Goal: Task Accomplishment & Management: Use online tool/utility

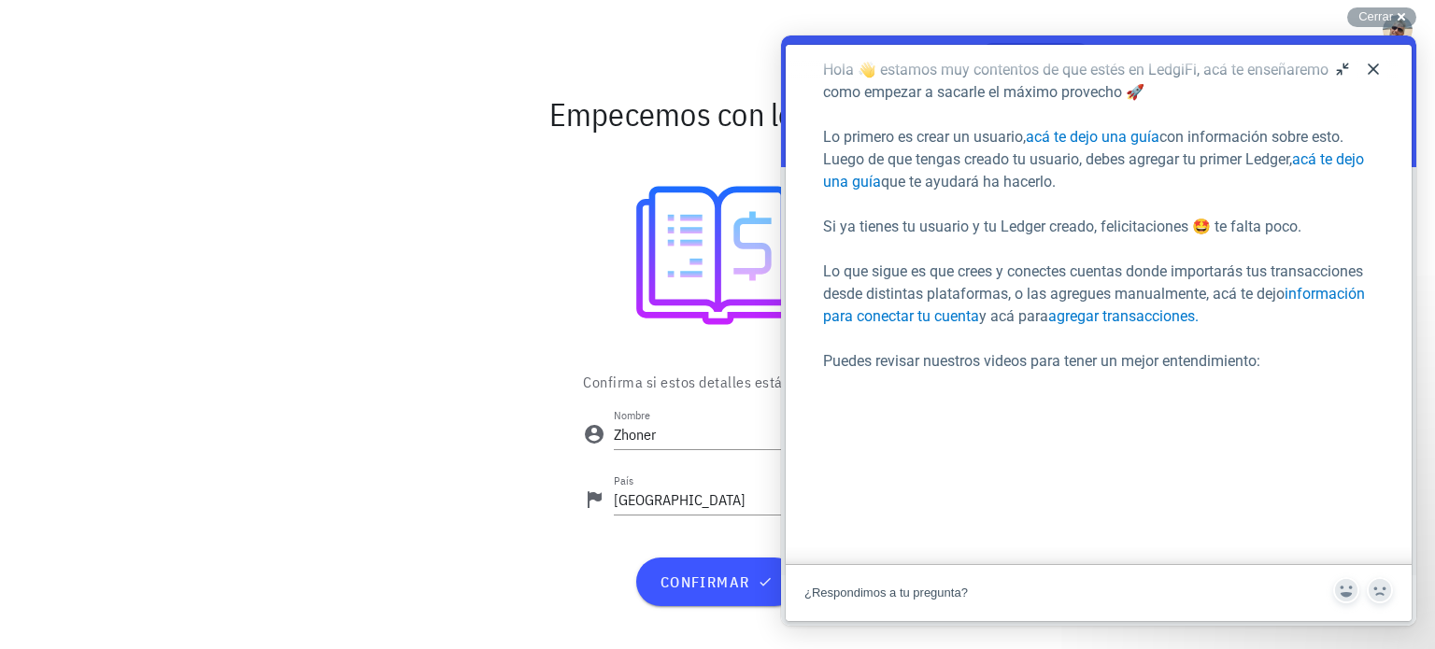
scroll to position [93, 0]
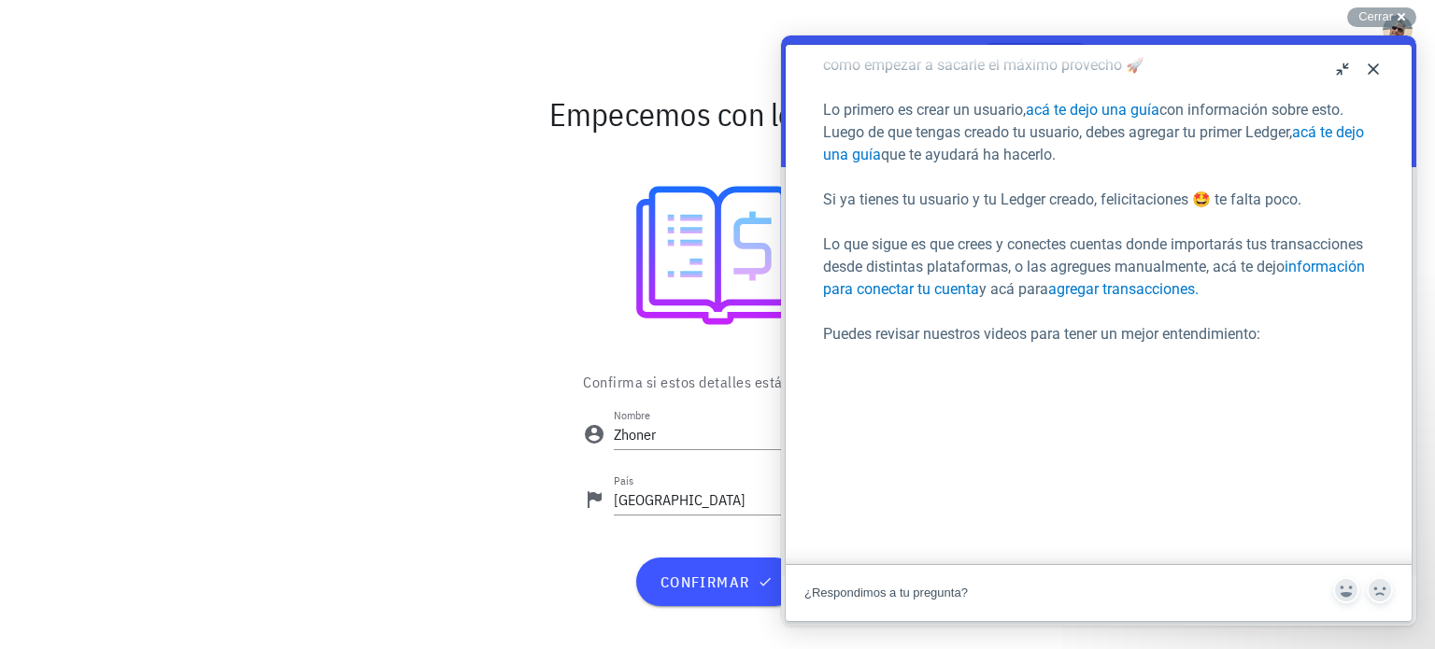
click at [1364, 70] on button "Close" at bounding box center [1373, 69] width 30 height 30
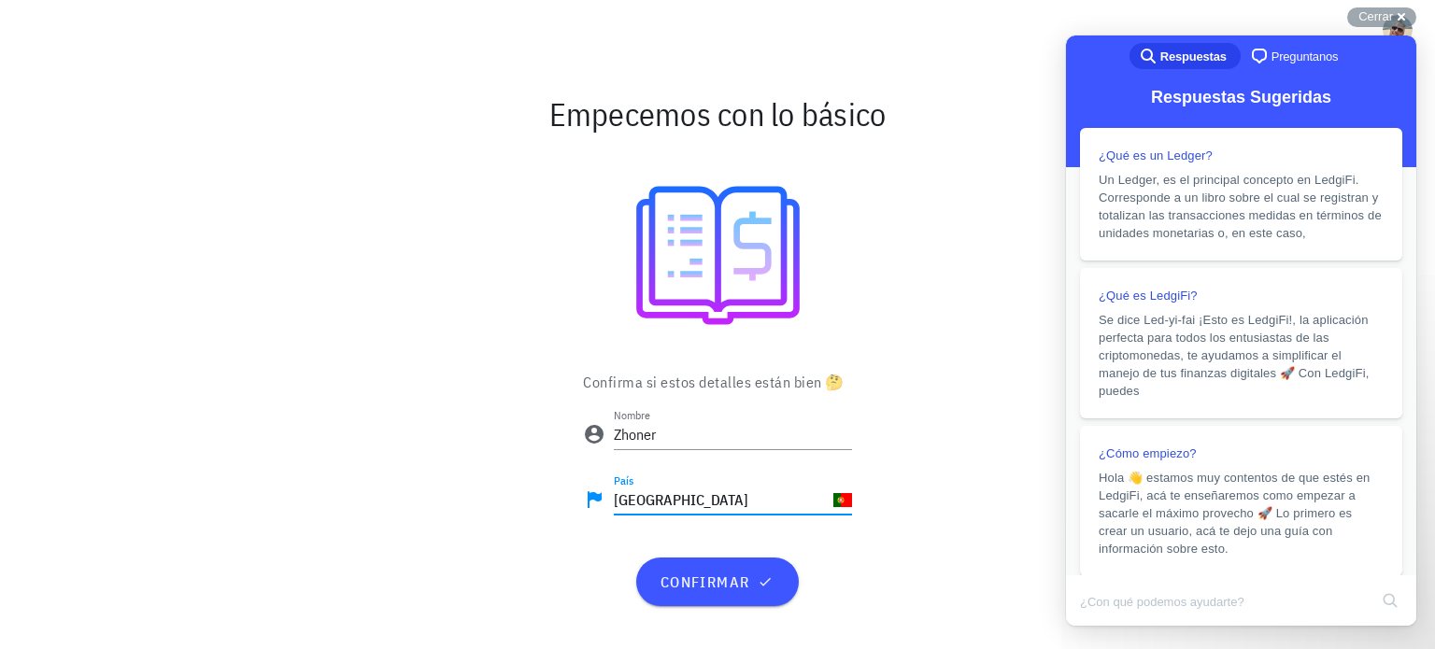
click at [694, 508] on input "Portugal" at bounding box center [722, 500] width 216 height 30
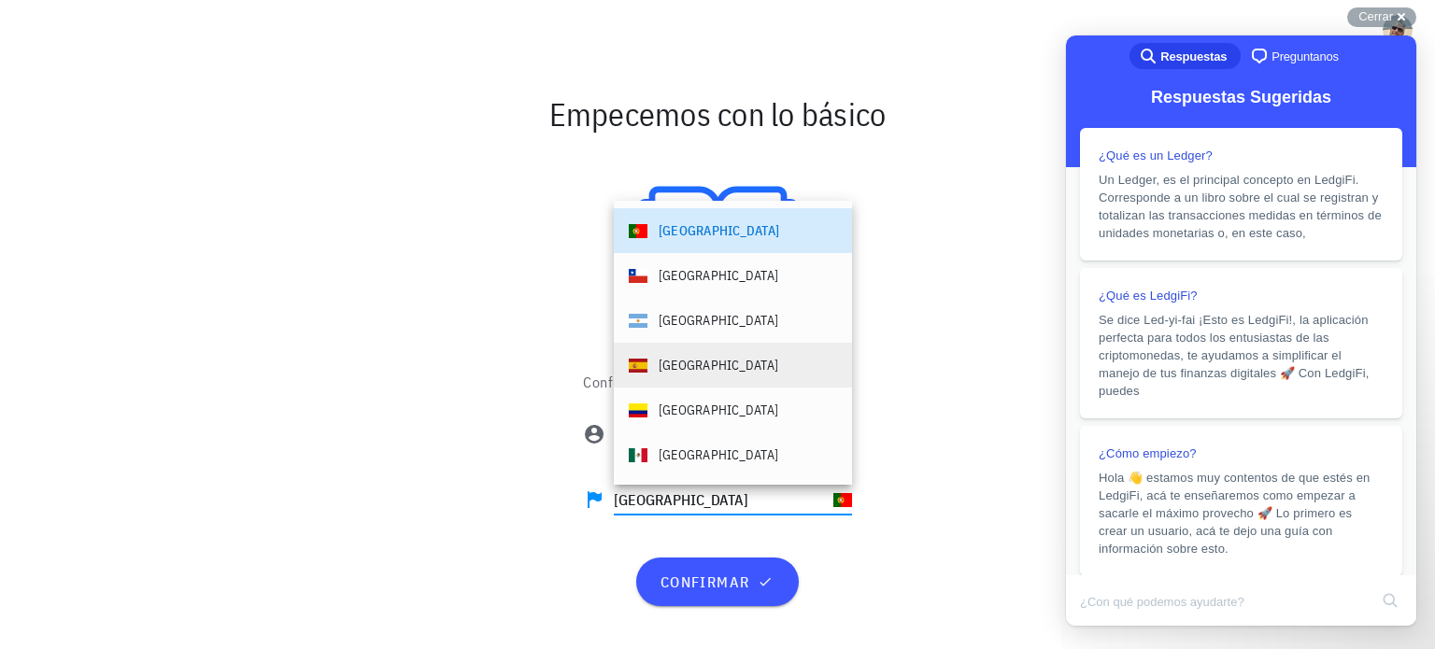
click at [669, 359] on div "España" at bounding box center [719, 365] width 120 height 19
type input "España"
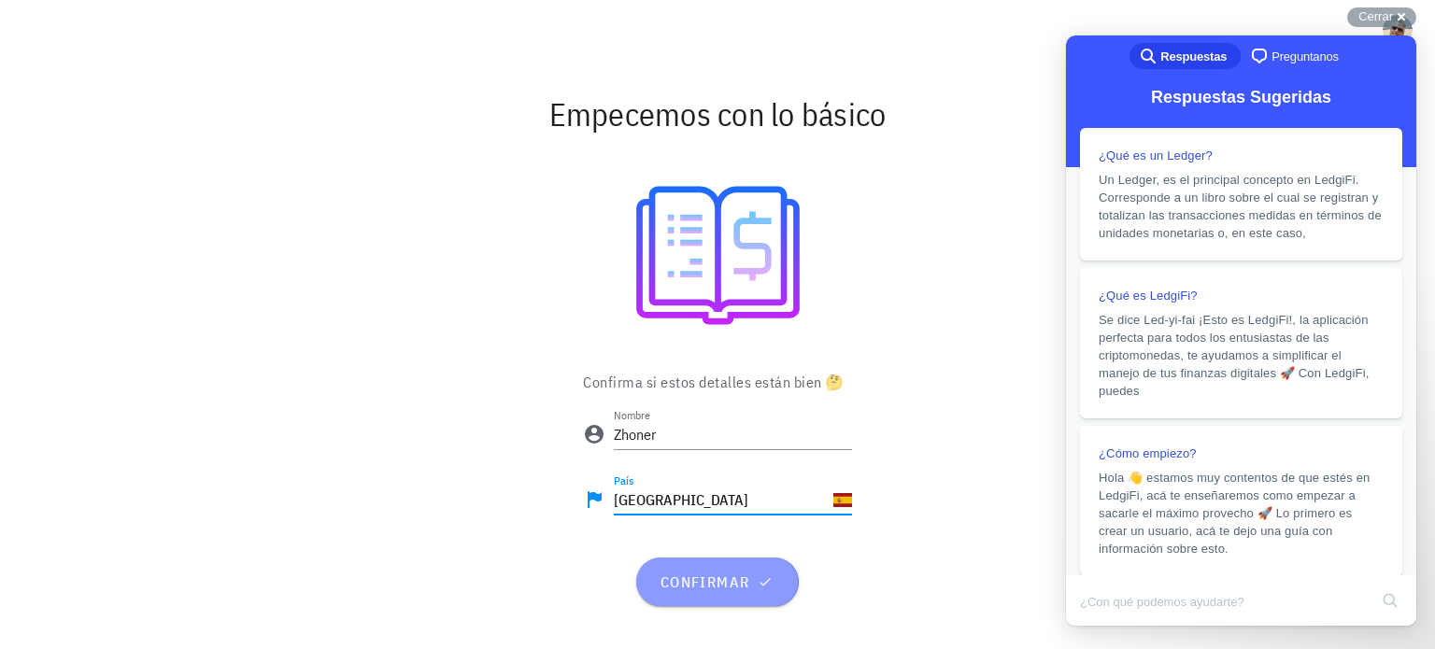
click at [725, 583] on span "confirmar" at bounding box center [717, 582] width 117 height 19
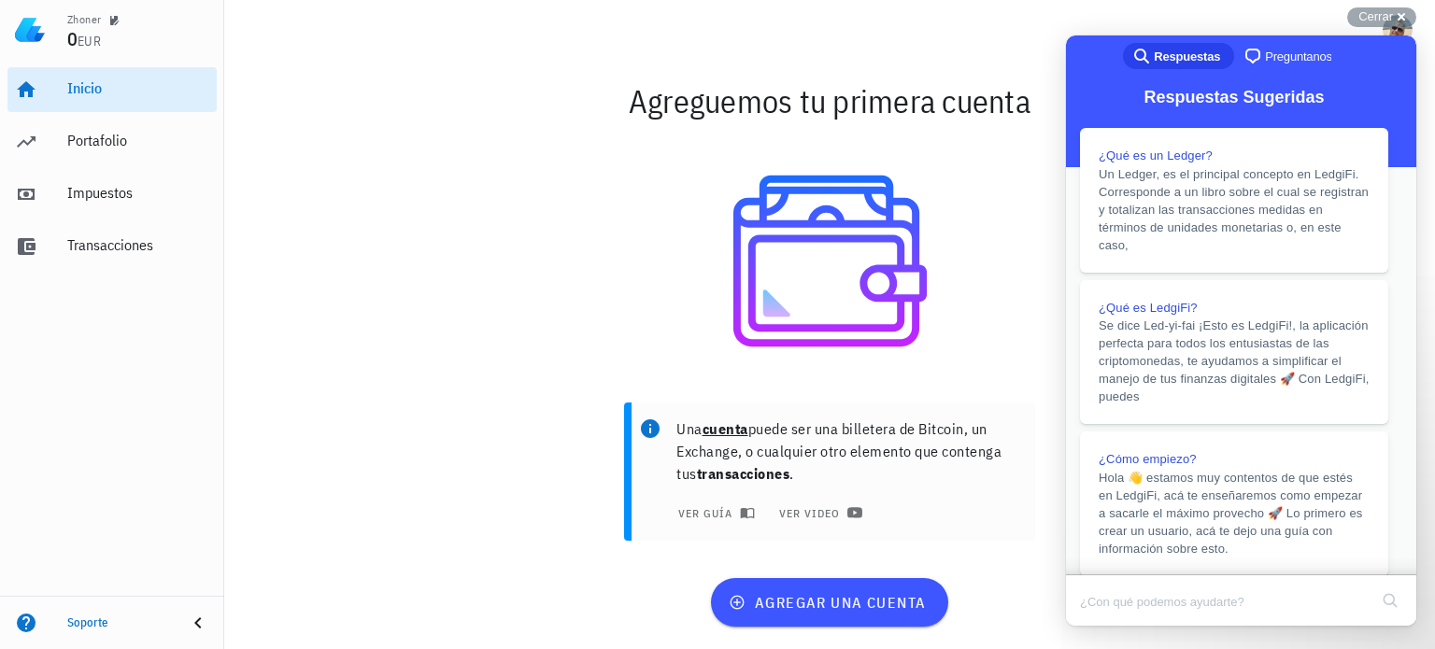
drag, startPoint x: 1627, startPoint y: 68, endPoint x: 1346, endPoint y: 67, distance: 280.3
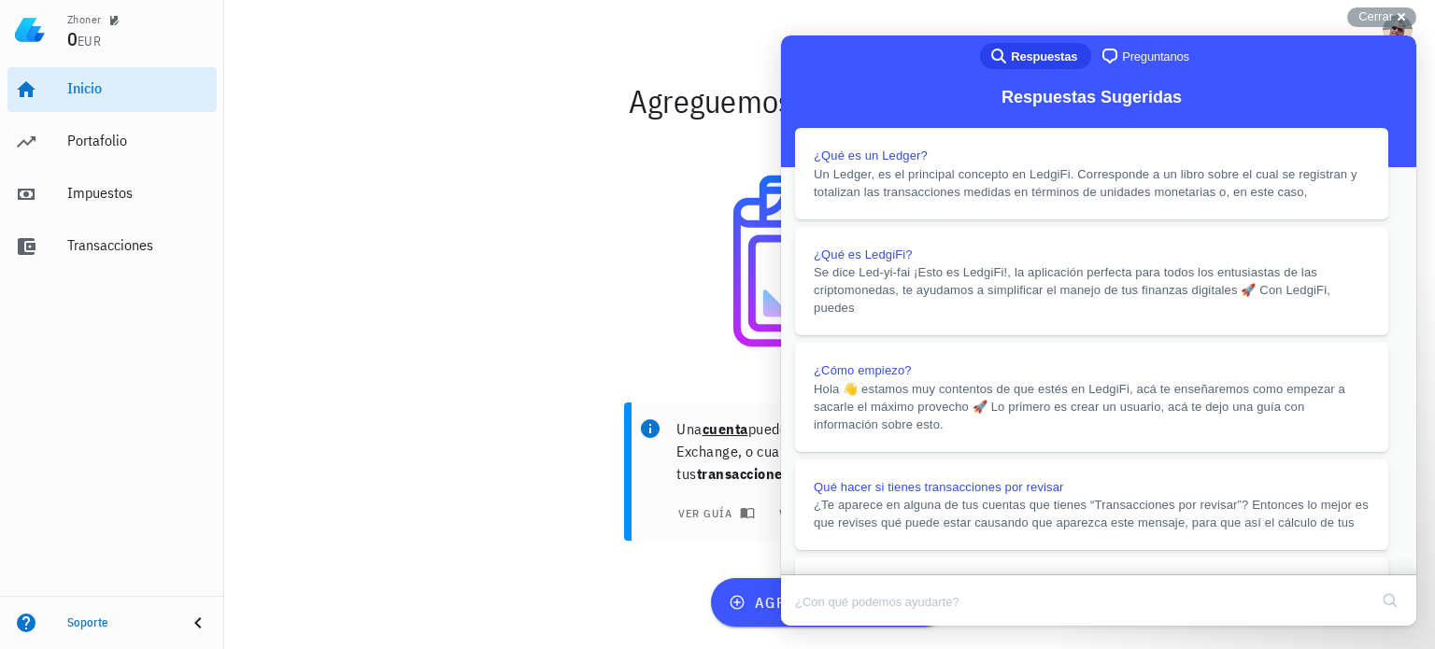
click at [601, 302] on div at bounding box center [830, 261] width 1085 height 238
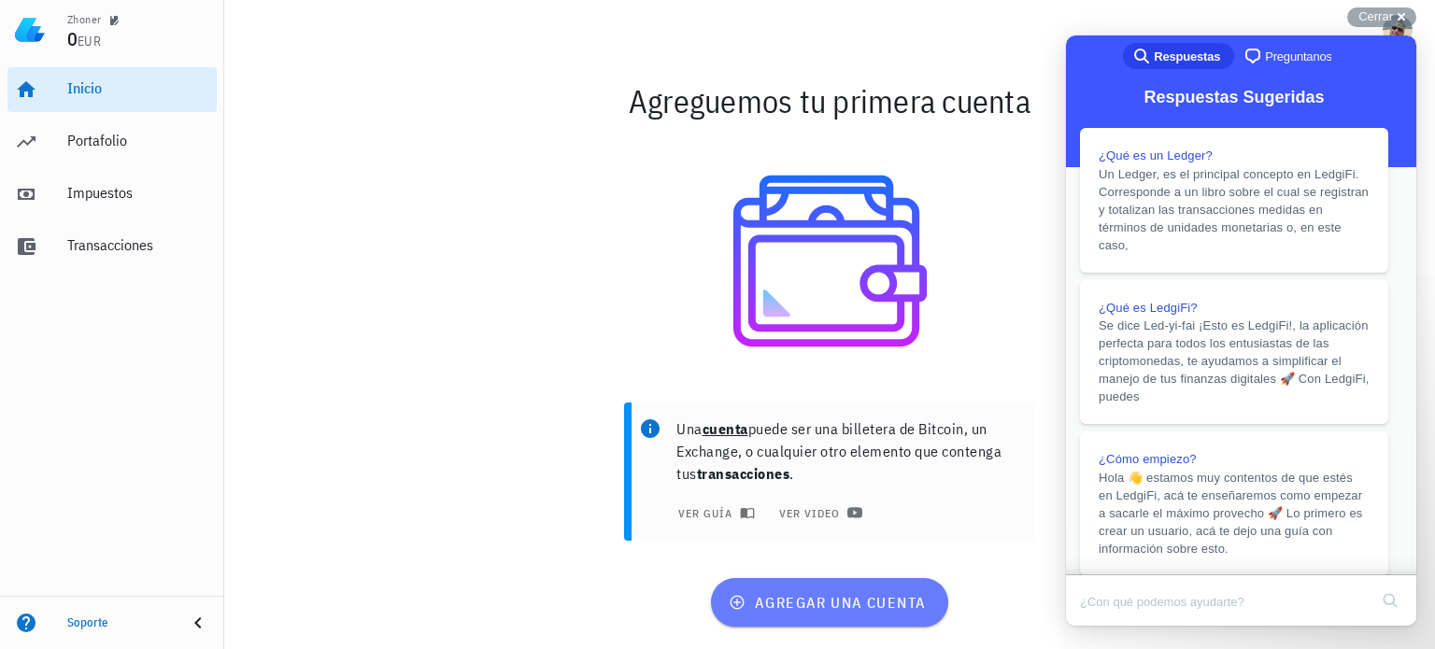
click at [837, 605] on span "agregar una cuenta" at bounding box center [828, 602] width 193 height 19
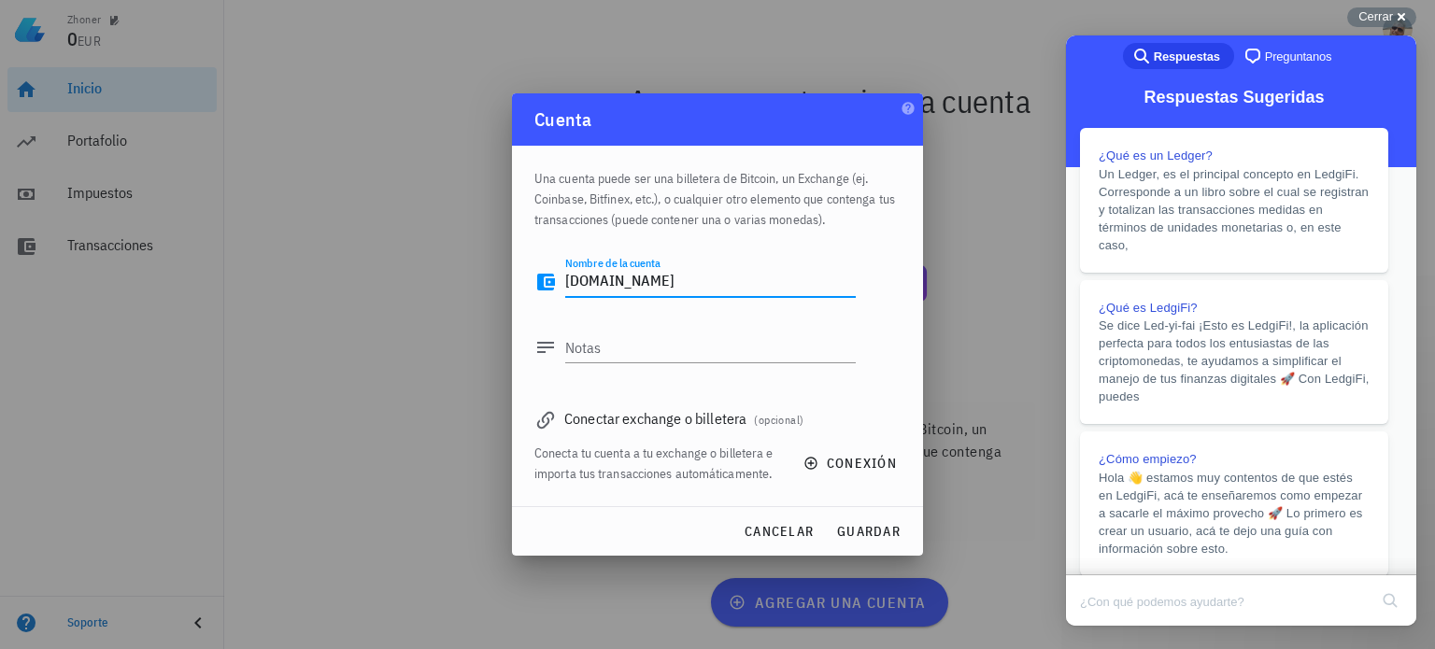
type textarea "[DOMAIN_NAME]"
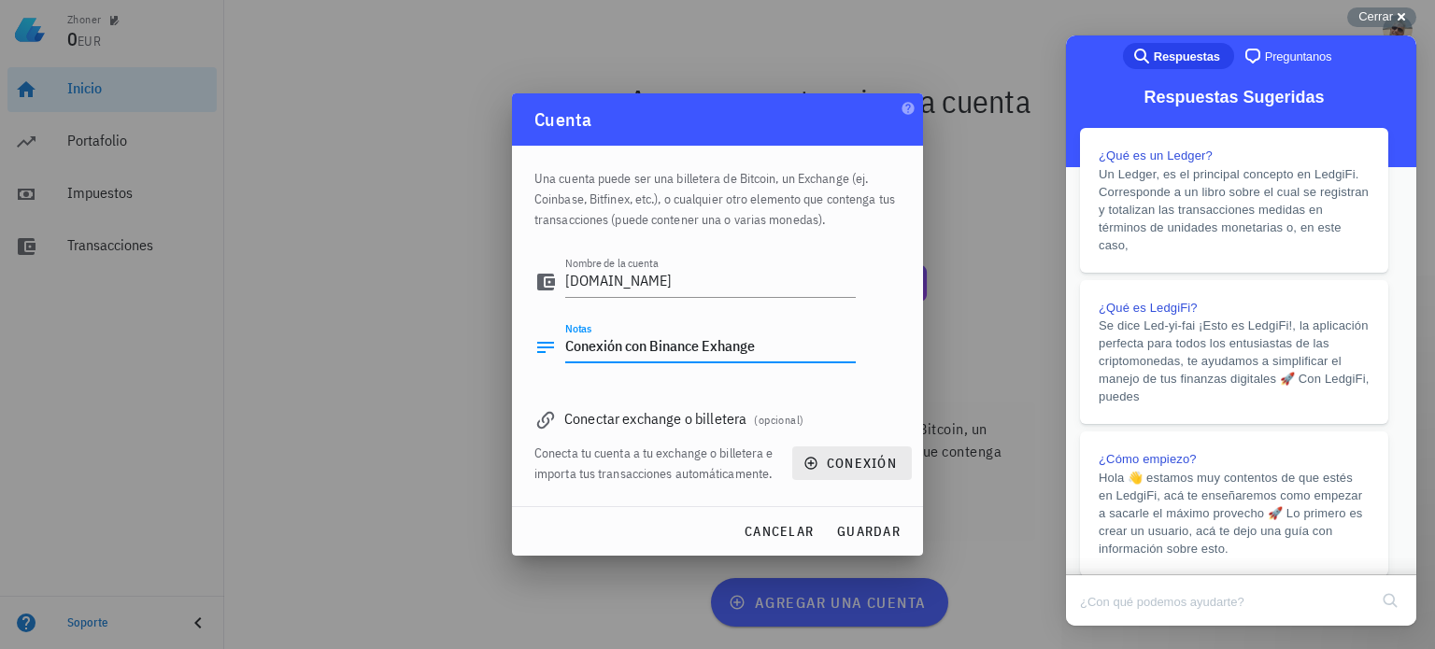
type textarea "Conexión con Binance Exhange"
click at [848, 458] on span "conexión" at bounding box center [852, 463] width 90 height 17
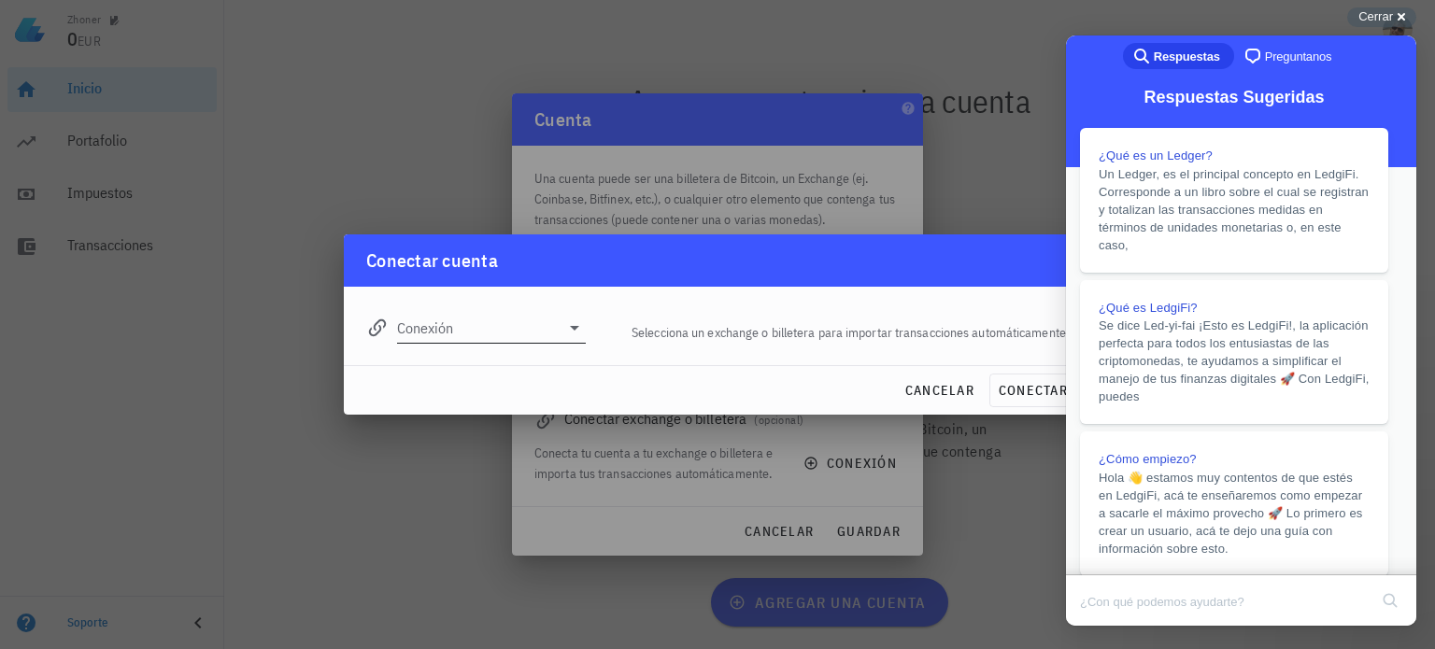
click at [573, 332] on icon at bounding box center [574, 328] width 22 height 22
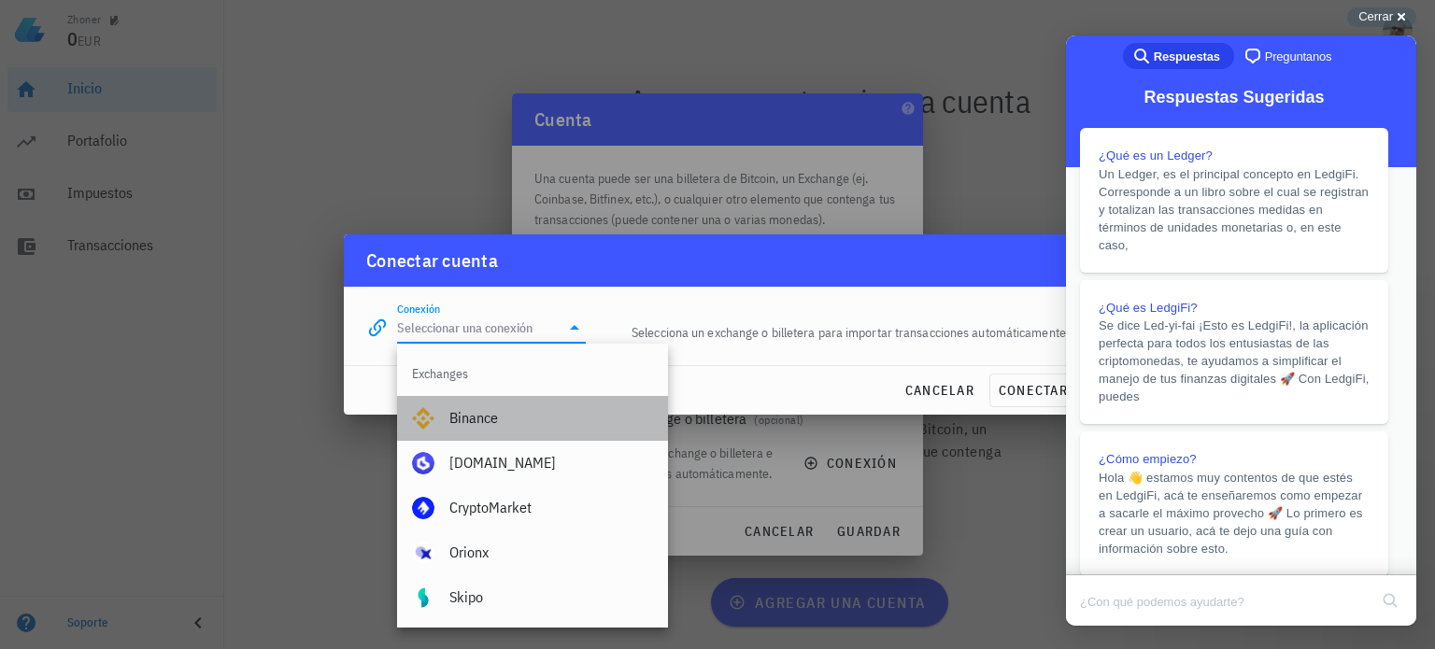
click at [478, 422] on div "Binance" at bounding box center [551, 418] width 204 height 18
type input "Binance"
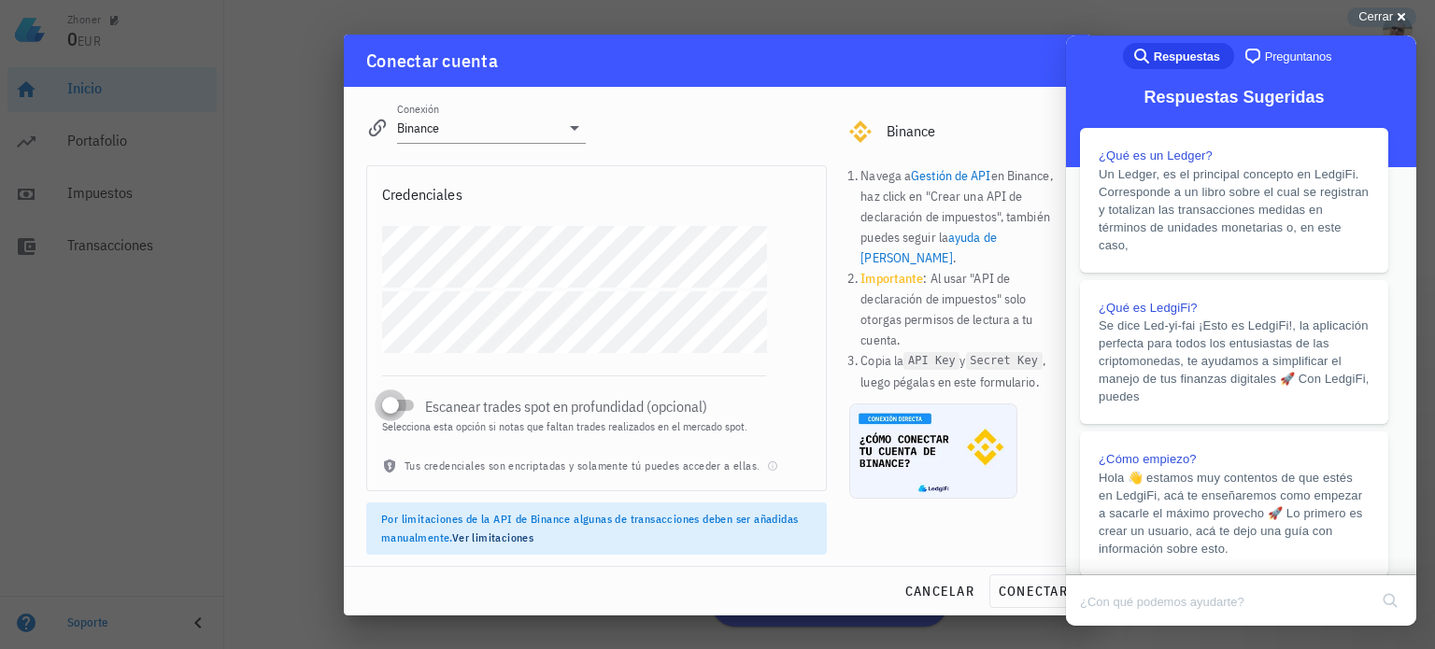
click at [404, 404] on div at bounding box center [390, 405] width 26 height 26
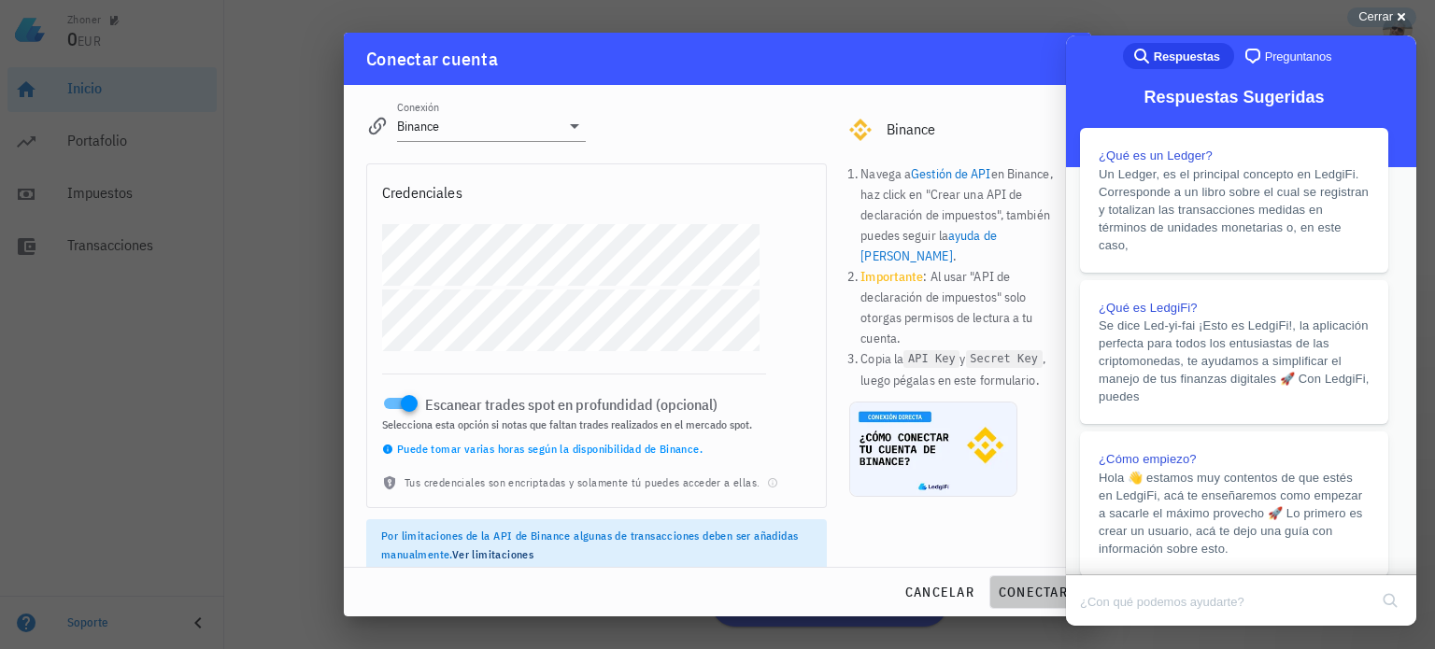
click at [1024, 592] on span "conectar" at bounding box center [1033, 592] width 70 height 17
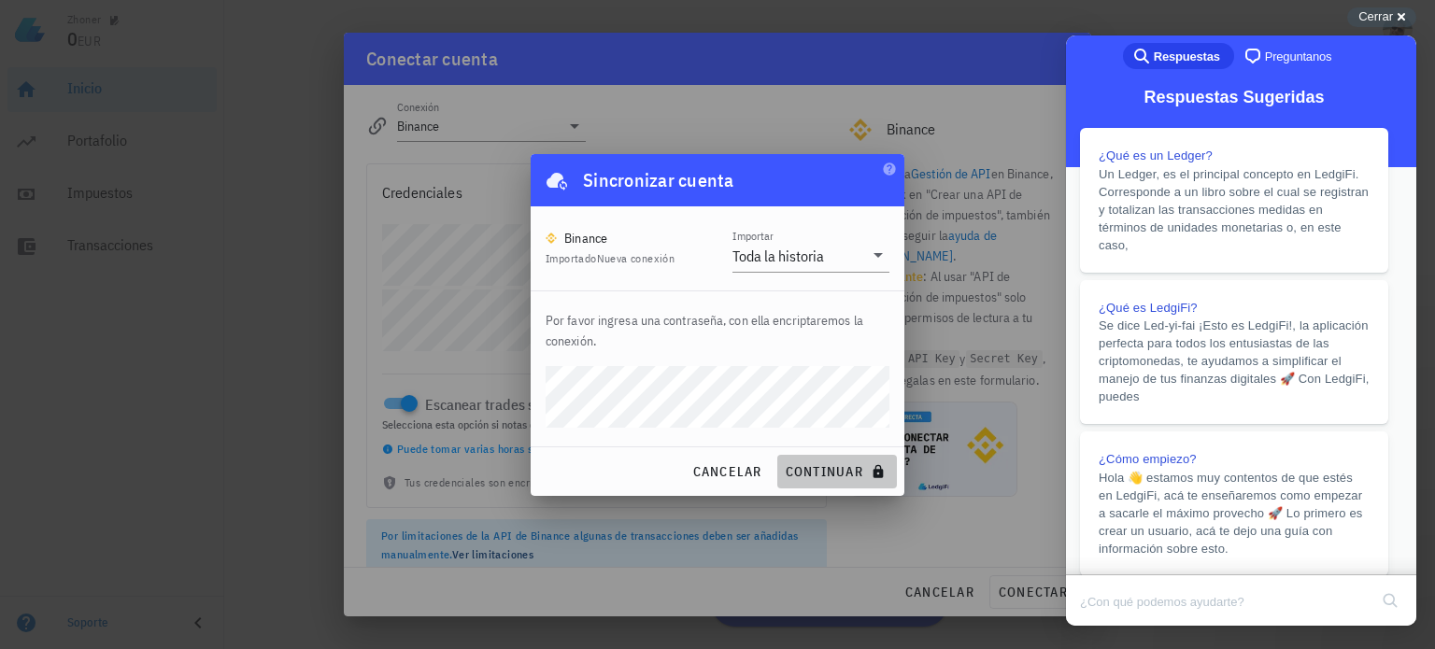
click at [826, 466] on span "continuar" at bounding box center [837, 471] width 105 height 17
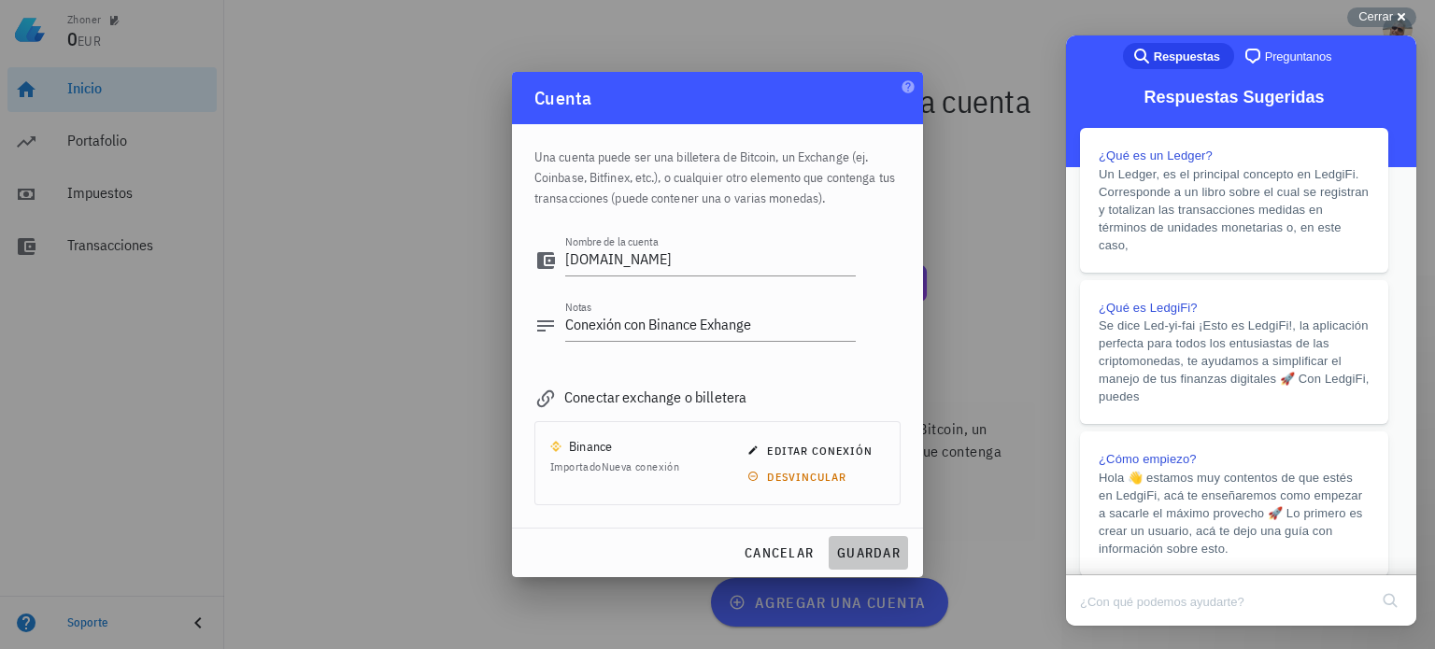
click at [860, 545] on span "guardar" at bounding box center [868, 553] width 64 height 17
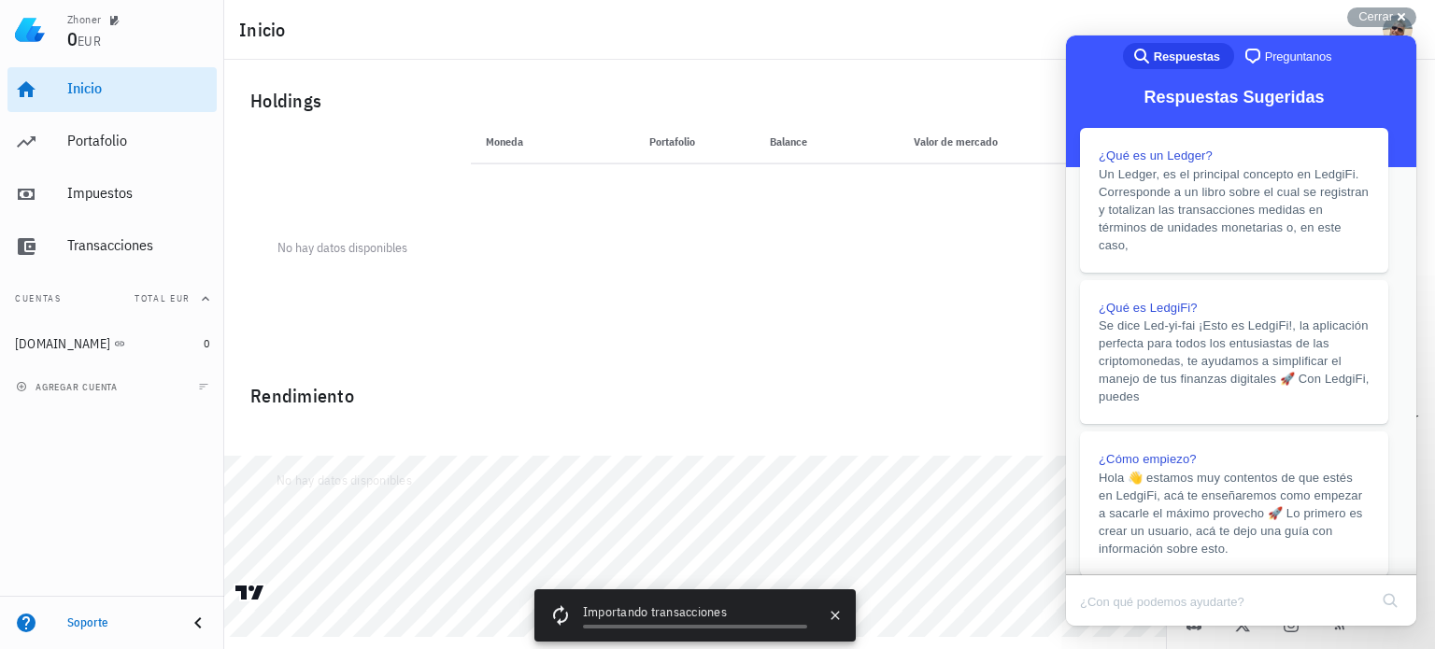
scroll to position [1682, 0]
click at [1101, 627] on button "Close" at bounding box center [1084, 639] width 34 height 24
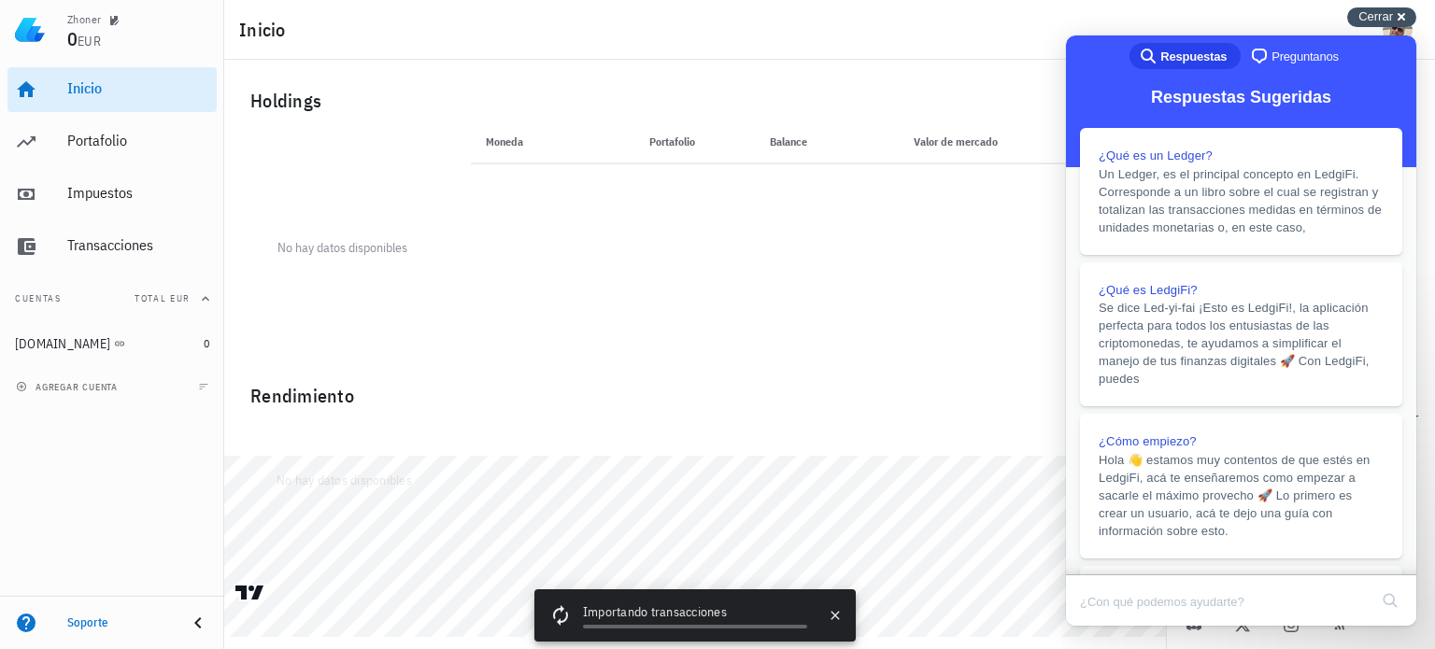
click at [1400, 18] on div "Cerrar cross-small" at bounding box center [1381, 17] width 69 height 20
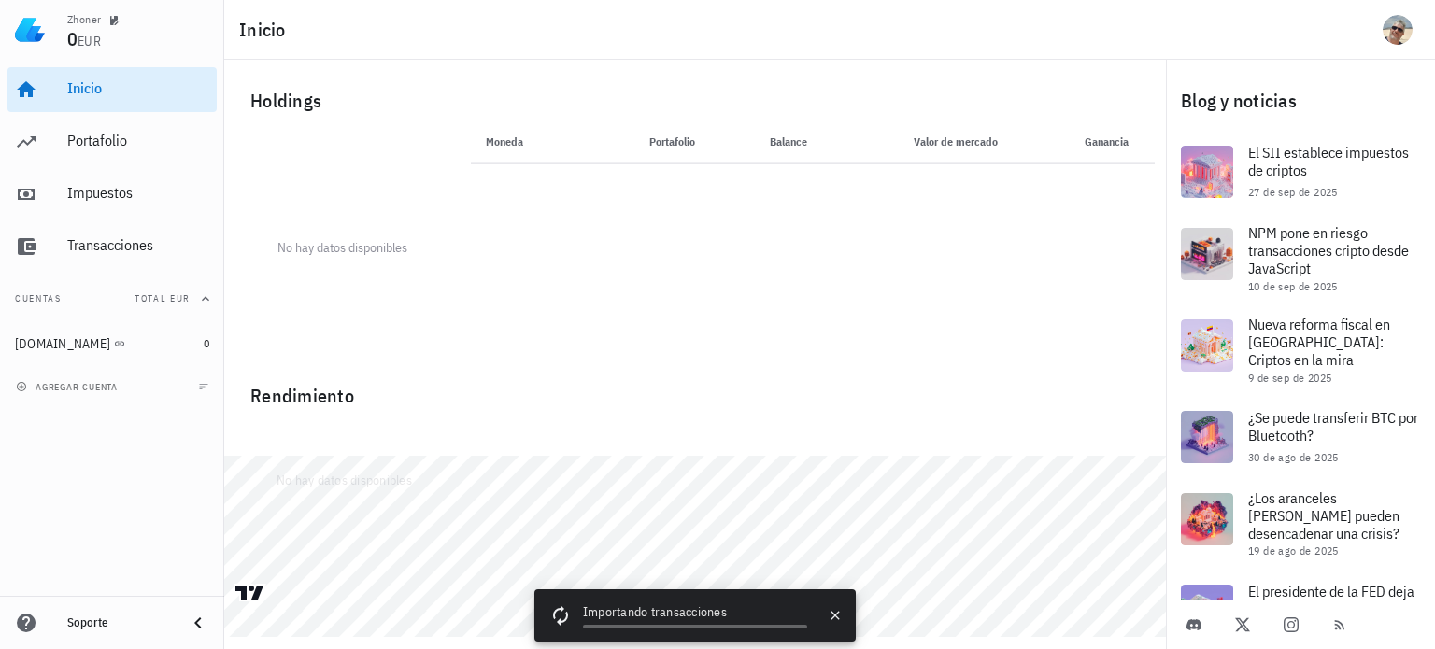
click at [710, 307] on div "Moneda Portafolio Precio Balance Valor de mercado Ganancia" at bounding box center [813, 237] width 706 height 235
click at [927, 372] on div "Rendimiento" at bounding box center [694, 388] width 919 height 45
click at [735, 423] on div "No hay datos disponibles" at bounding box center [695, 433] width 942 height 45
drag, startPoint x: 440, startPoint y: 443, endPoint x: 425, endPoint y: 438, distance: 15.7
click at [439, 443] on div "No hay datos disponibles" at bounding box center [695, 433] width 942 height 45
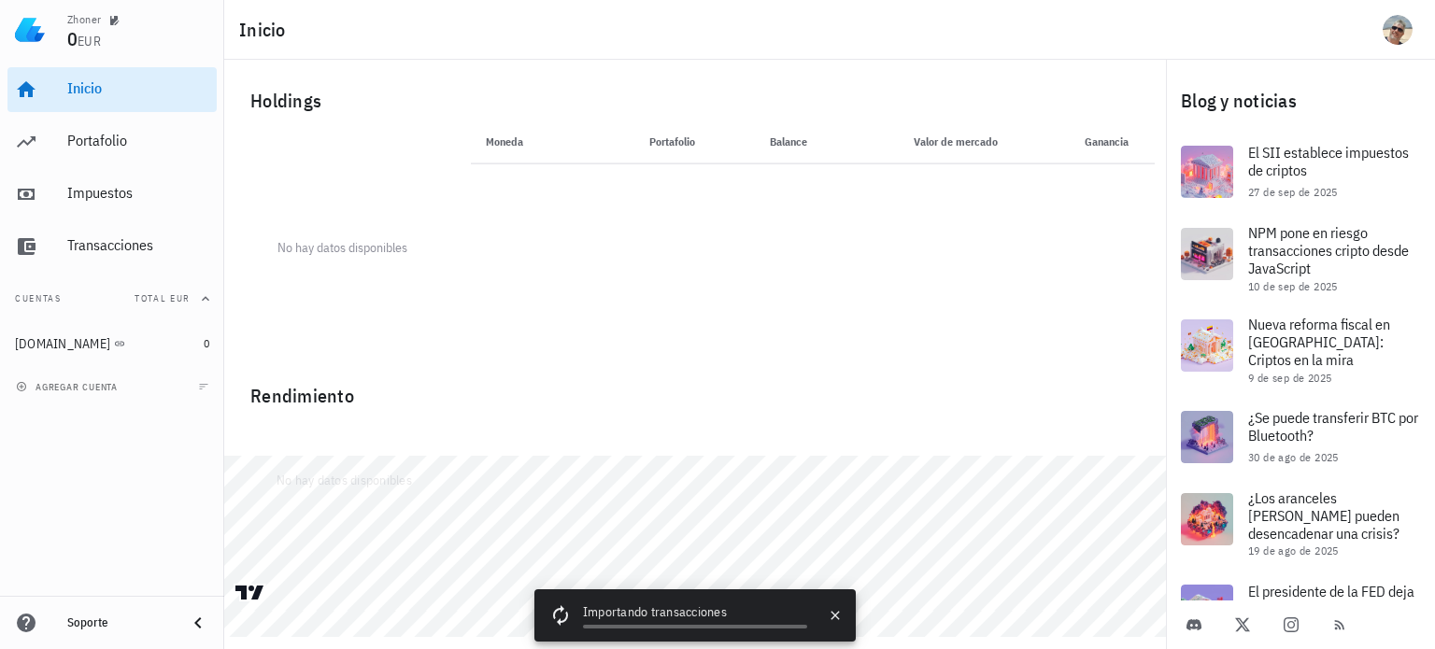
click at [79, 294] on button "Cuentas Total EUR" at bounding box center [111, 299] width 209 height 45
click at [78, 300] on button "Cuentas" at bounding box center [111, 299] width 209 height 45
click at [106, 198] on div "Impuestos" at bounding box center [138, 193] width 142 height 18
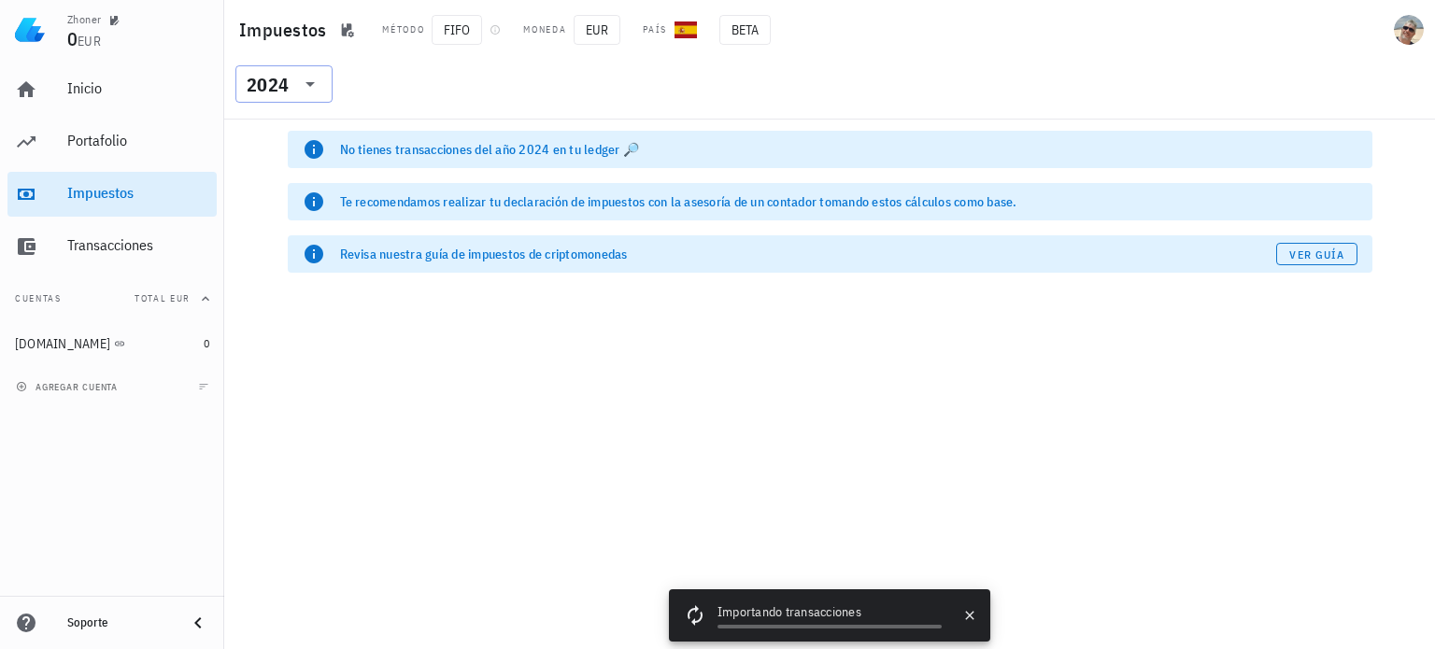
click at [315, 82] on icon at bounding box center [310, 84] width 22 height 22
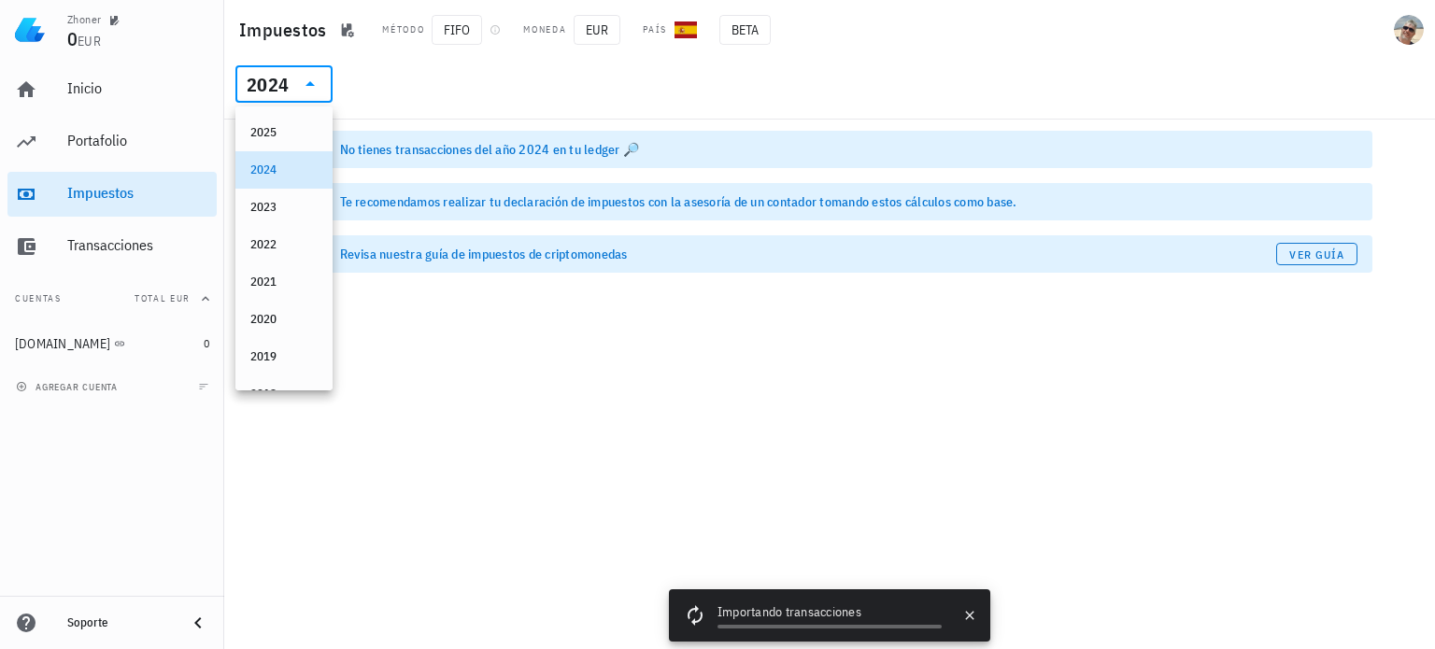
click at [277, 135] on div "2025" at bounding box center [283, 132] width 67 height 15
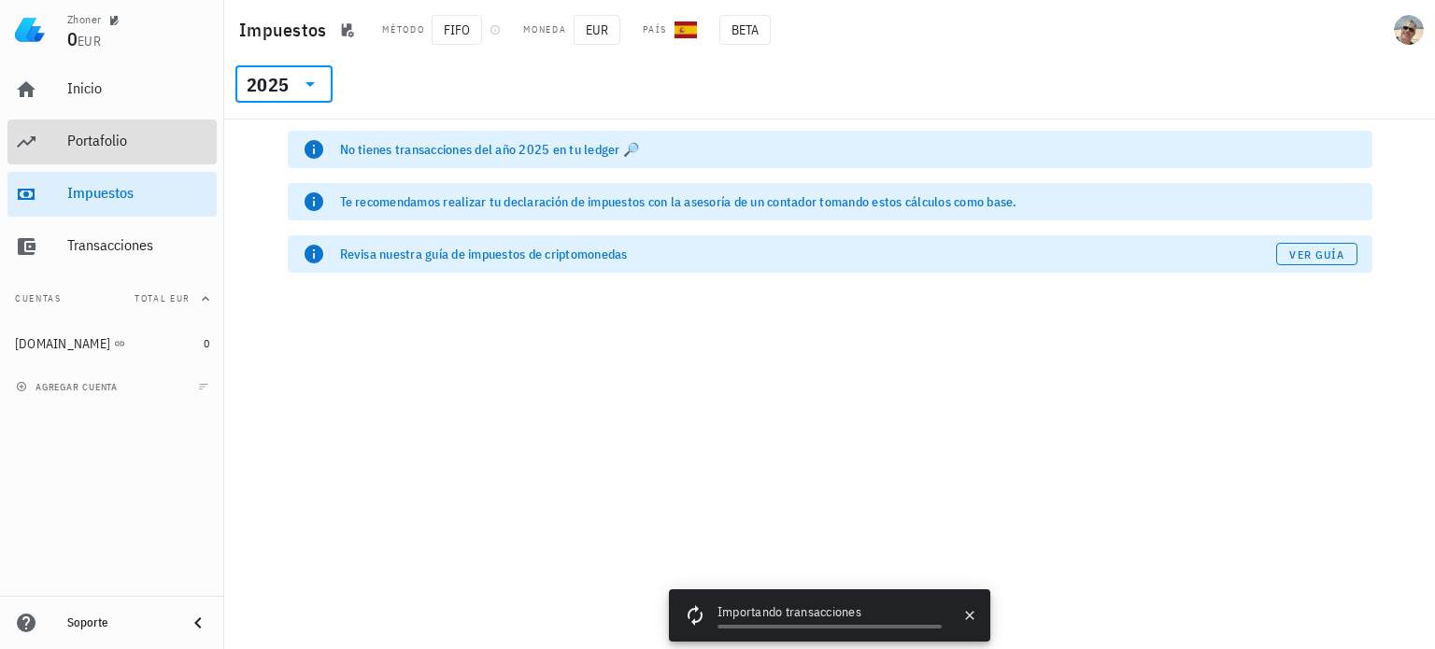
click at [119, 150] on div "Portafolio" at bounding box center [138, 142] width 142 height 42
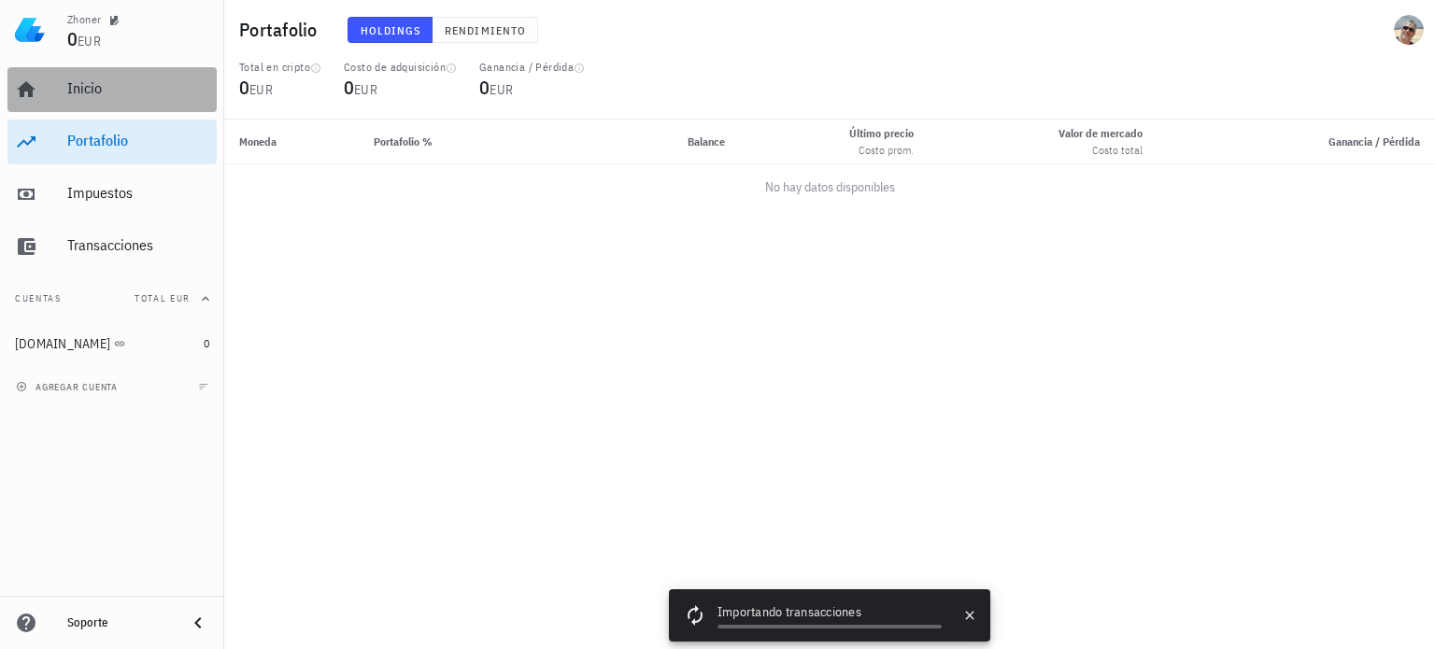
click at [78, 85] on div "Inicio" at bounding box center [138, 88] width 142 height 18
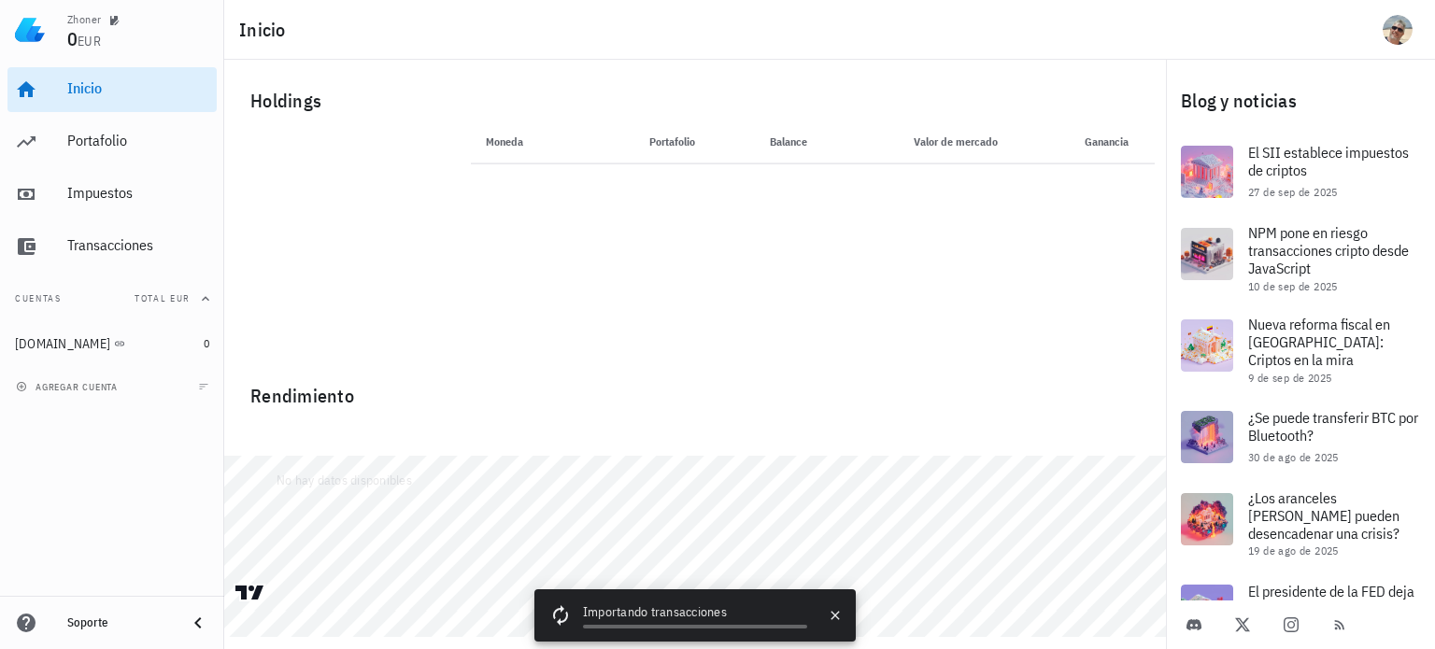
click at [568, 616] on icon at bounding box center [559, 615] width 25 height 25
click at [82, 19] on div "Zhoner" at bounding box center [84, 19] width 34 height 15
click at [622, 366] on div "Rendimiento No hay datos disponibles" at bounding box center [695, 479] width 942 height 249
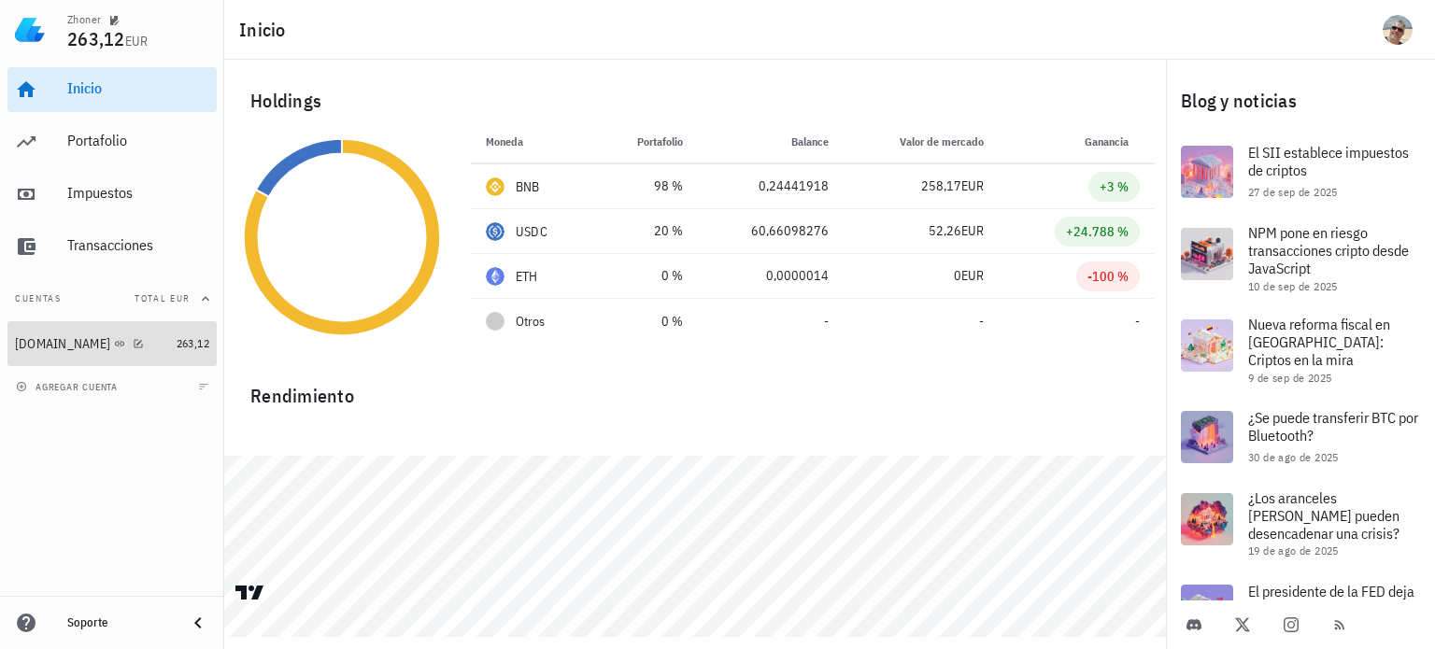
click at [167, 350] on link "[DOMAIN_NAME] 263,12" at bounding box center [111, 343] width 209 height 45
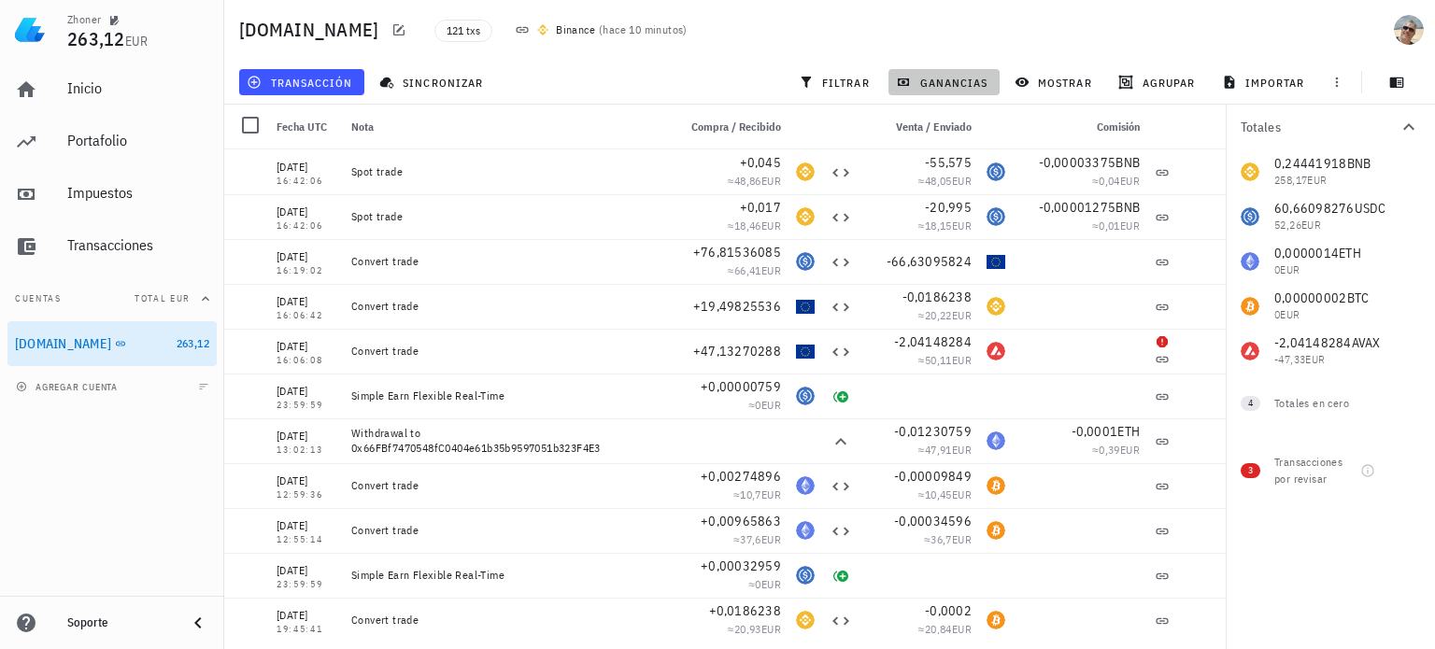
click at [964, 85] on span "ganancias" at bounding box center [944, 82] width 88 height 15
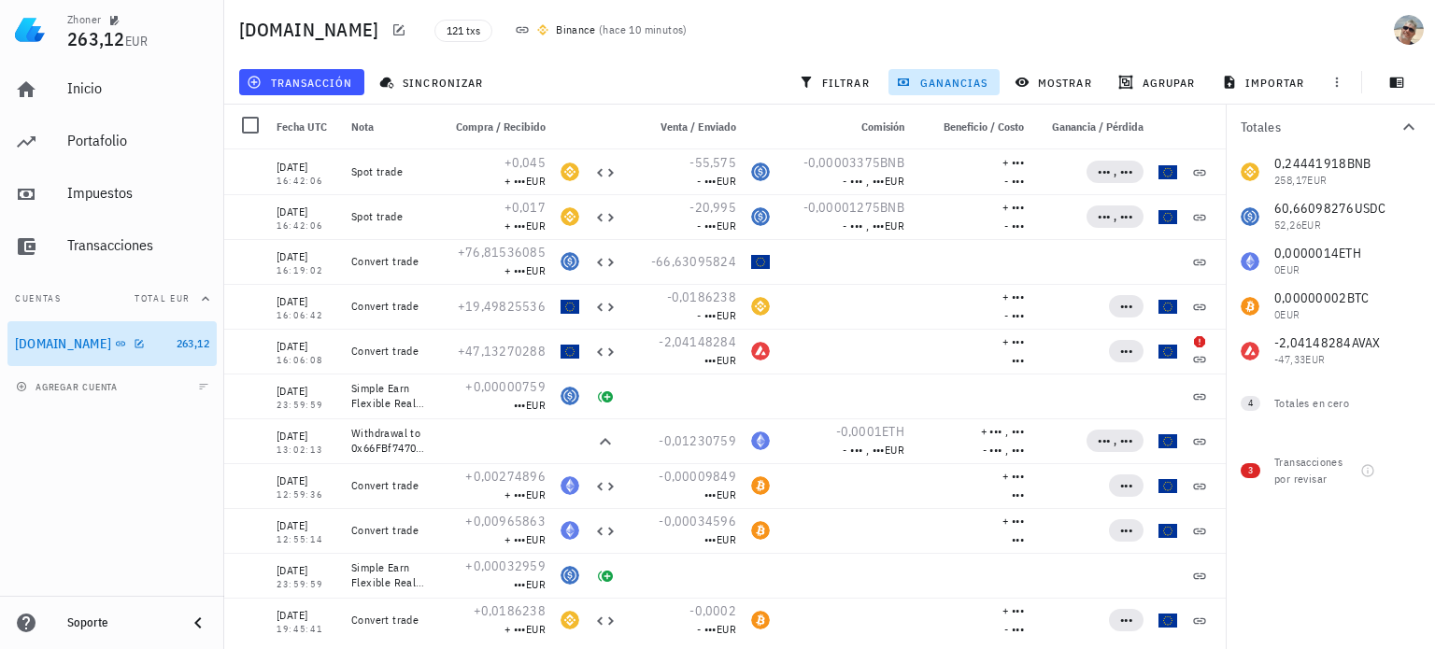
click at [136, 354] on div "[DOMAIN_NAME]" at bounding box center [92, 344] width 154 height 40
click at [168, 348] on link "[DOMAIN_NAME] 263,12" at bounding box center [111, 343] width 209 height 45
click at [1072, 86] on span "mostrar" at bounding box center [1055, 82] width 74 height 15
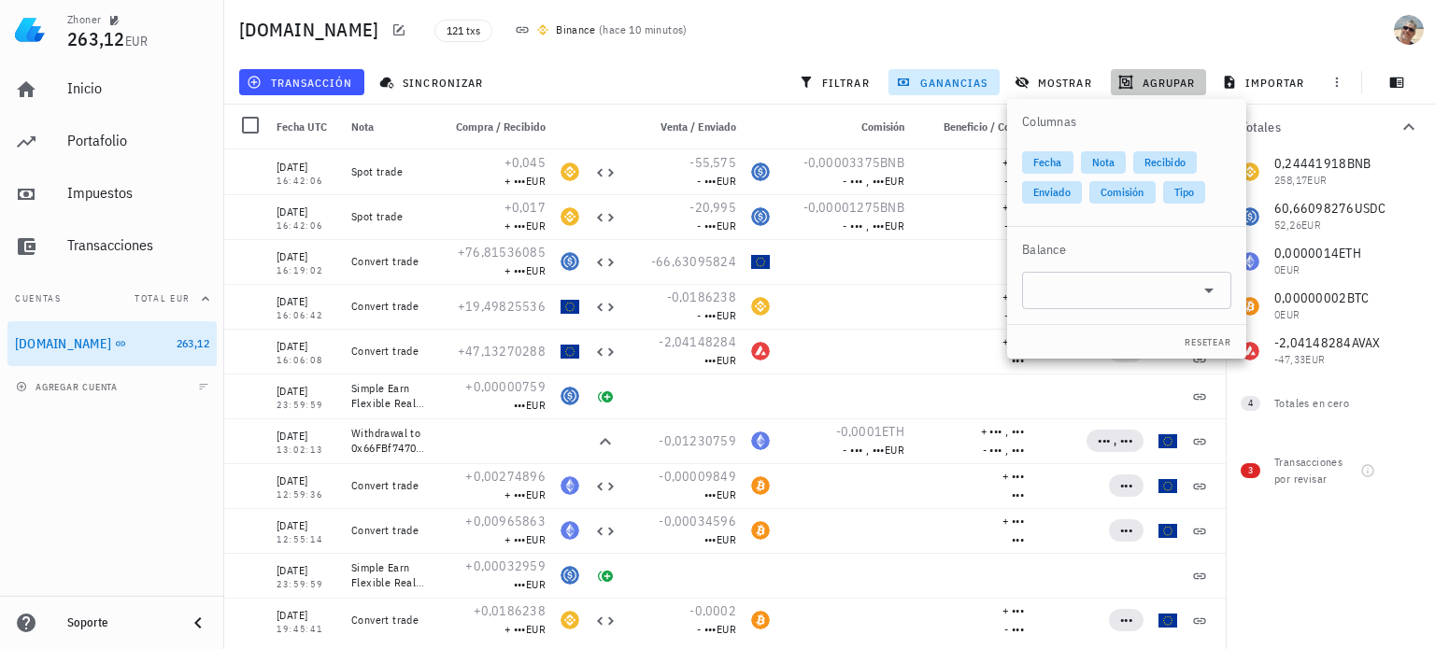
click at [1156, 79] on span "agrupar" at bounding box center [1158, 82] width 73 height 15
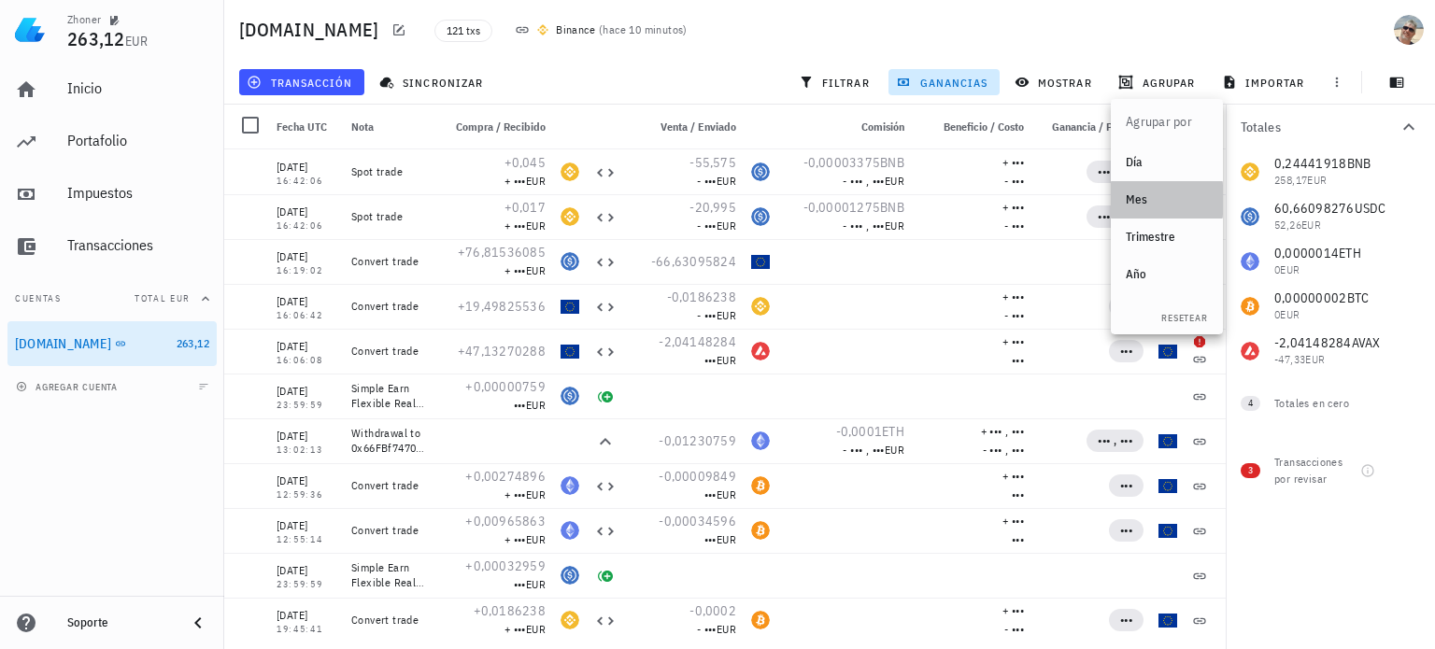
click at [1140, 201] on div "Mes" at bounding box center [1167, 199] width 82 height 15
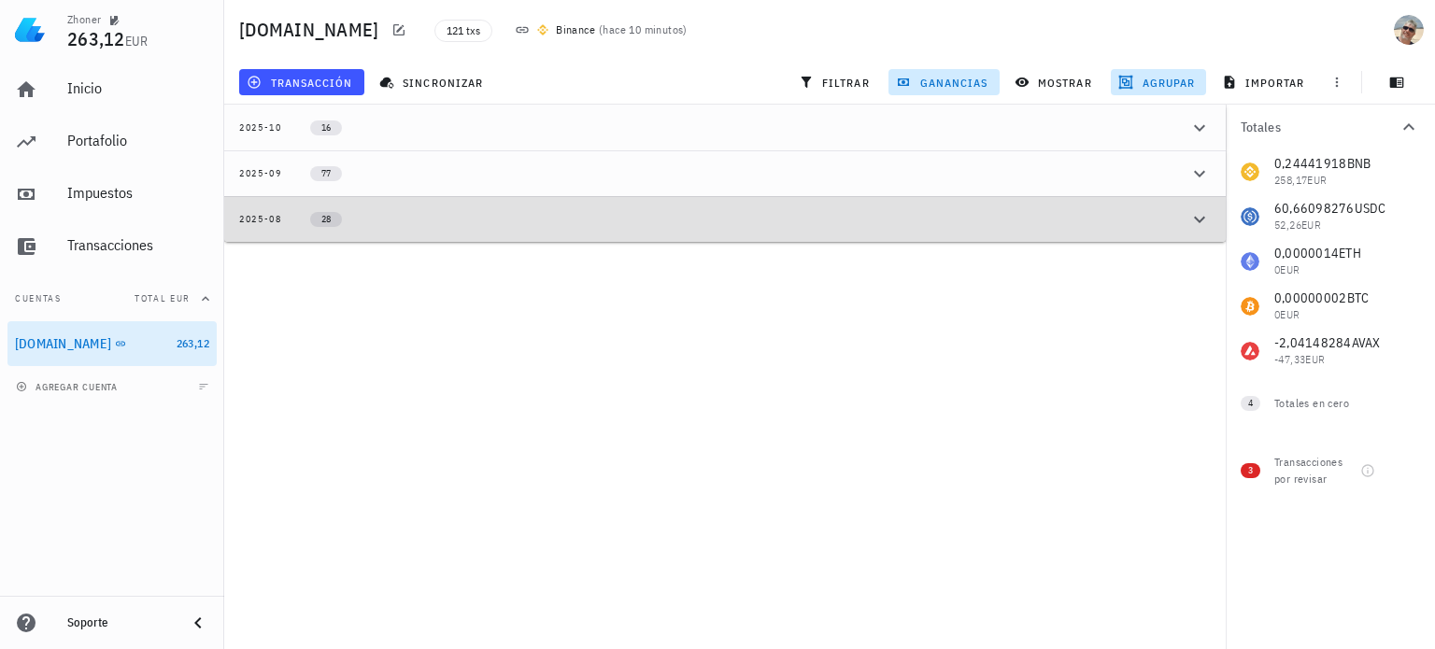
click at [1197, 227] on icon "button" at bounding box center [1199, 219] width 22 height 22
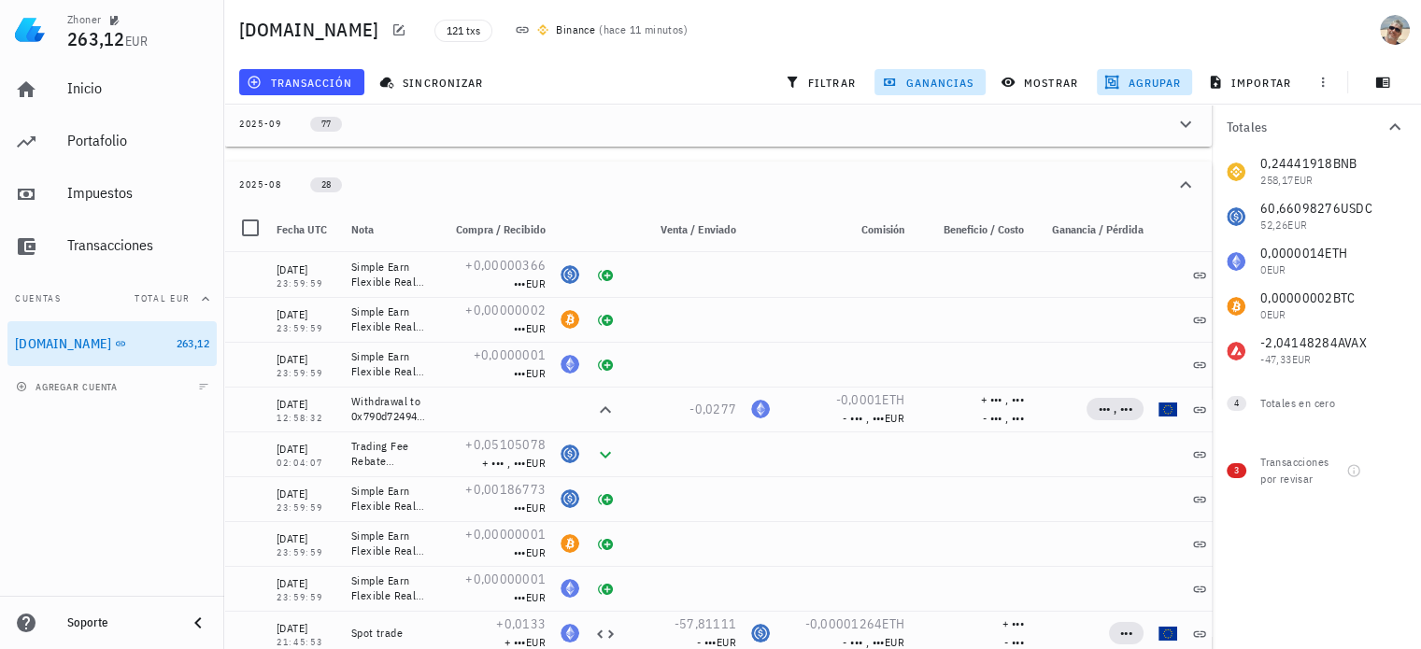
scroll to position [21, 0]
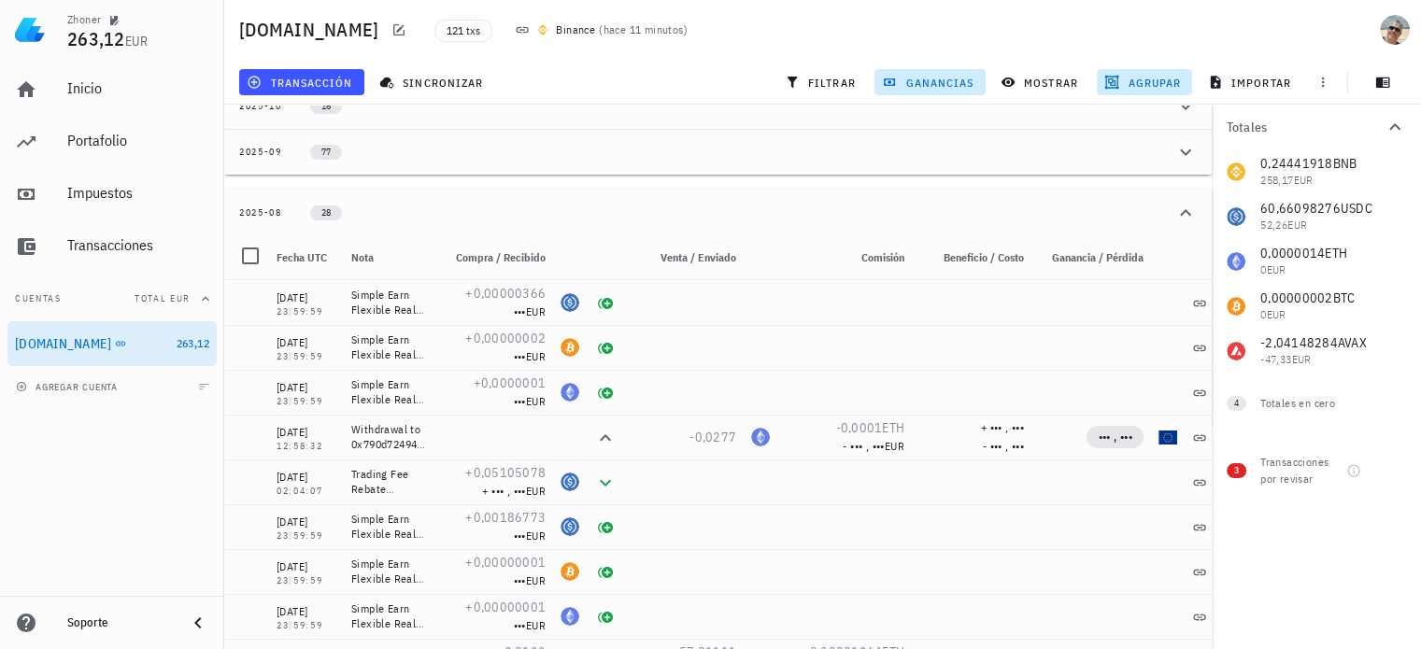
click at [1192, 105] on icon "button" at bounding box center [1185, 106] width 22 height 22
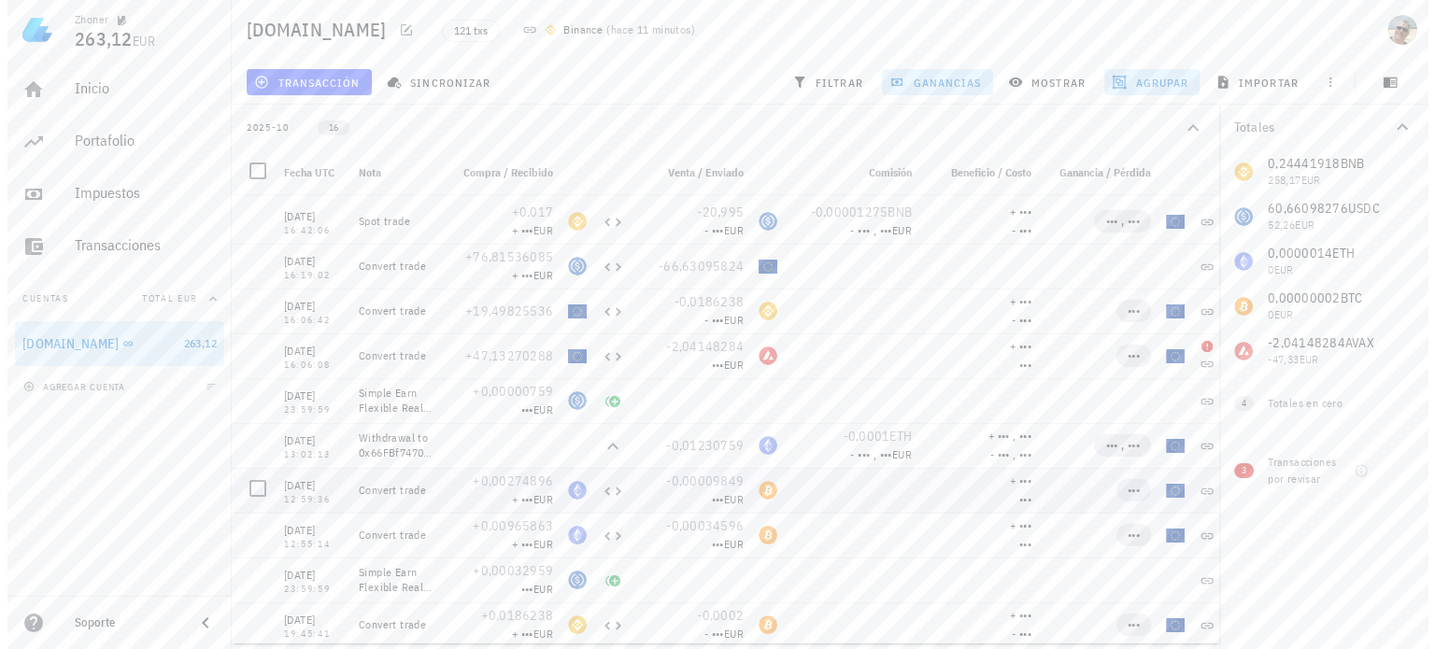
scroll to position [0, 0]
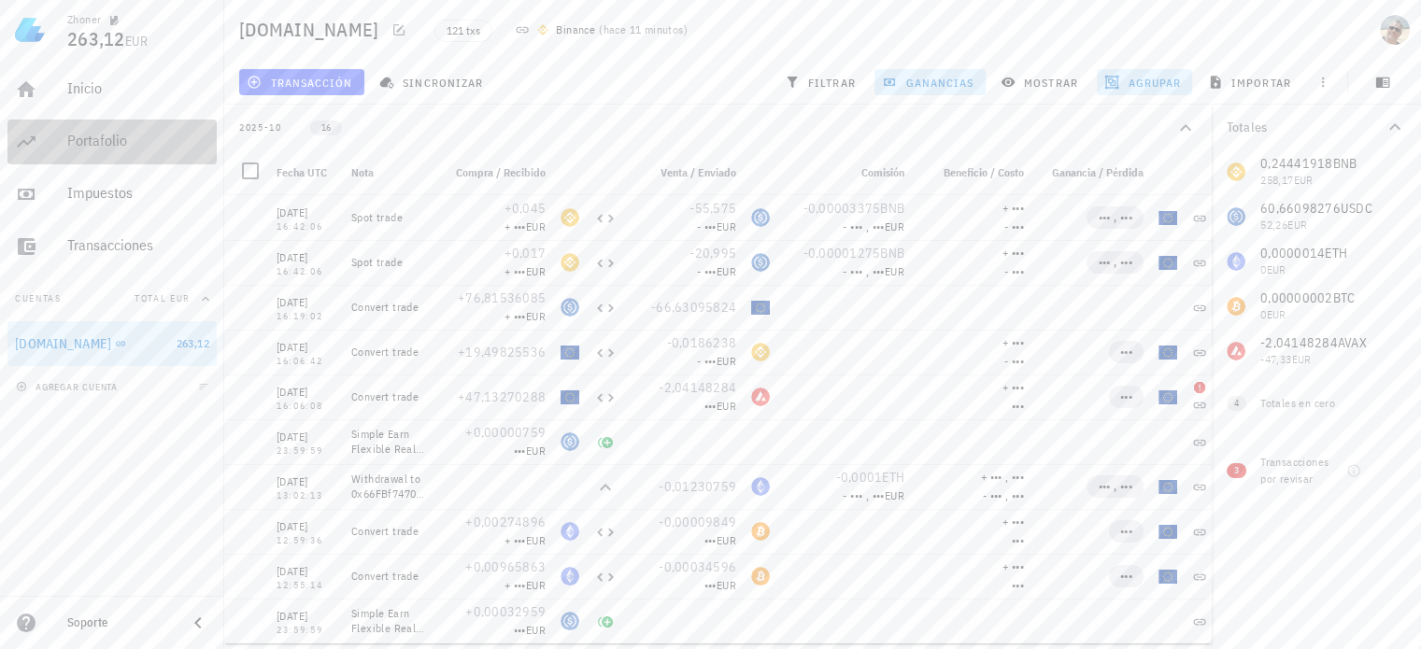
click at [90, 140] on div "Portafolio" at bounding box center [138, 141] width 142 height 18
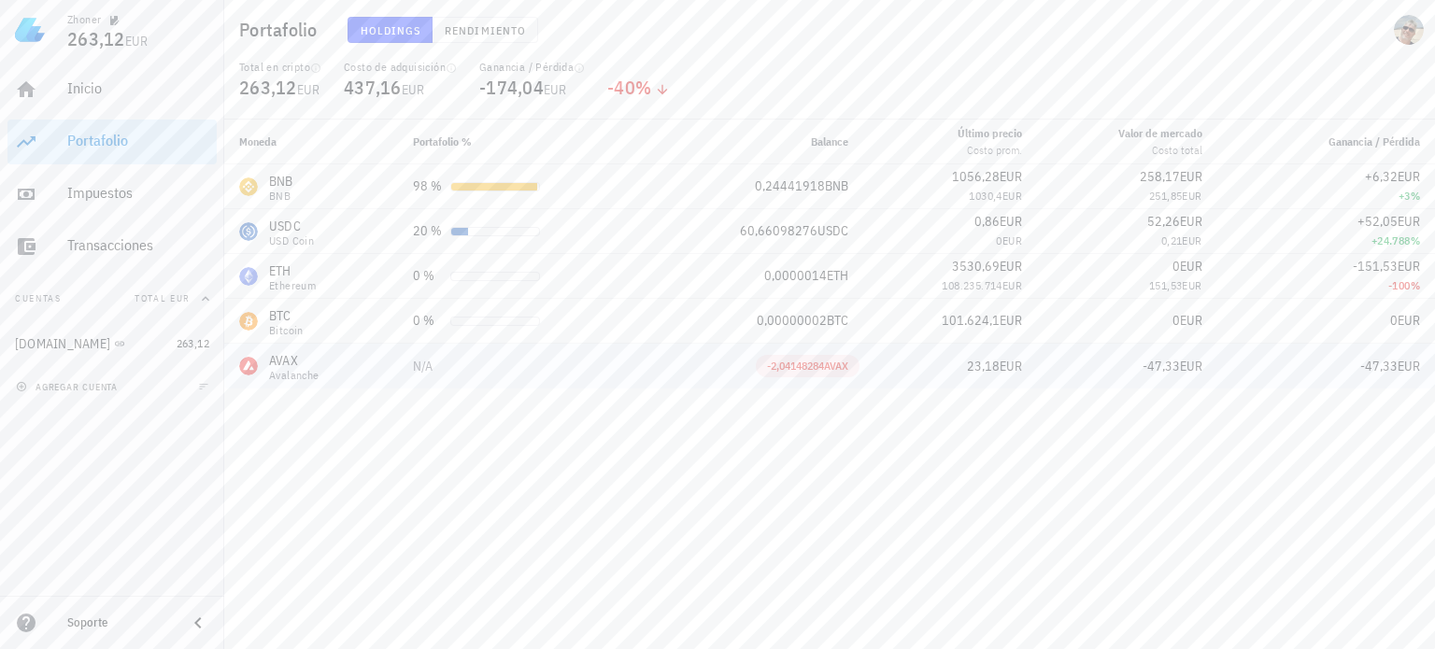
click at [293, 362] on div "AVAX" at bounding box center [294, 360] width 50 height 19
click at [836, 369] on span "AVAX" at bounding box center [836, 366] width 24 height 14
click at [927, 369] on div "Zhoner 263,12 EUR Inicio [GEOGRAPHIC_DATA] Impuestos [GEOGRAPHIC_DATA] Cuentas …" at bounding box center [717, 324] width 1435 height 649
click at [824, 364] on span "AVAX" at bounding box center [836, 366] width 24 height 14
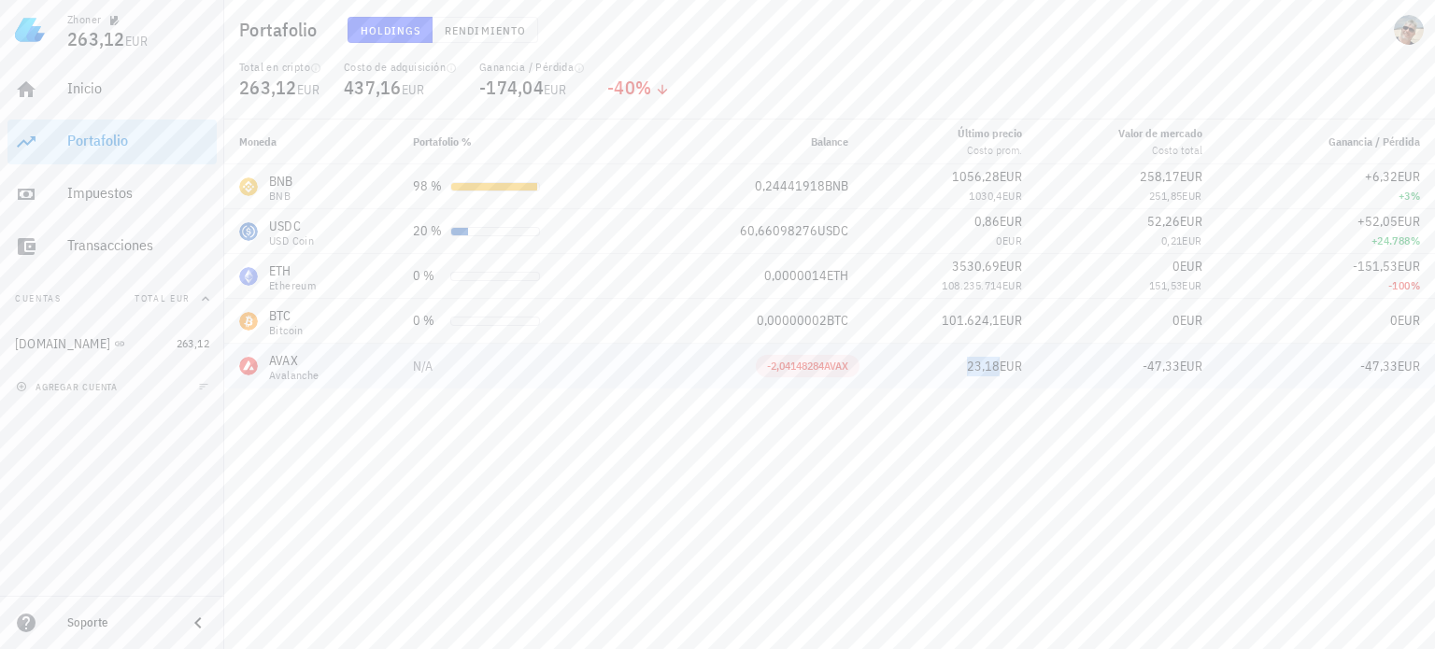
click at [996, 362] on span "23,18" at bounding box center [983, 366] width 33 height 17
click at [485, 32] on span "Rendimiento" at bounding box center [485, 30] width 82 height 14
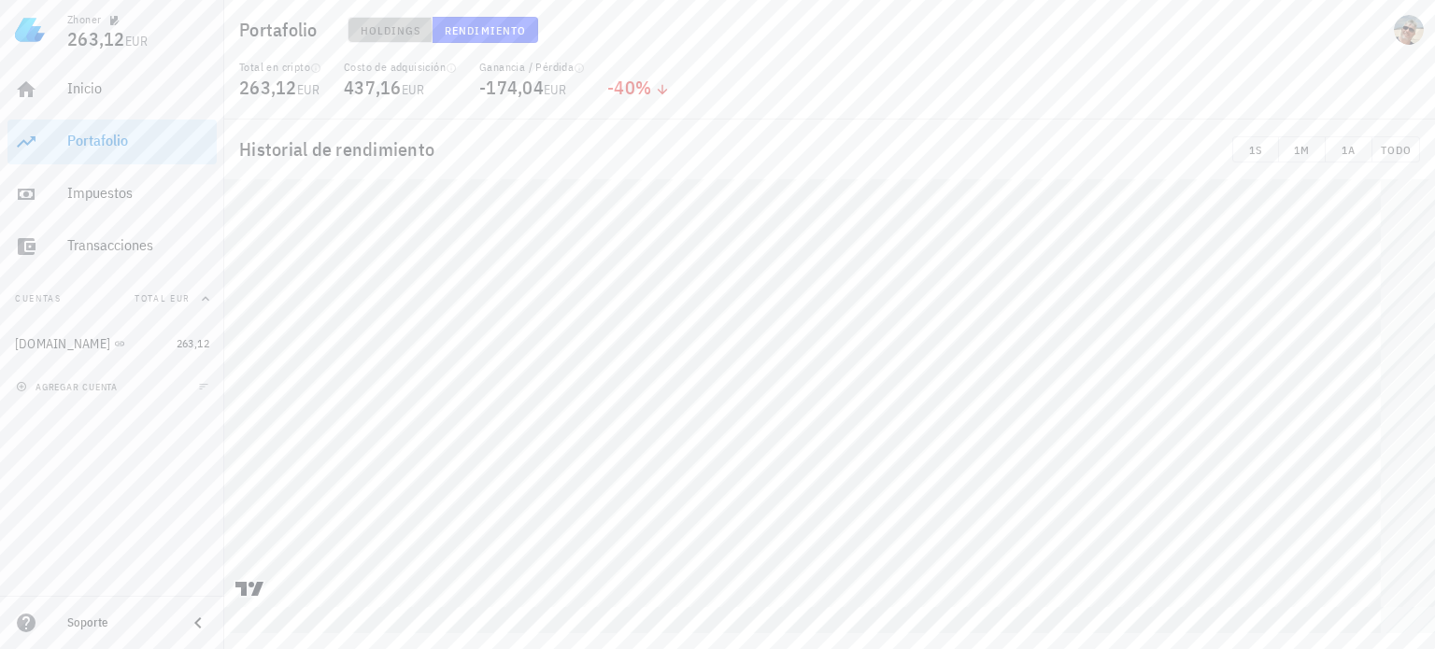
click at [397, 25] on span "Holdings" at bounding box center [391, 30] width 62 height 14
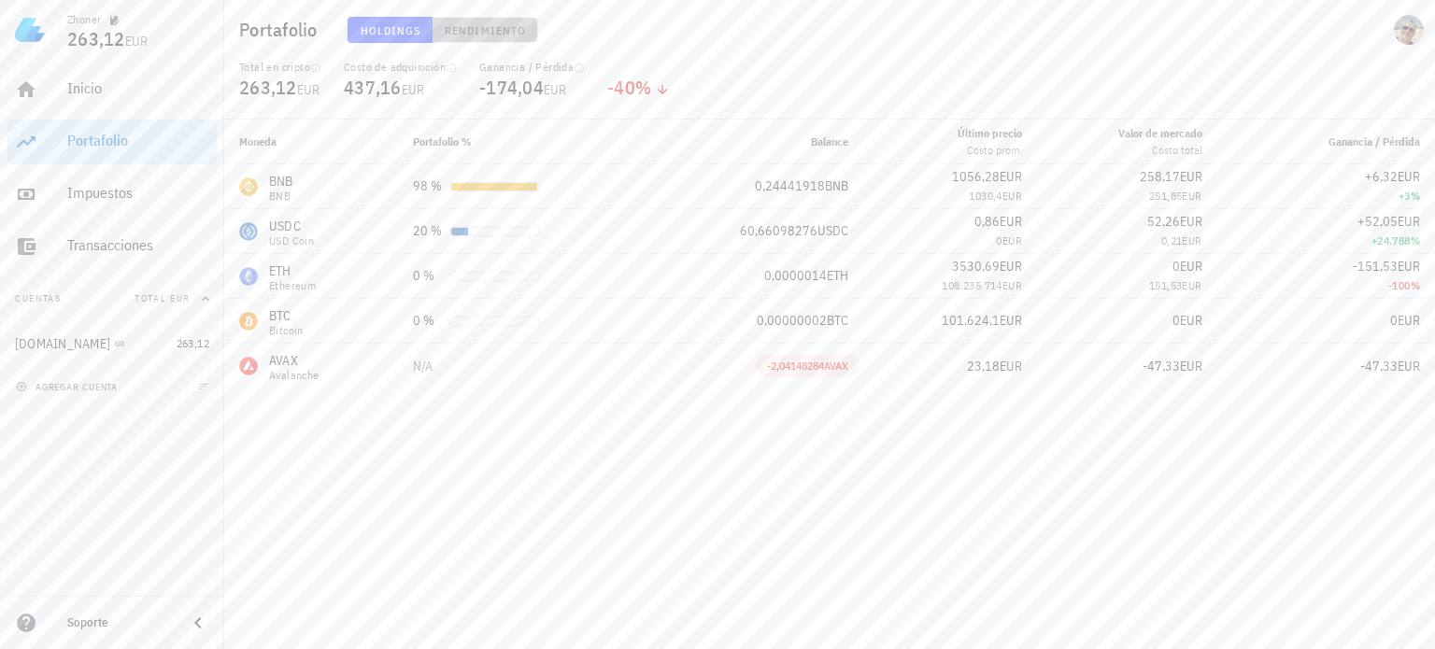
click at [487, 28] on span "Rendimiento" at bounding box center [485, 30] width 82 height 14
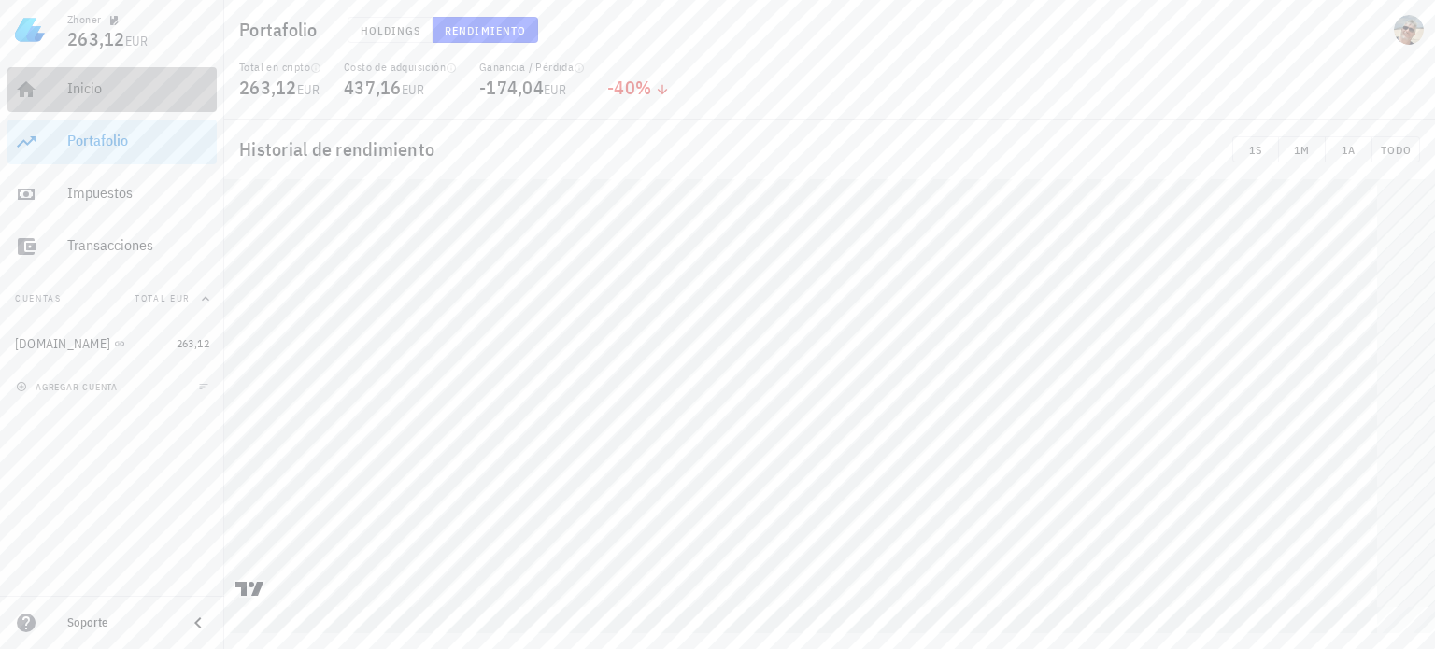
click at [78, 94] on div "Inicio" at bounding box center [138, 88] width 142 height 18
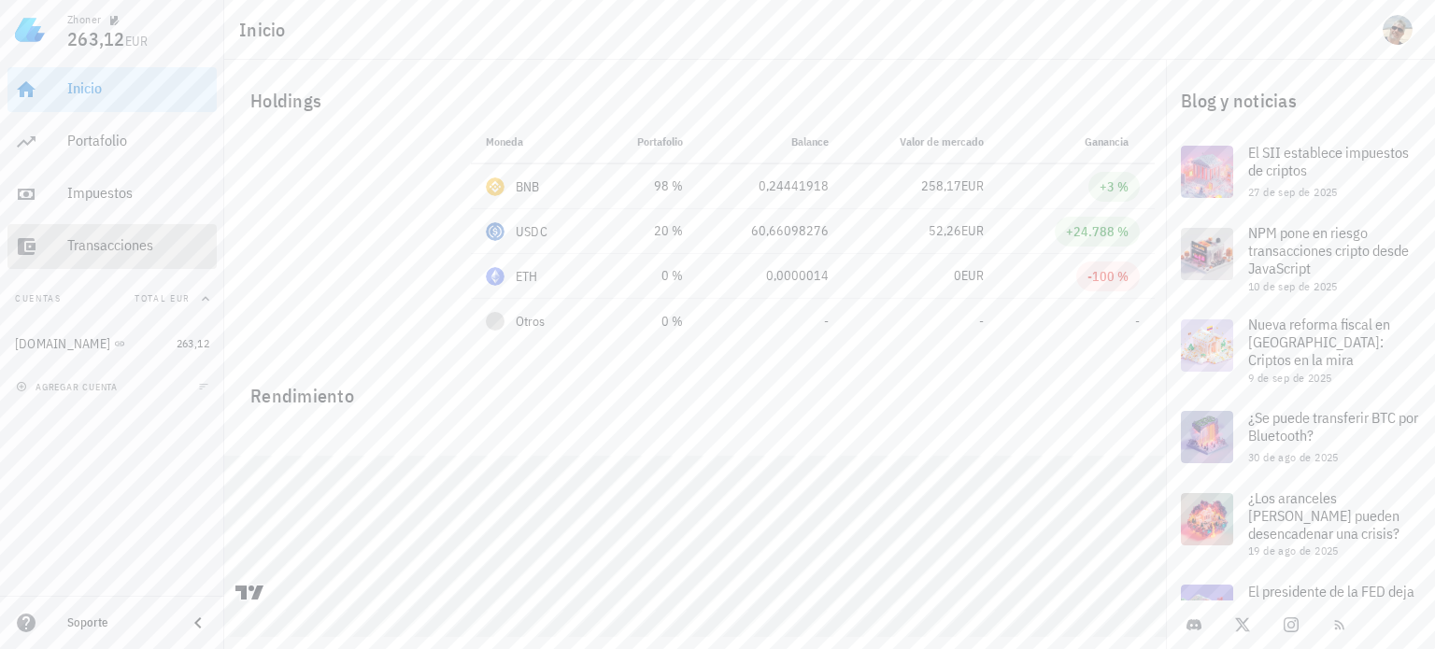
click at [102, 246] on div "Transacciones" at bounding box center [138, 245] width 142 height 18
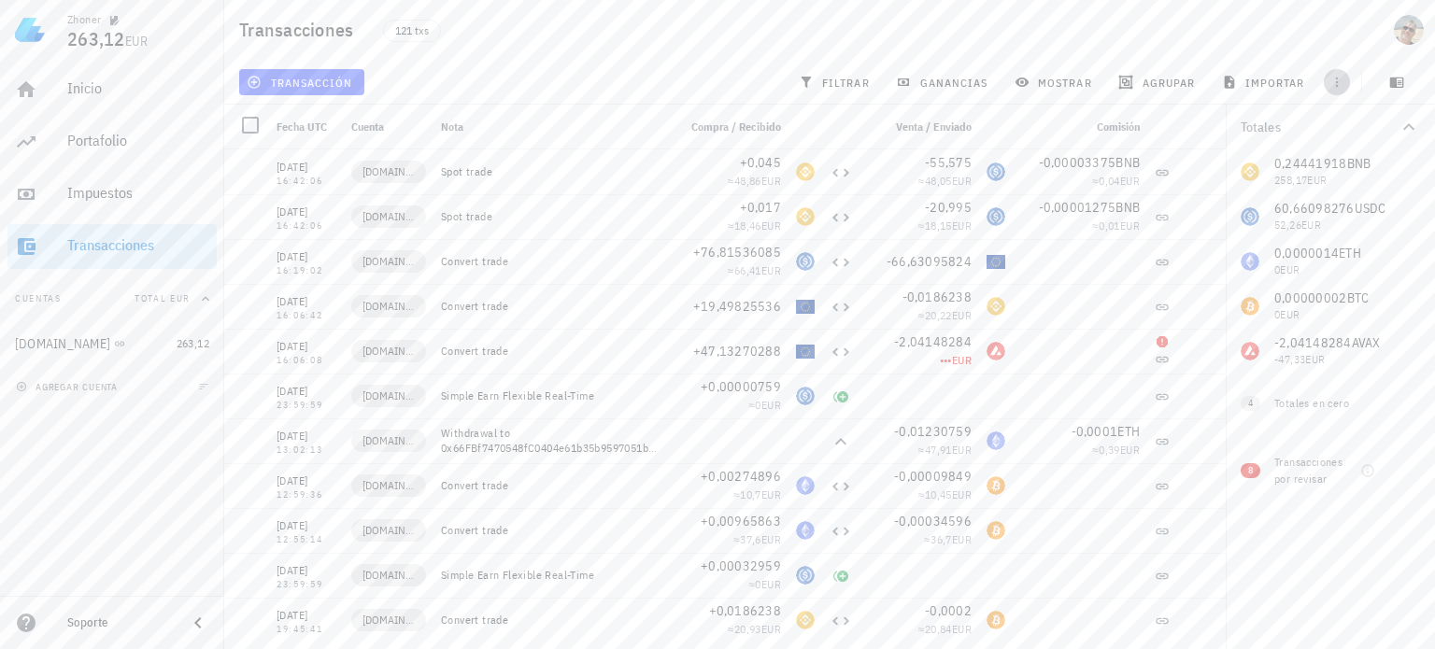
click at [1334, 78] on icon "button" at bounding box center [1336, 82] width 15 height 15
click at [1392, 79] on icon "button" at bounding box center [1397, 83] width 14 height 10
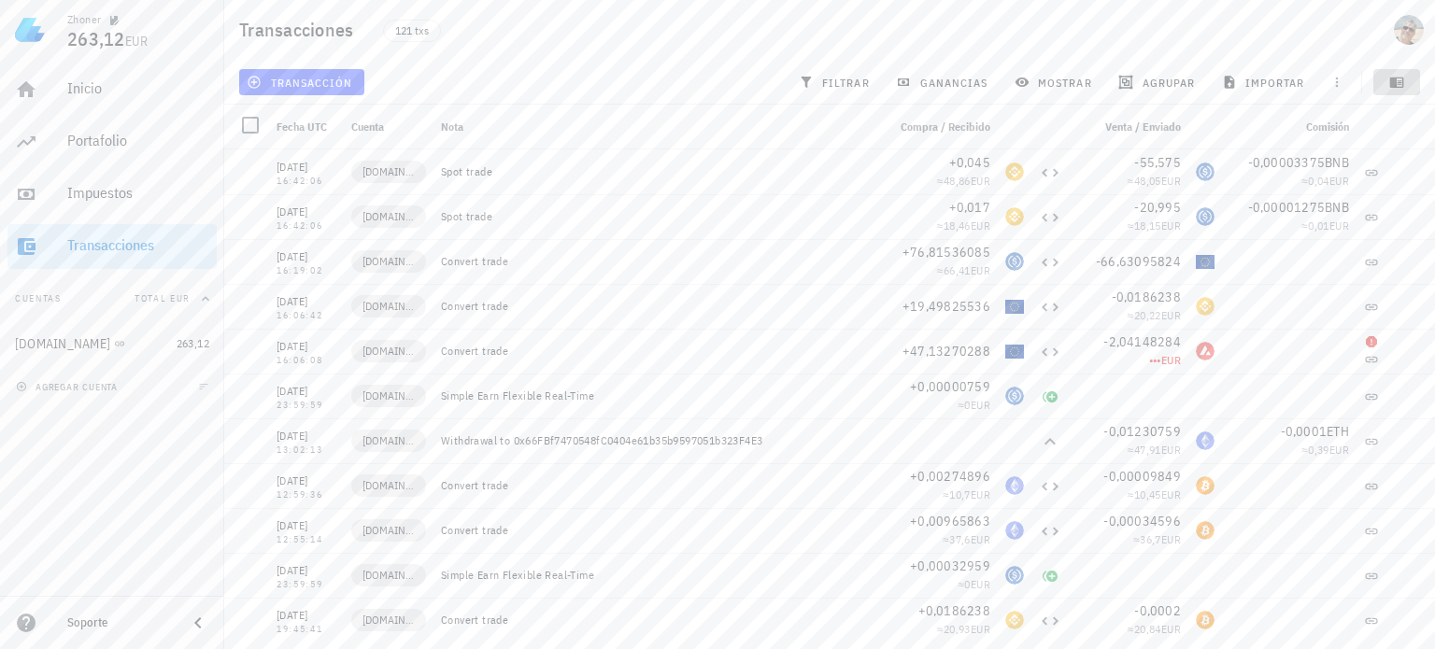
click at [1392, 79] on icon "button" at bounding box center [1397, 83] width 14 height 10
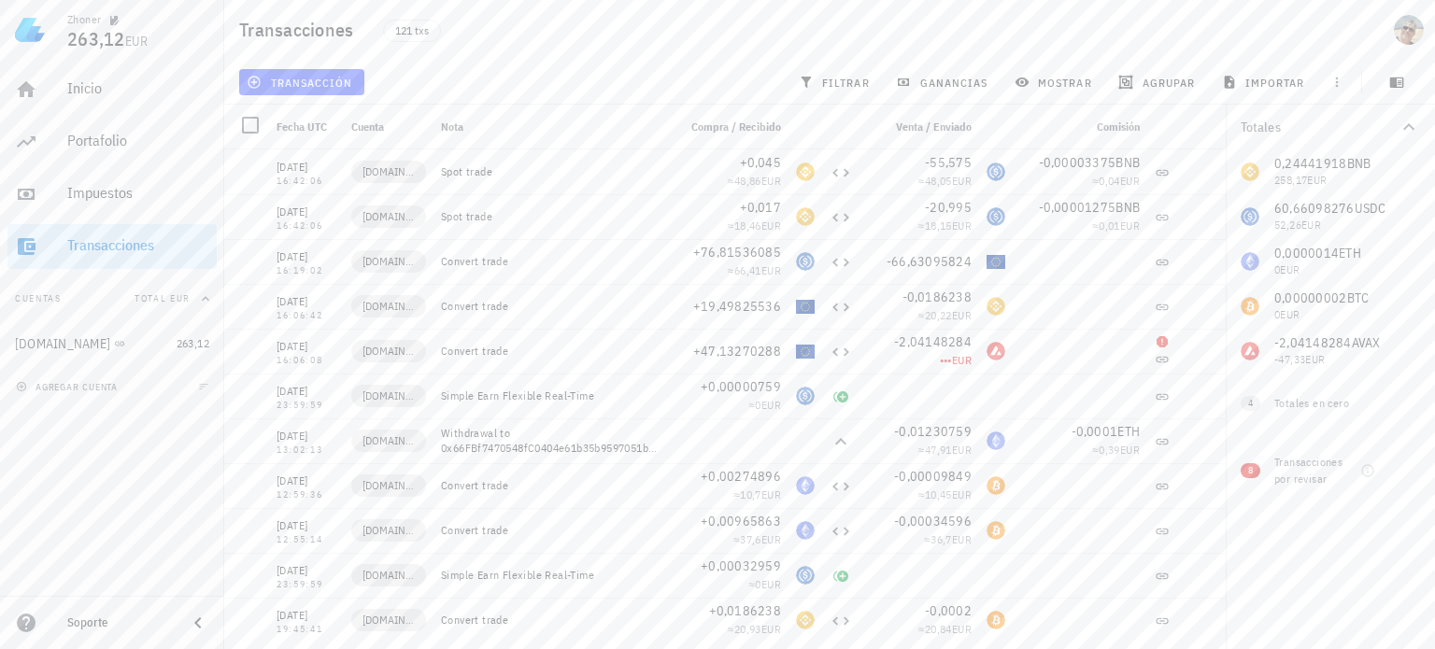
click at [1314, 164] on div "0,24441918 BNB 258,17 EUR 60,66098276 USDC 52,26 EUR 0,0000014 ETH 0 EUR 0,0000…" at bounding box center [1330, 261] width 209 height 224
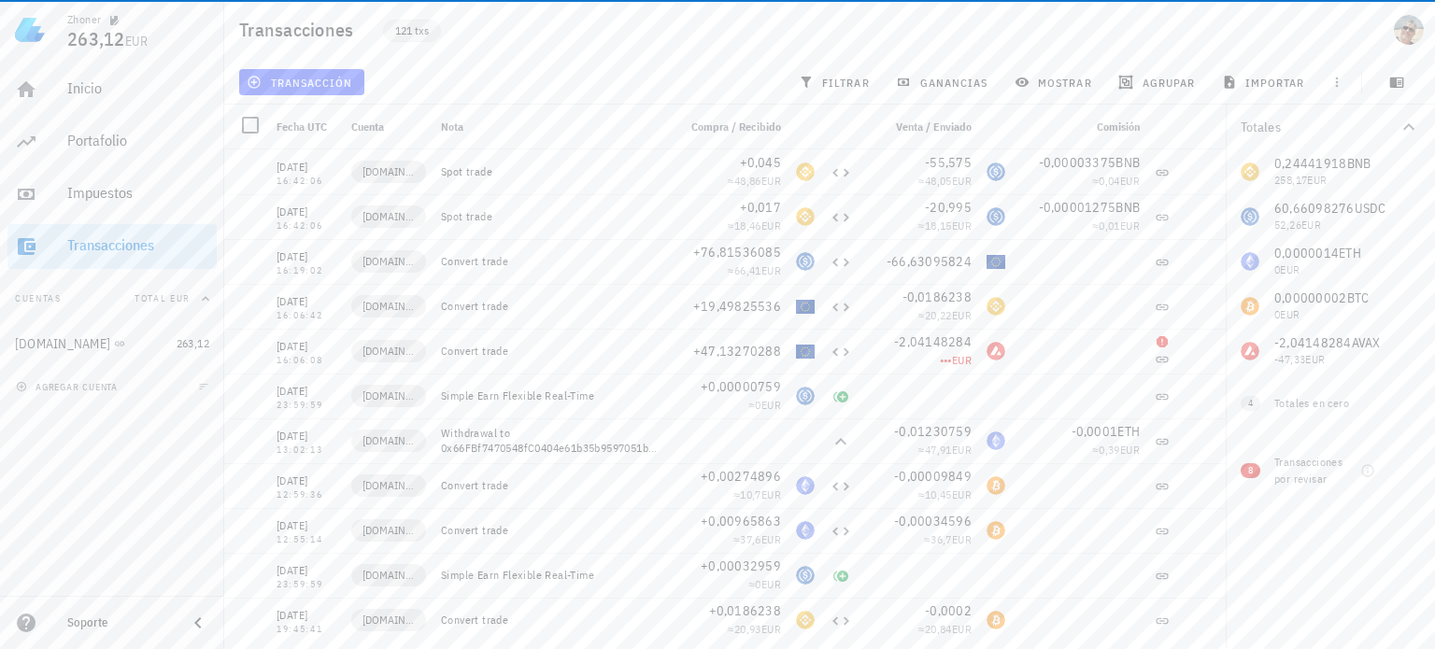
click at [419, 30] on span "121 txs" at bounding box center [412, 31] width 34 height 21
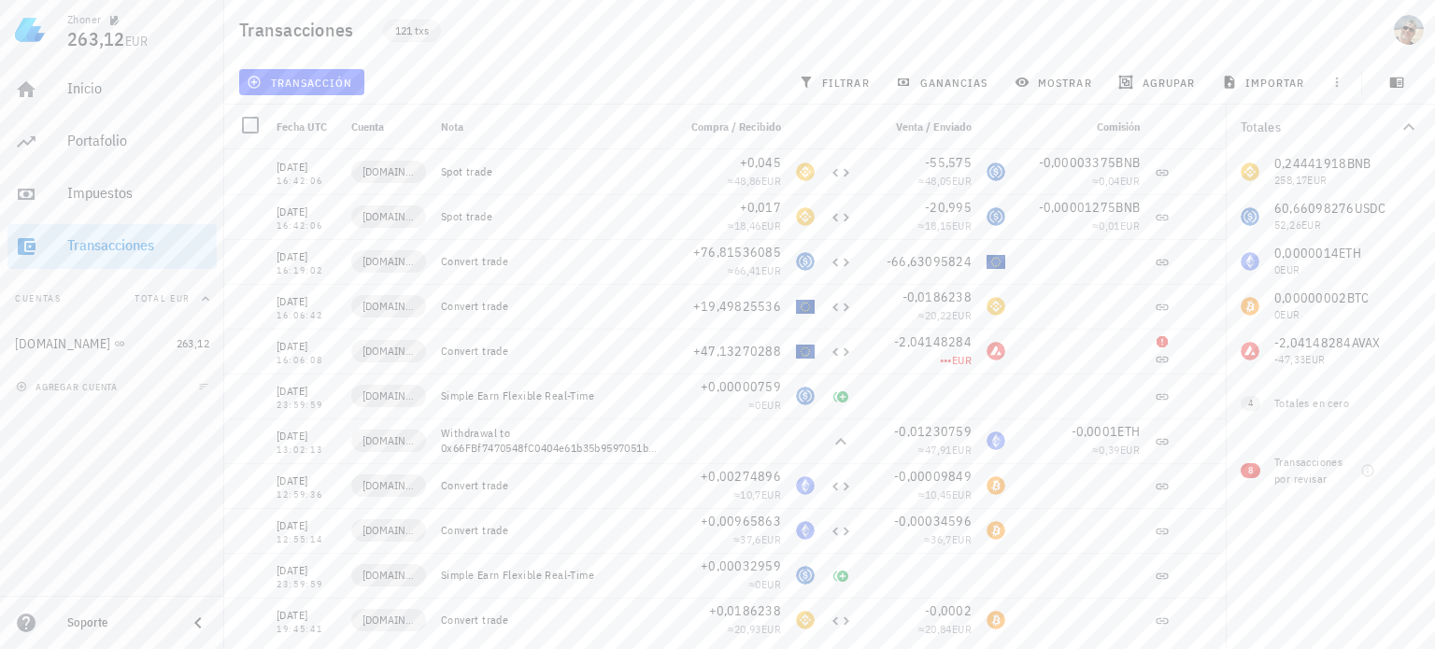
click at [411, 32] on span "121 txs" at bounding box center [412, 31] width 34 height 21
click at [112, 22] on icon "button" at bounding box center [114, 20] width 9 height 9
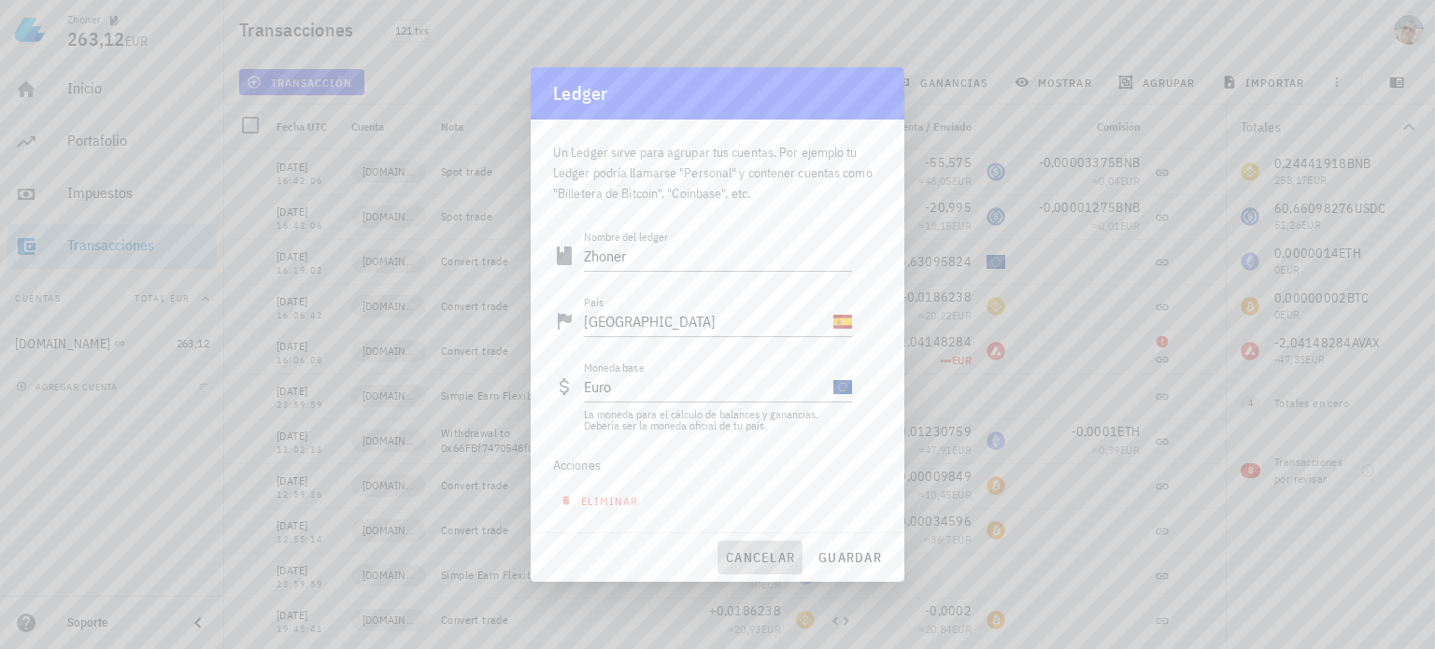
click at [778, 551] on span "cancelar" at bounding box center [760, 557] width 70 height 17
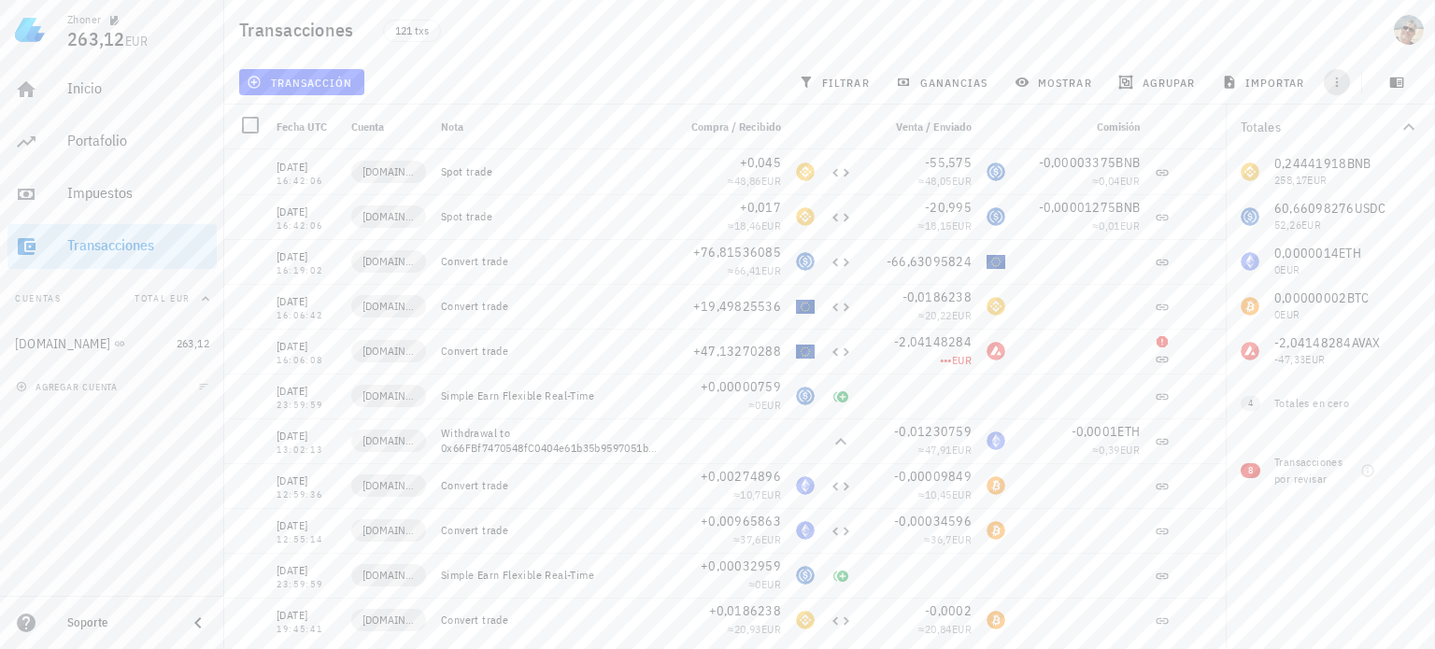
click at [1330, 79] on icon "button" at bounding box center [1336, 82] width 15 height 15
click at [1332, 79] on icon "button" at bounding box center [1336, 82] width 15 height 15
click at [1060, 78] on span "mostrar" at bounding box center [1055, 82] width 74 height 15
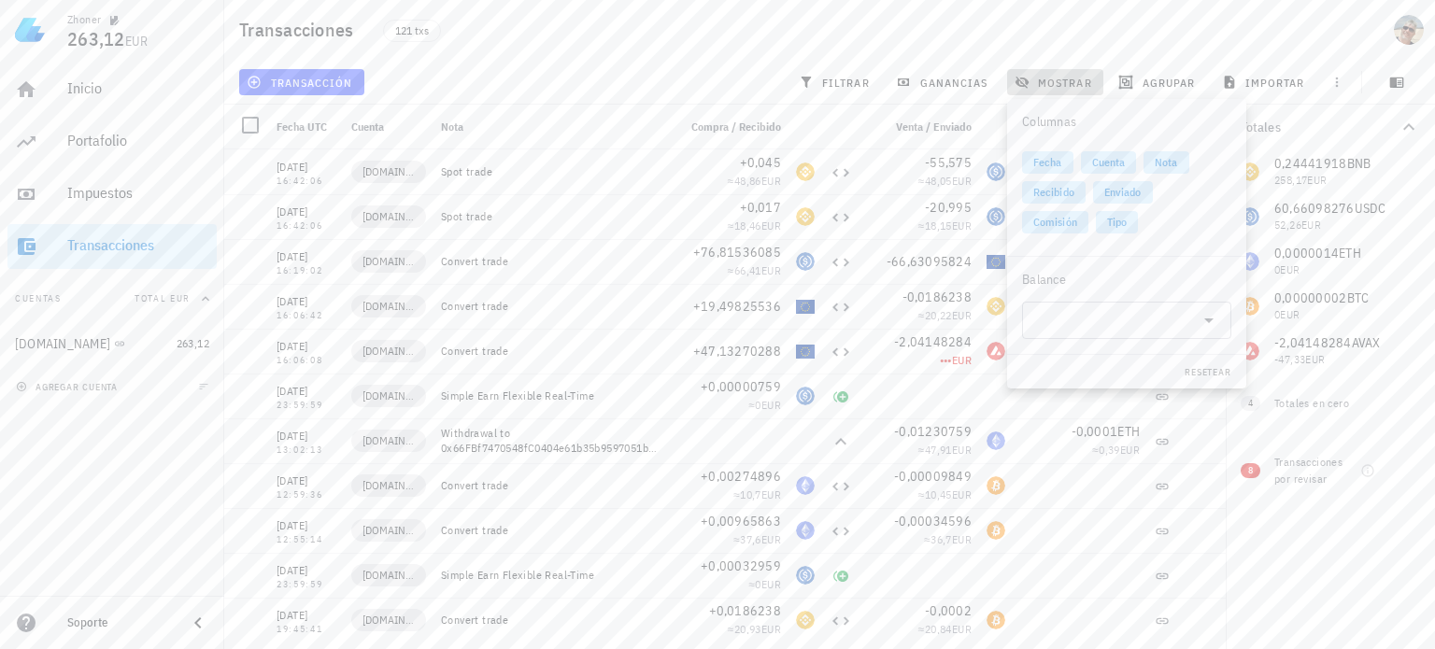
click at [1060, 78] on span "mostrar" at bounding box center [1055, 82] width 74 height 15
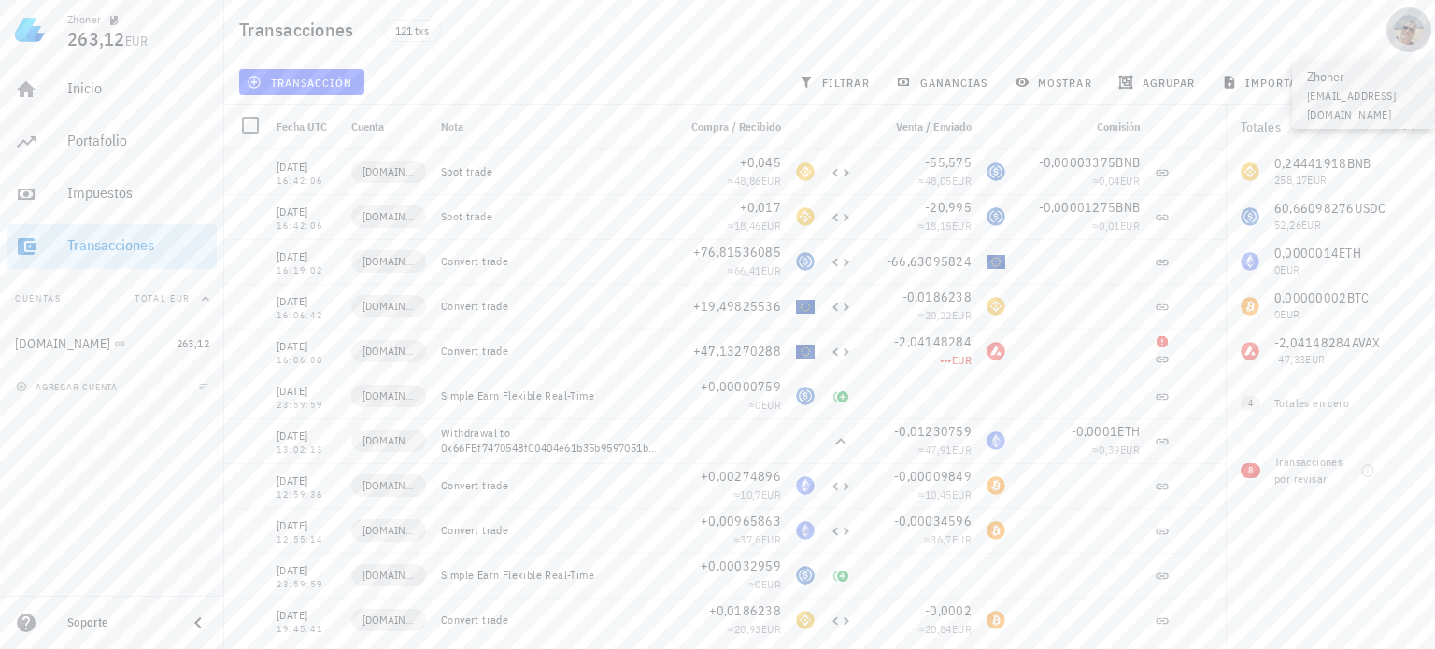
click at [1410, 36] on div "avatar" at bounding box center [1409, 30] width 30 height 30
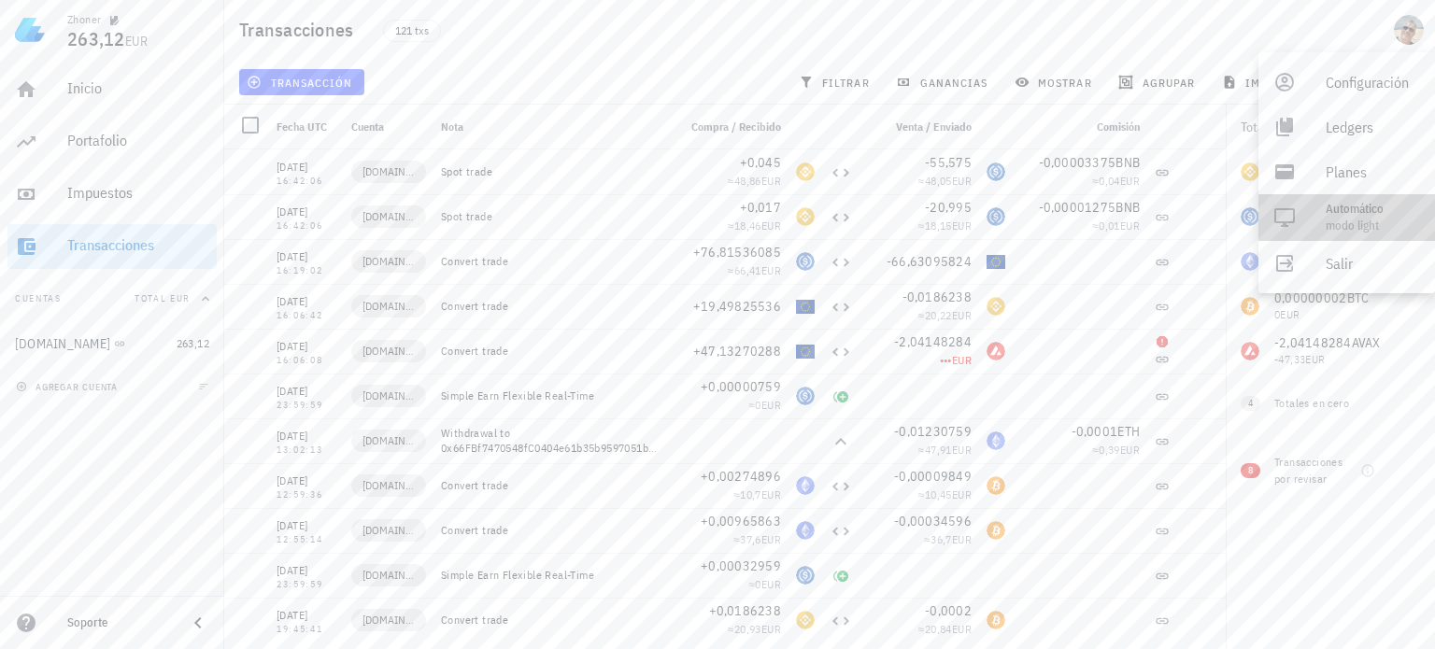
click at [1357, 217] on div "Automático modo Light" at bounding box center [1373, 217] width 94 height 47
click at [1357, 217] on div "Light" at bounding box center [1367, 216] width 83 height 37
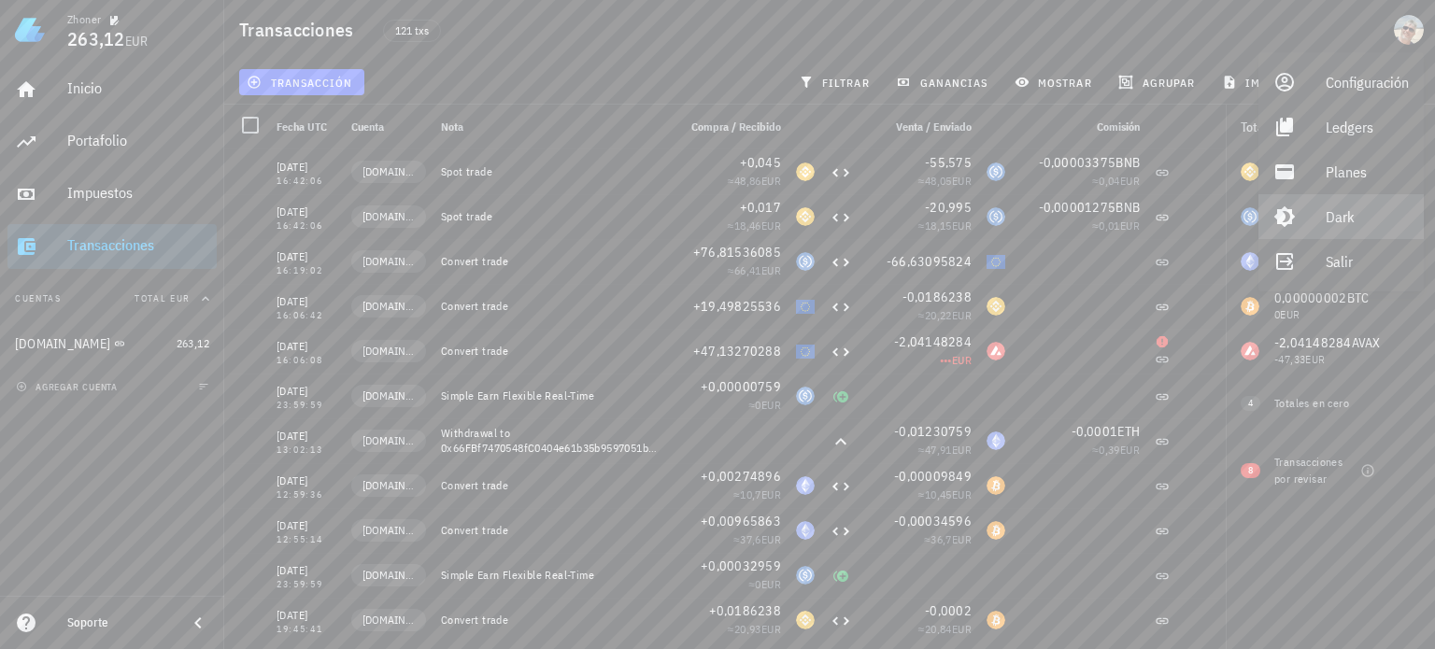
click at [1353, 214] on div "Dark" at bounding box center [1367, 216] width 83 height 37
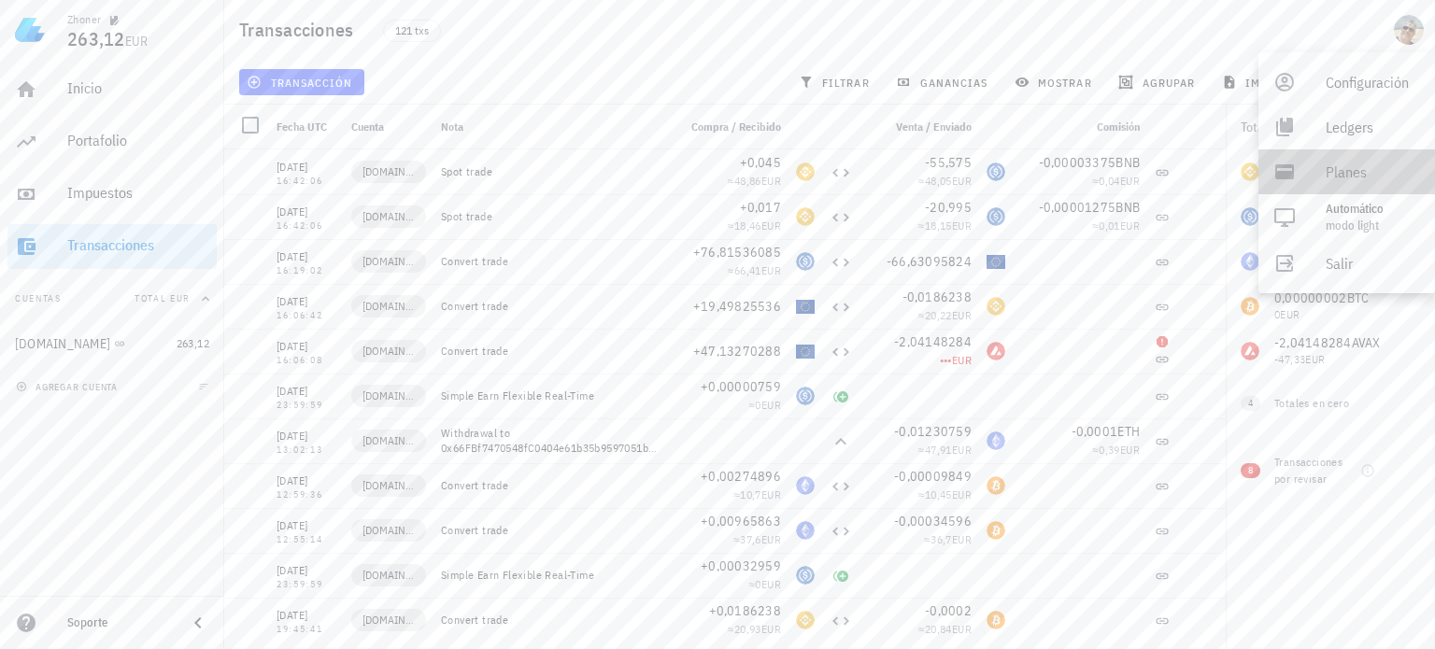
click at [1334, 177] on div "Planes" at bounding box center [1373, 171] width 94 height 37
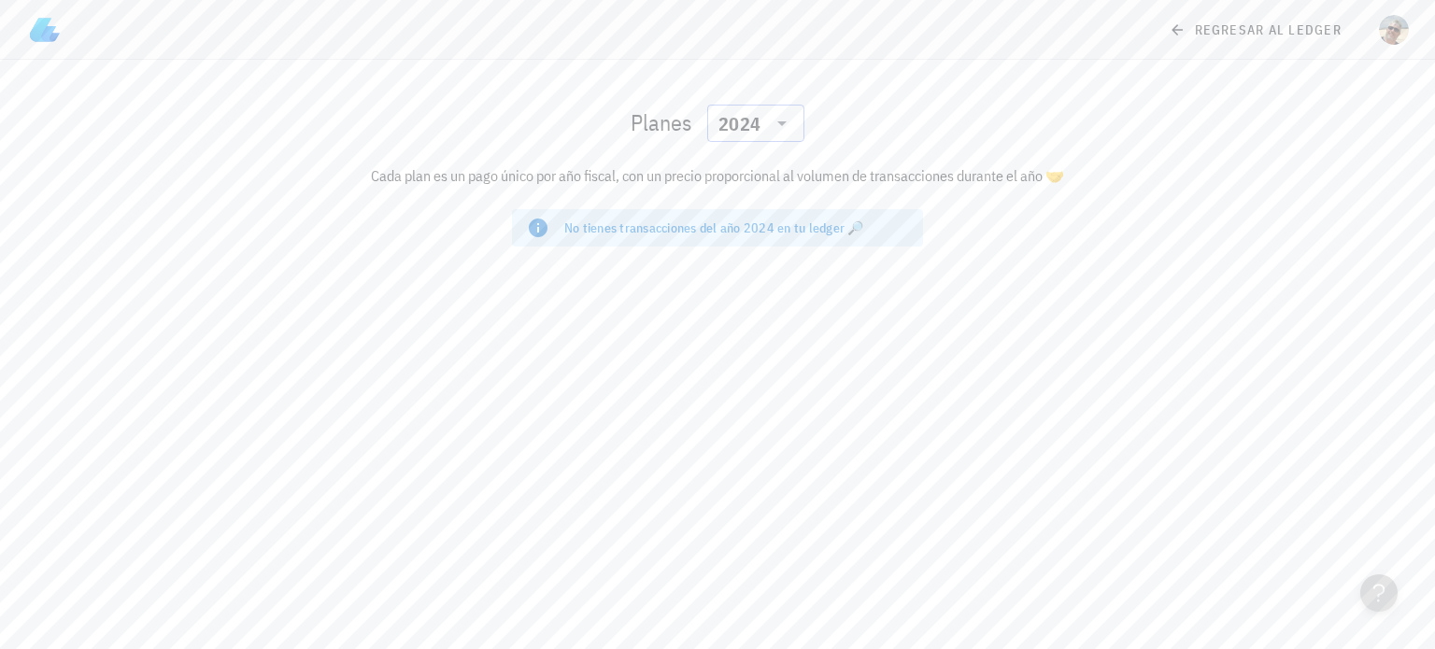
click at [774, 121] on icon at bounding box center [782, 123] width 22 height 22
click at [747, 178] on div "2025" at bounding box center [755, 171] width 67 height 15
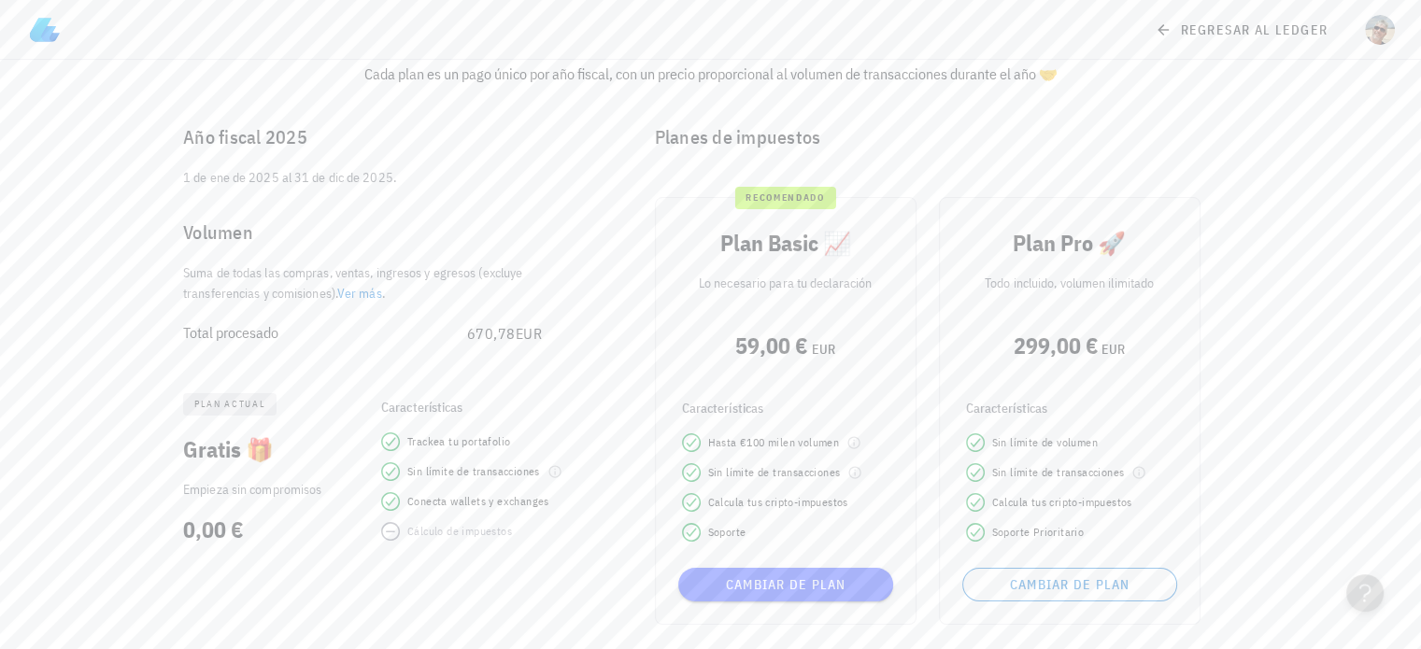
scroll to position [103, 0]
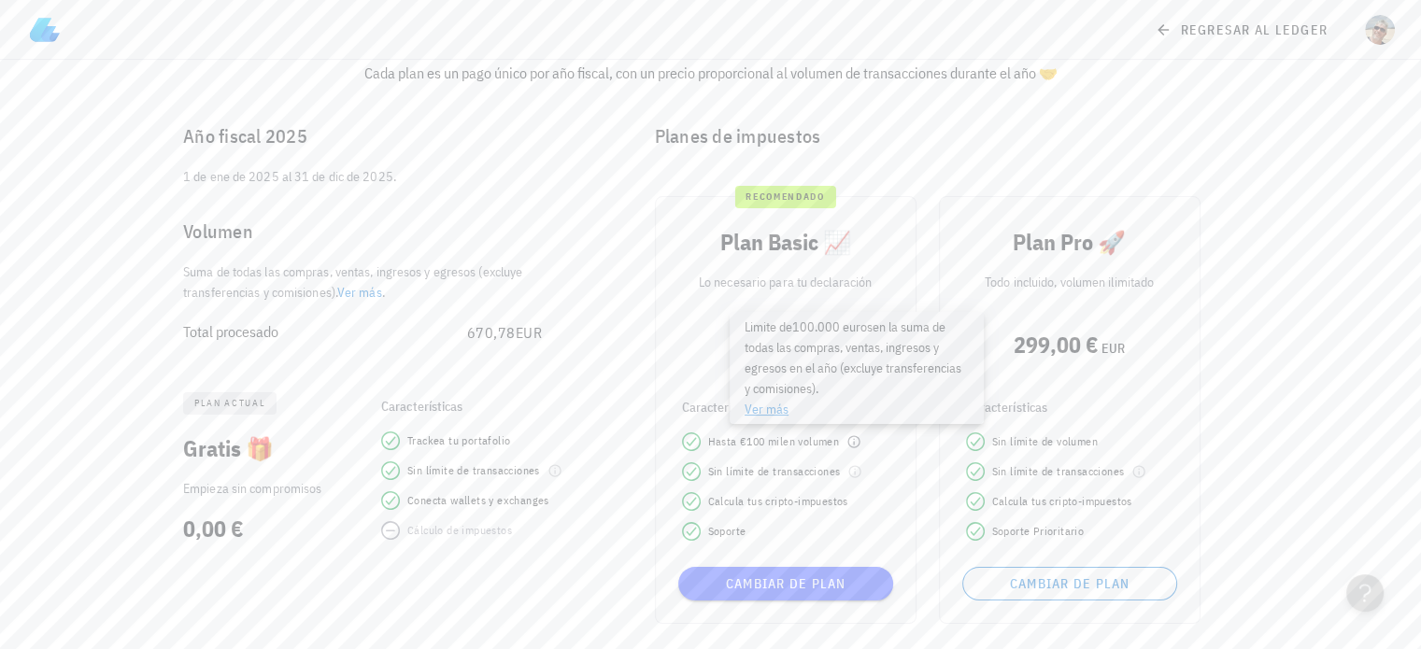
click at [781, 409] on link "Ver más" at bounding box center [767, 409] width 44 height 17
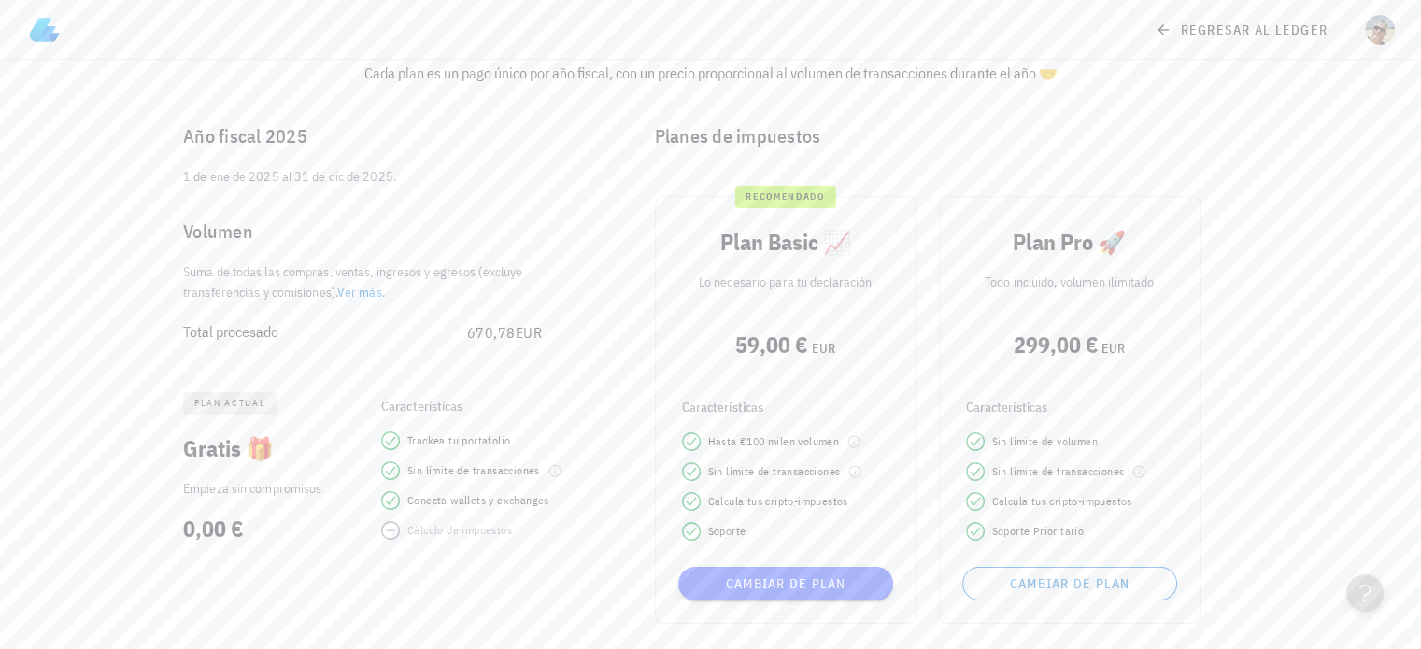
click at [38, 33] on img at bounding box center [45, 30] width 30 height 30
click at [1165, 29] on icon at bounding box center [1163, 30] width 17 height 22
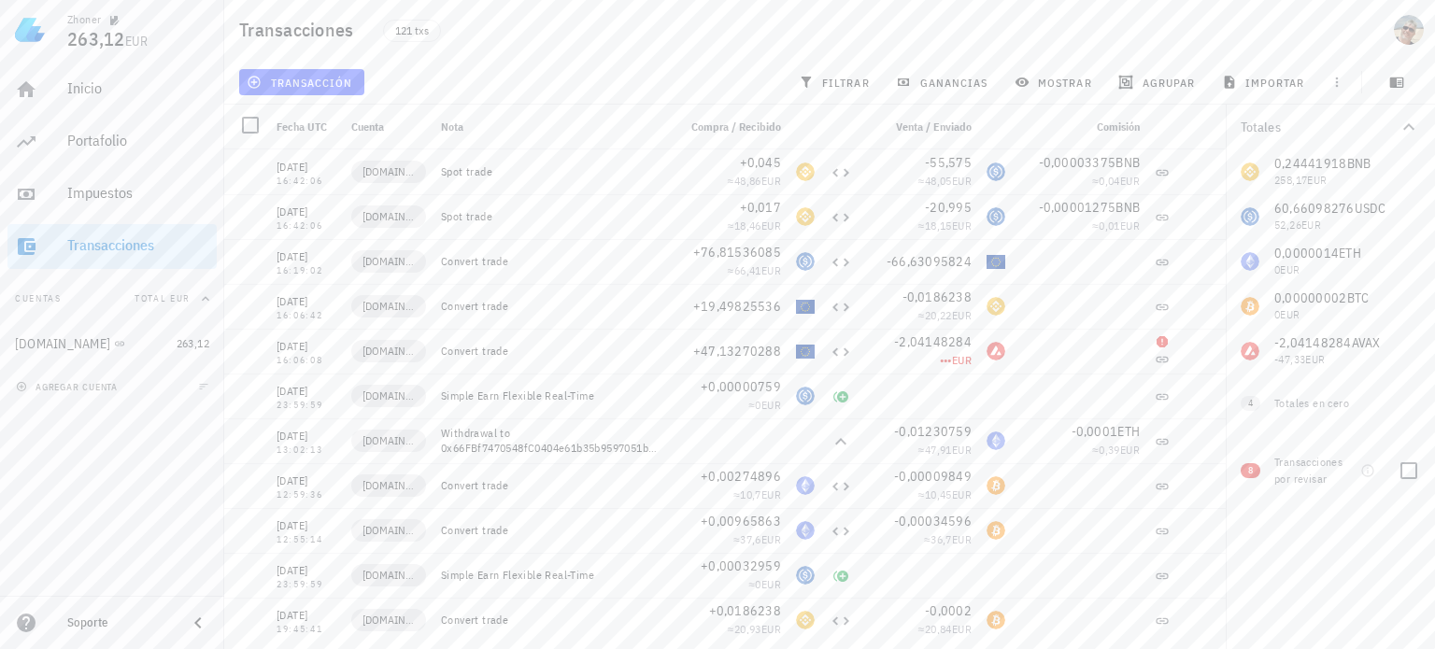
click at [1254, 472] on span "8" at bounding box center [1251, 470] width 20 height 15
click at [1403, 475] on div at bounding box center [1409, 471] width 32 height 32
checkbox input "true"
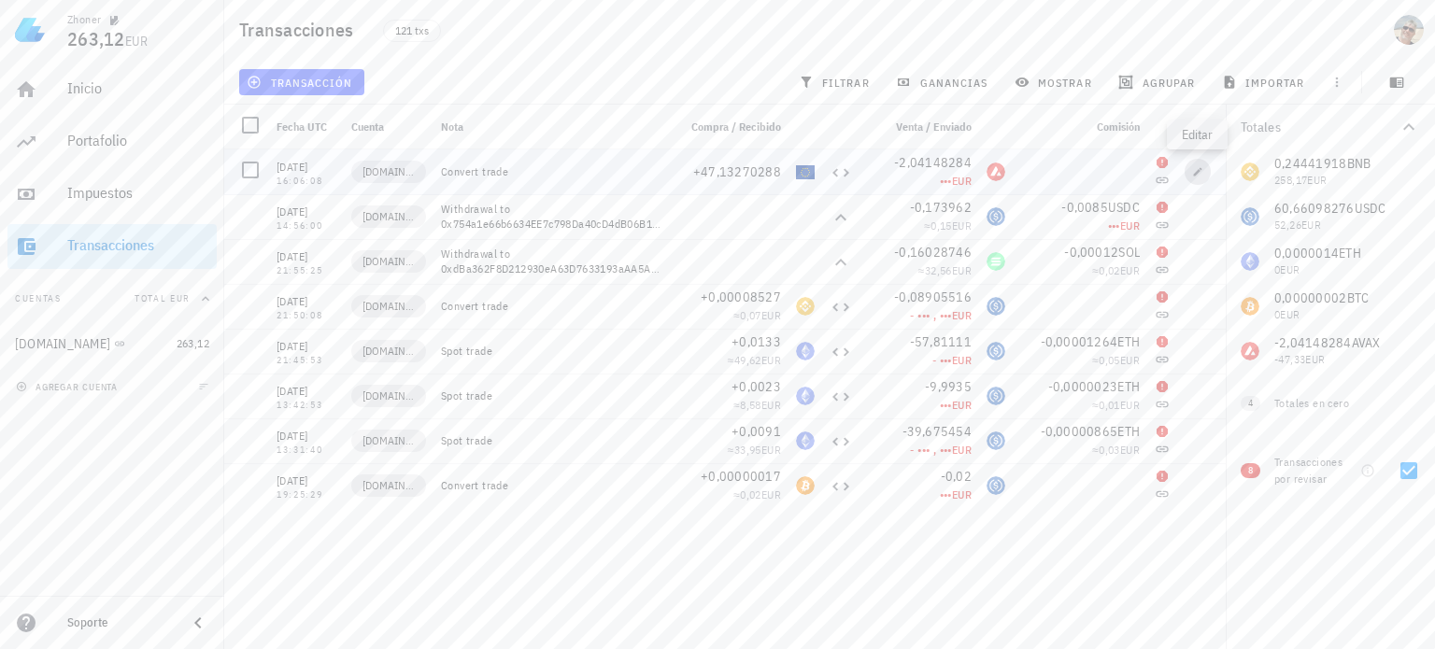
click at [1200, 173] on icon "button" at bounding box center [1197, 171] width 11 height 11
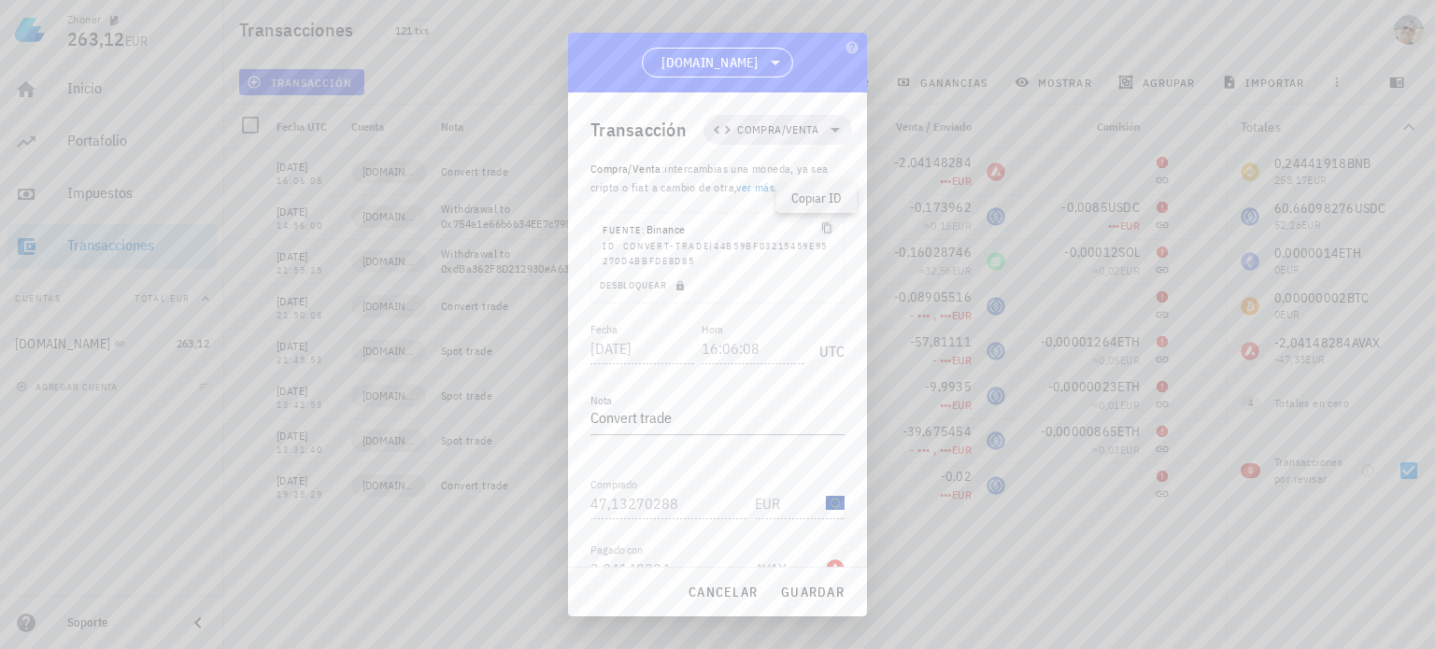
click at [821, 228] on icon "button" at bounding box center [826, 227] width 11 height 11
click at [732, 586] on span "cancelar" at bounding box center [723, 592] width 70 height 17
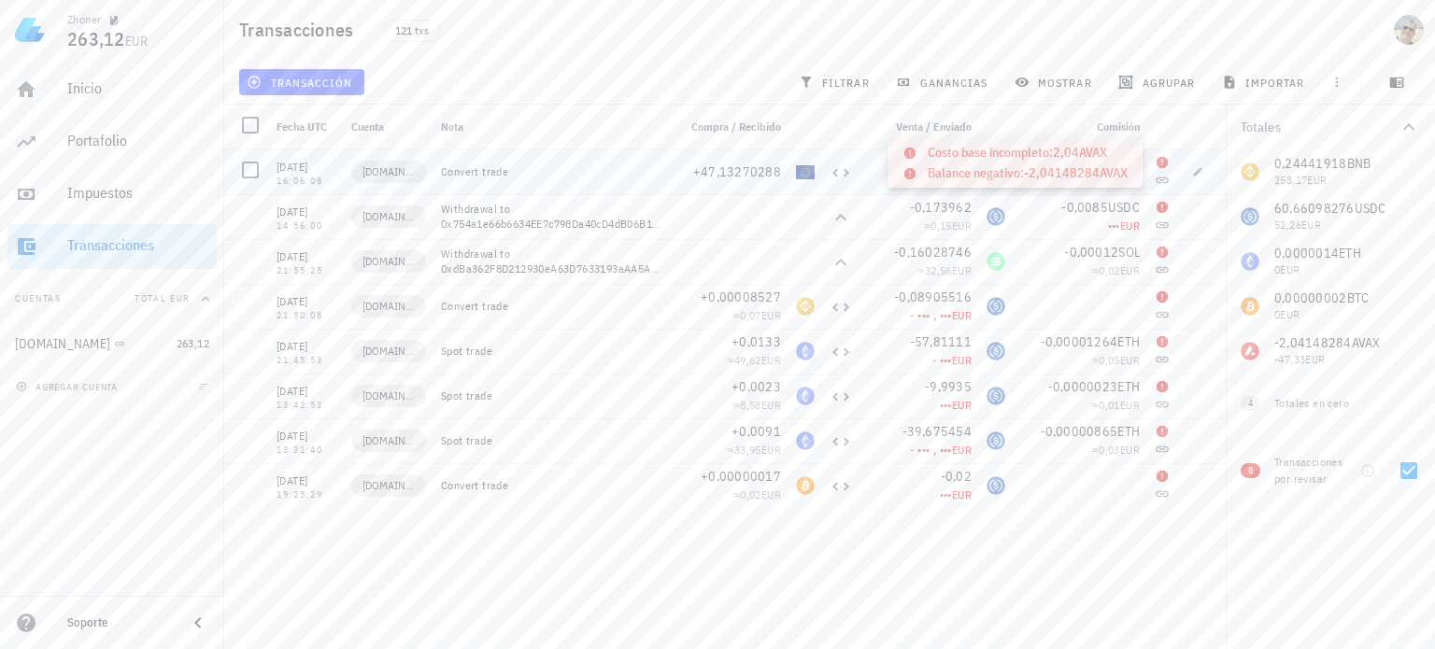
click at [1162, 161] on icon at bounding box center [1162, 162] width 15 height 15
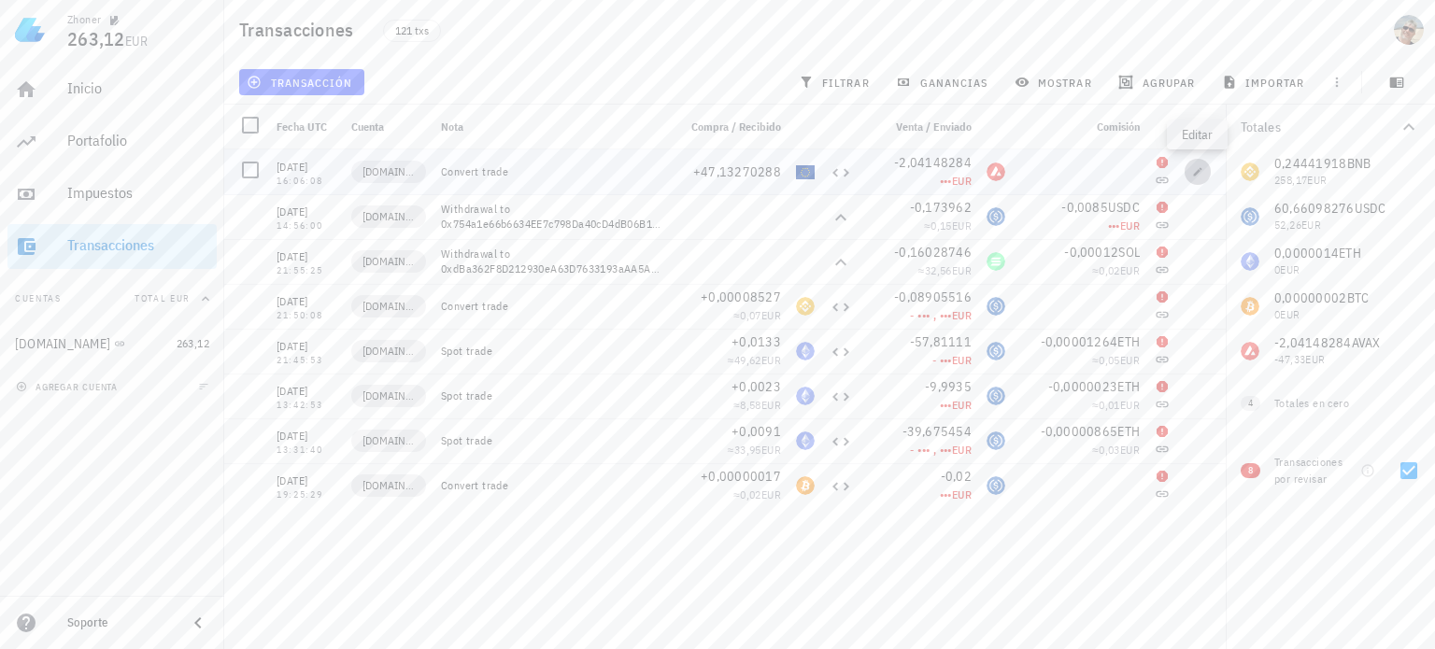
click at [1189, 173] on span "button" at bounding box center [1198, 171] width 26 height 11
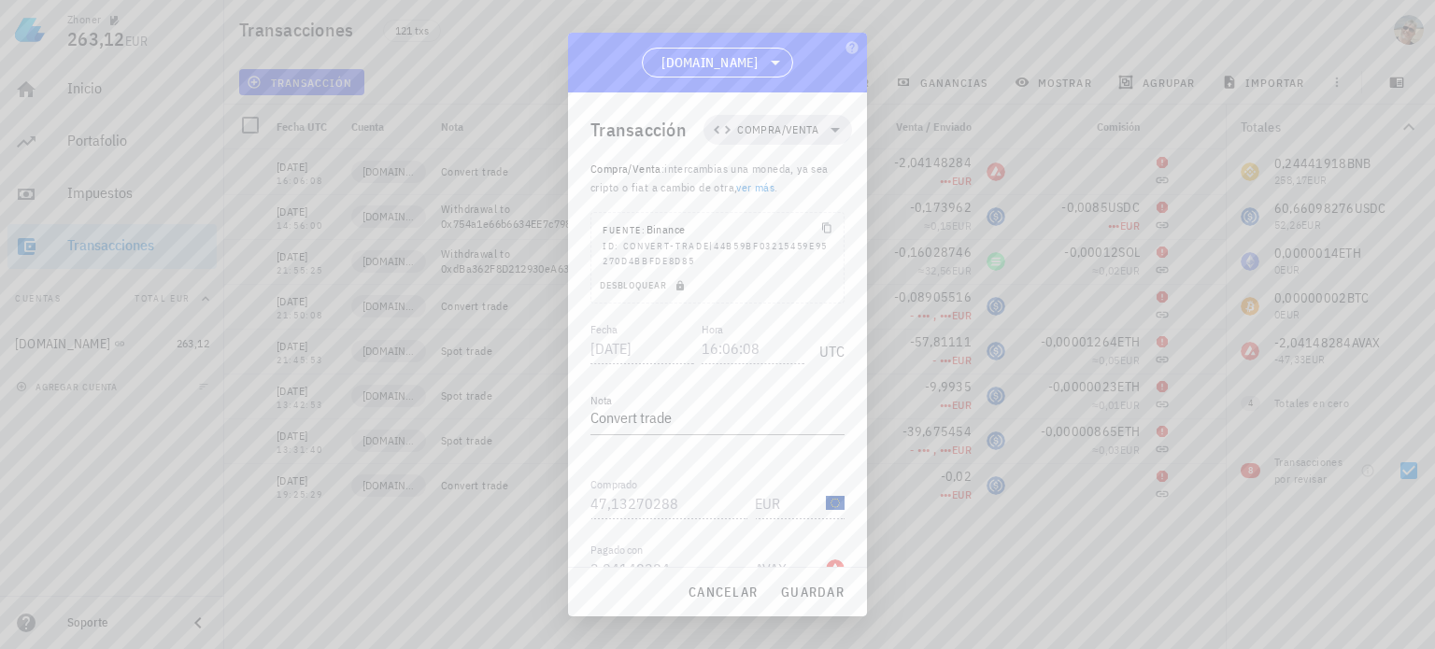
click at [975, 253] on div at bounding box center [717, 324] width 1435 height 649
click at [724, 589] on span "cancelar" at bounding box center [723, 592] width 70 height 17
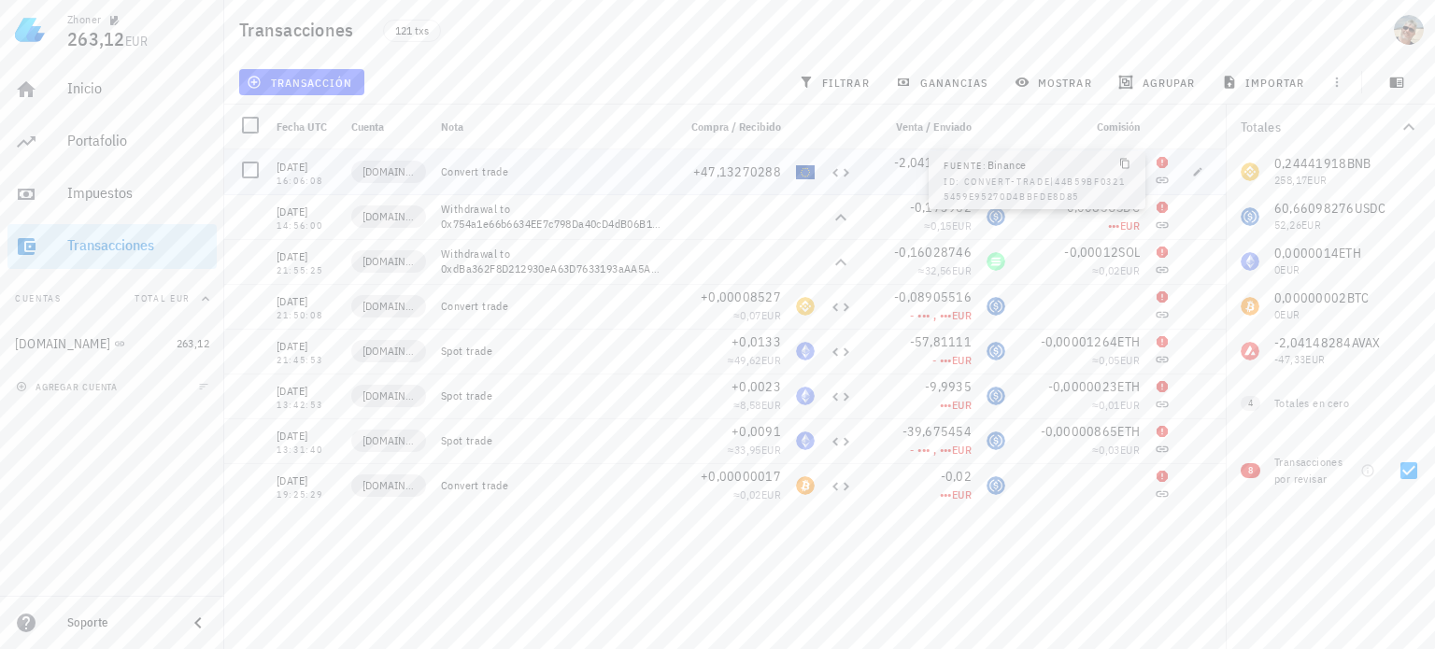
click at [1162, 175] on icon at bounding box center [1162, 180] width 15 height 15
click at [1161, 181] on icon at bounding box center [1162, 180] width 15 height 15
click at [1194, 175] on icon "button" at bounding box center [1198, 171] width 8 height 8
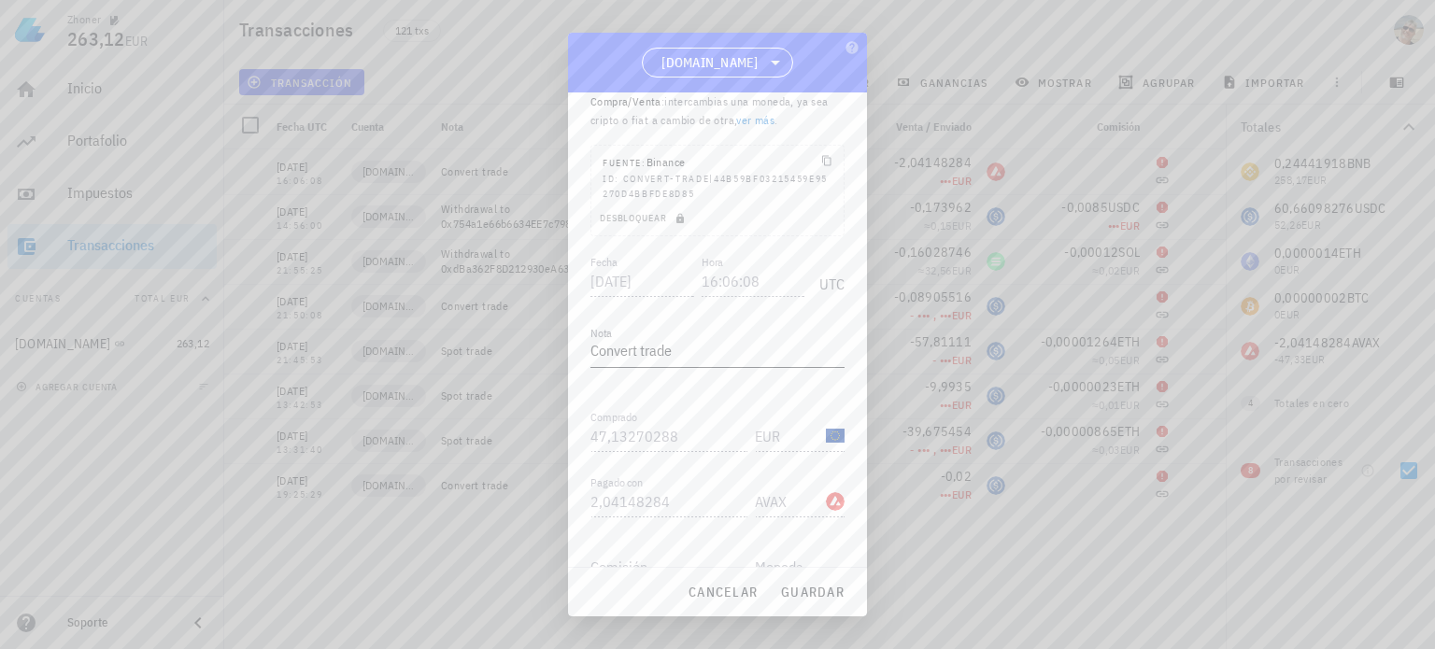
scroll to position [93, 0]
click at [826, 261] on div "UTC" at bounding box center [828, 252] width 33 height 47
click at [765, 134] on span "Compra/Venta" at bounding box center [777, 130] width 81 height 19
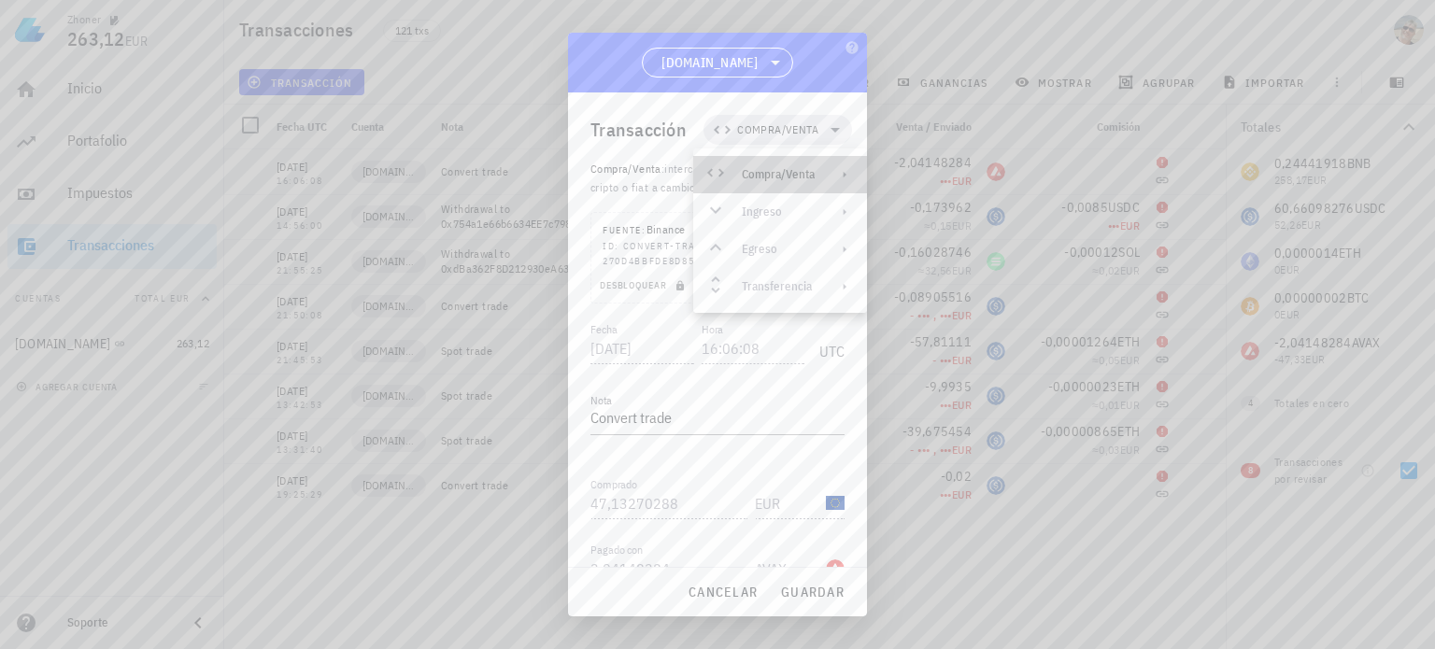
click at [771, 175] on div "Compra/Venta" at bounding box center [778, 174] width 73 height 15
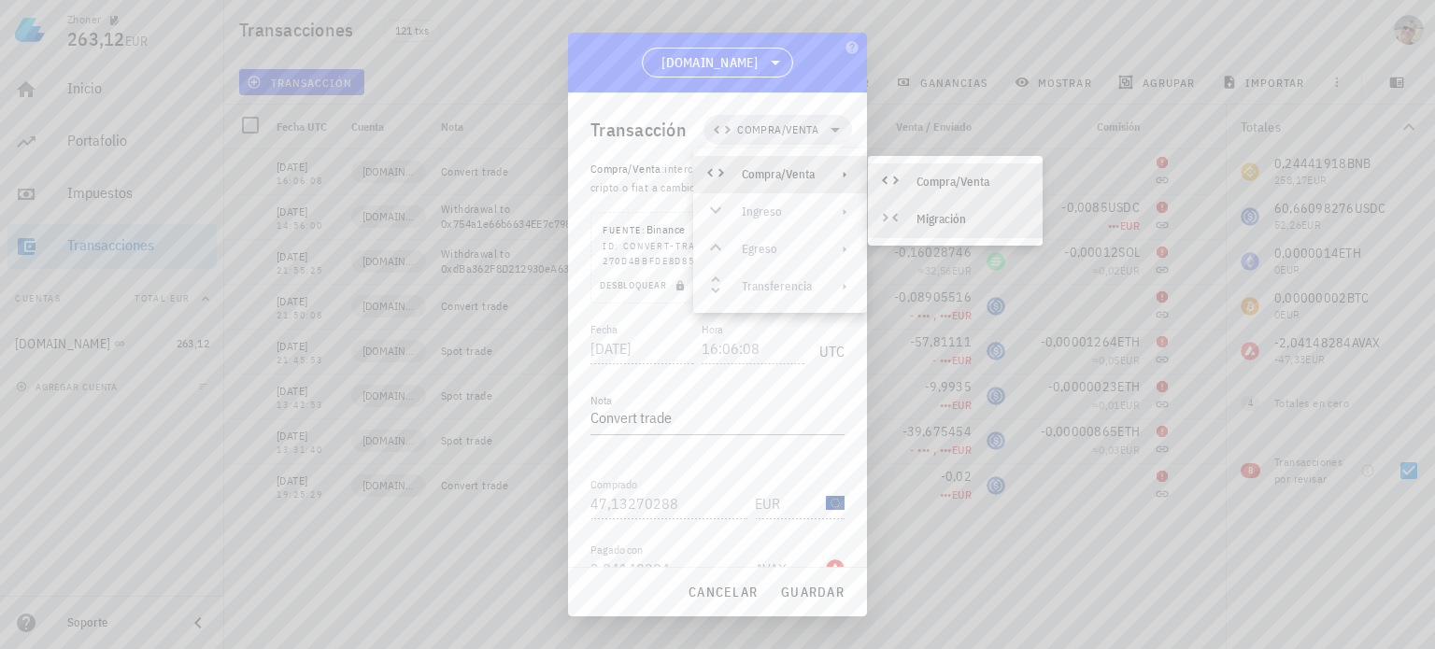
click at [942, 225] on div "Migración" at bounding box center [972, 219] width 111 height 15
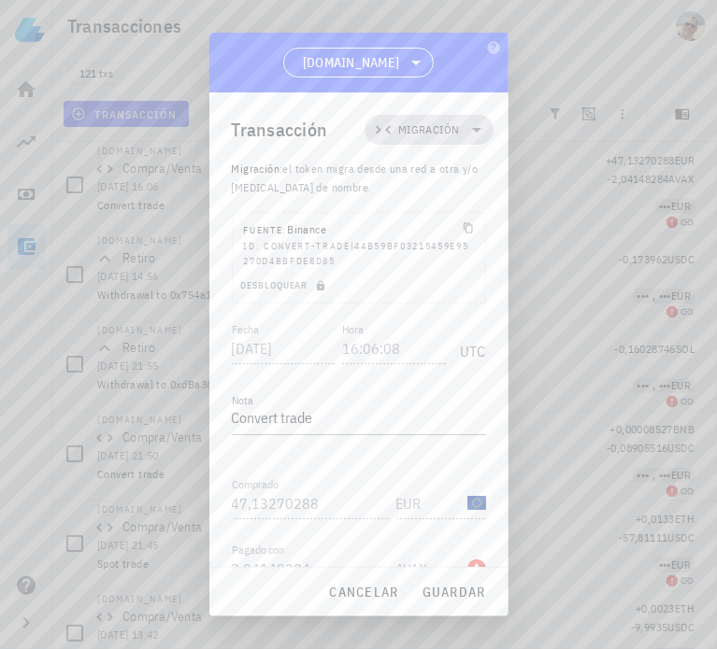
click at [440, 135] on span "Migración" at bounding box center [429, 130] width 62 height 19
click at [444, 288] on div "Compra/Venta Ingreso Egreso Transferencia" at bounding box center [441, 230] width 174 height 149
click at [512, 288] on div "Compra/Venta Ingreso Egreso Transferencia" at bounding box center [441, 230] width 174 height 149
click at [501, 283] on div "Compra/Venta Ingreso Egreso Transferencia" at bounding box center [441, 230] width 174 height 149
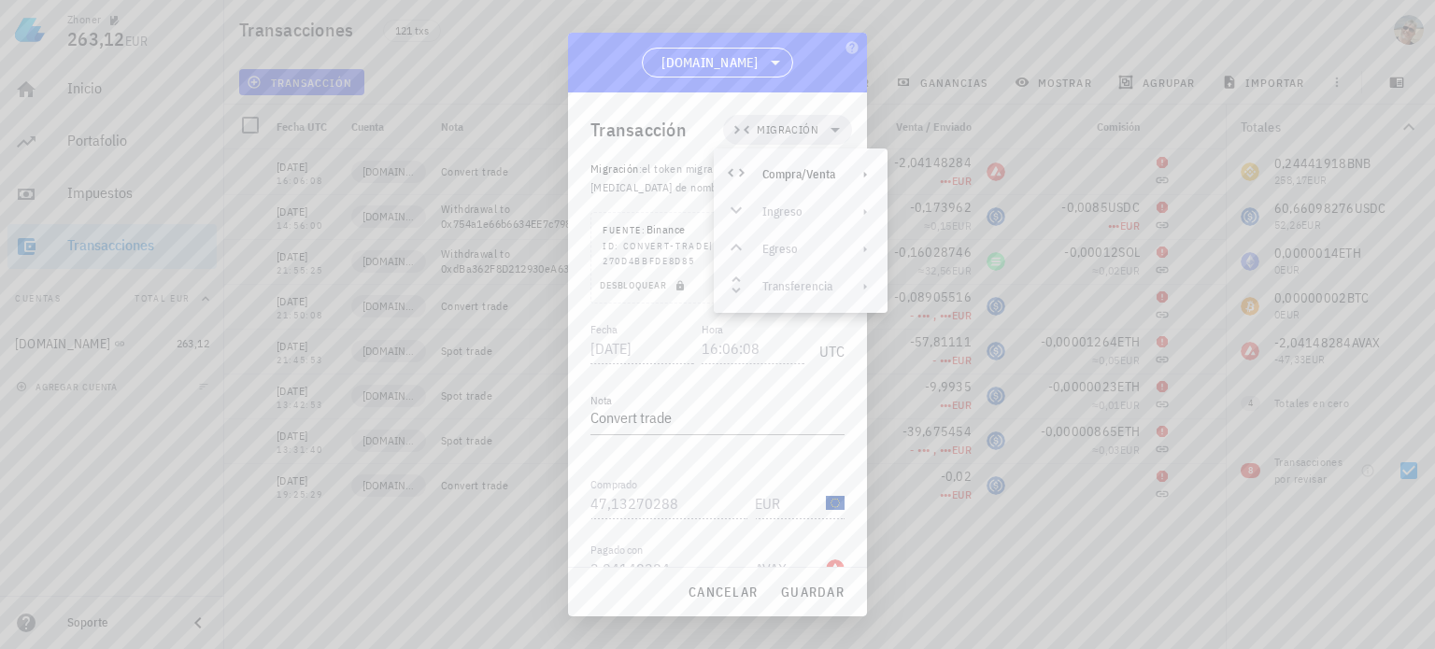
drag, startPoint x: 811, startPoint y: 292, endPoint x: 828, endPoint y: 306, distance: 21.3
click at [828, 306] on div "Compra/Venta Ingreso Egreso Transferencia" at bounding box center [801, 230] width 174 height 149
click at [850, 283] on div "Compra/Venta Ingreso Egreso Transferencia" at bounding box center [801, 230] width 174 height 149
click at [803, 163] on div "Compra/Venta" at bounding box center [801, 174] width 174 height 37
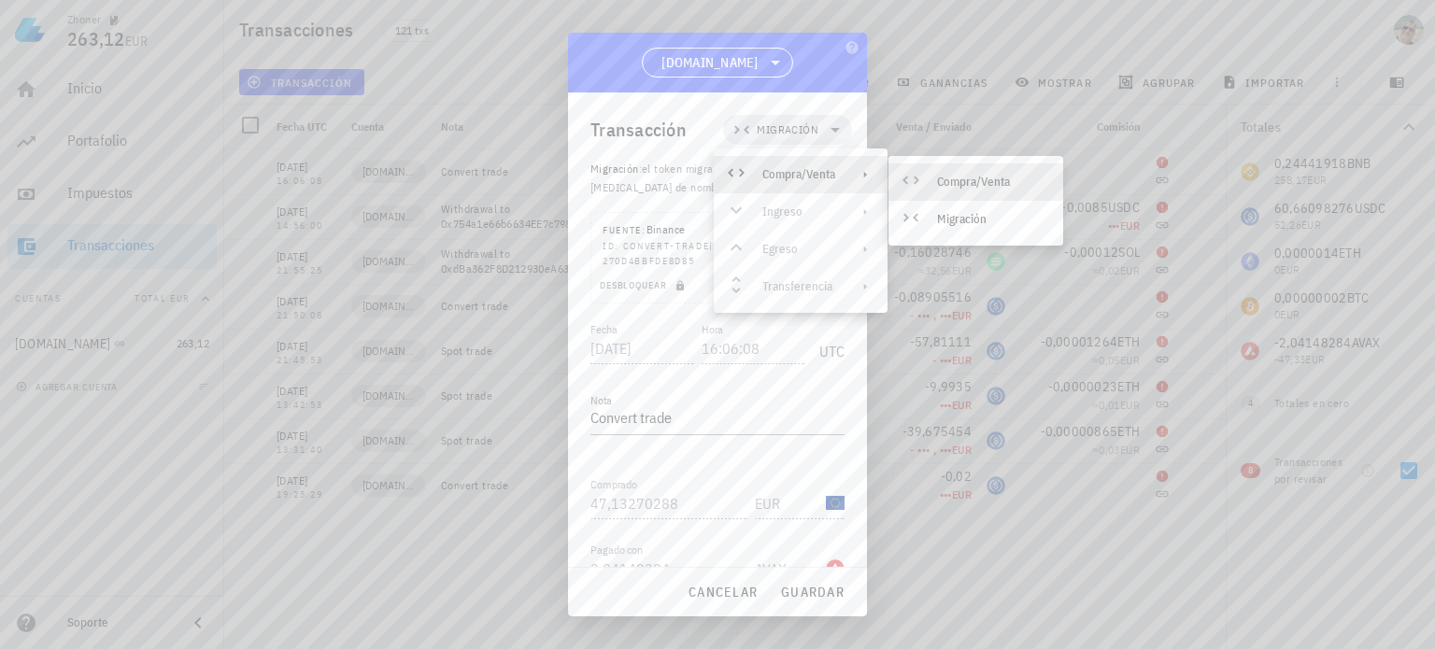
click at [958, 174] on div "Compra/Venta" at bounding box center [975, 181] width 175 height 37
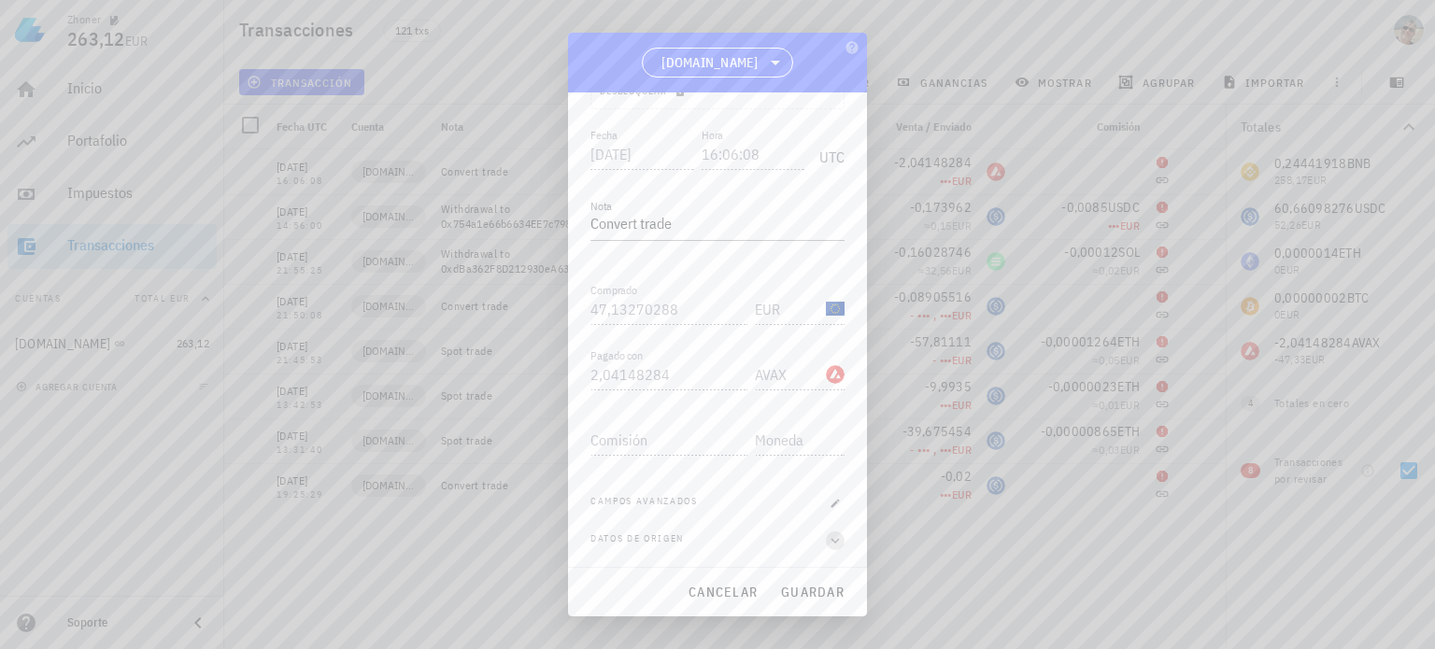
click at [827, 537] on icon "button" at bounding box center [835, 541] width 17 height 22
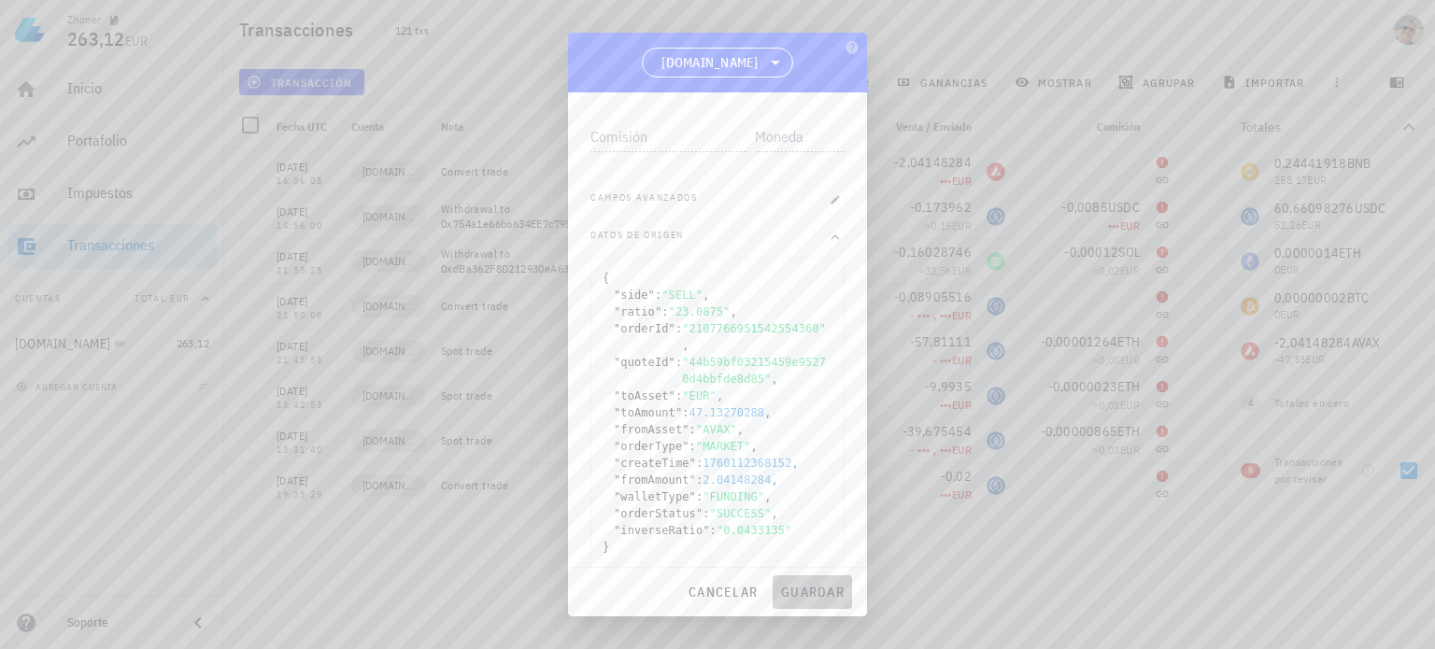
click at [804, 593] on span "guardar" at bounding box center [812, 592] width 64 height 17
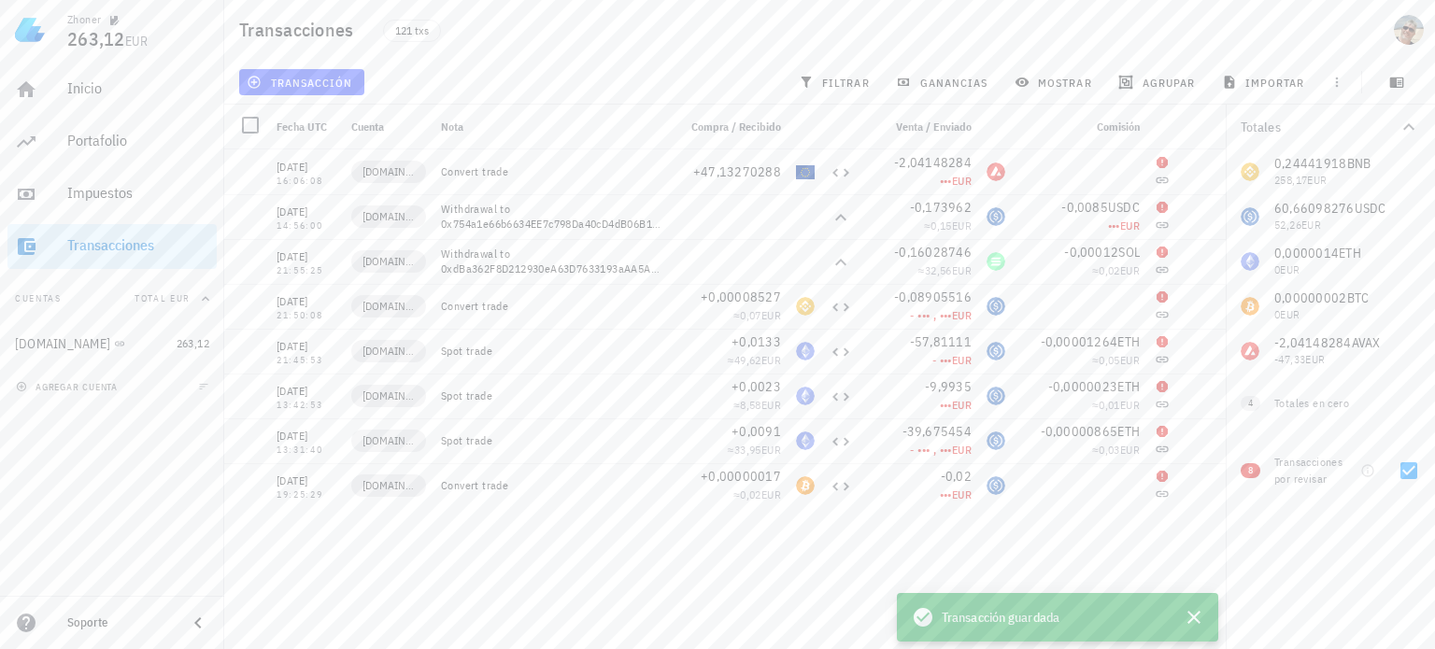
scroll to position [0, 0]
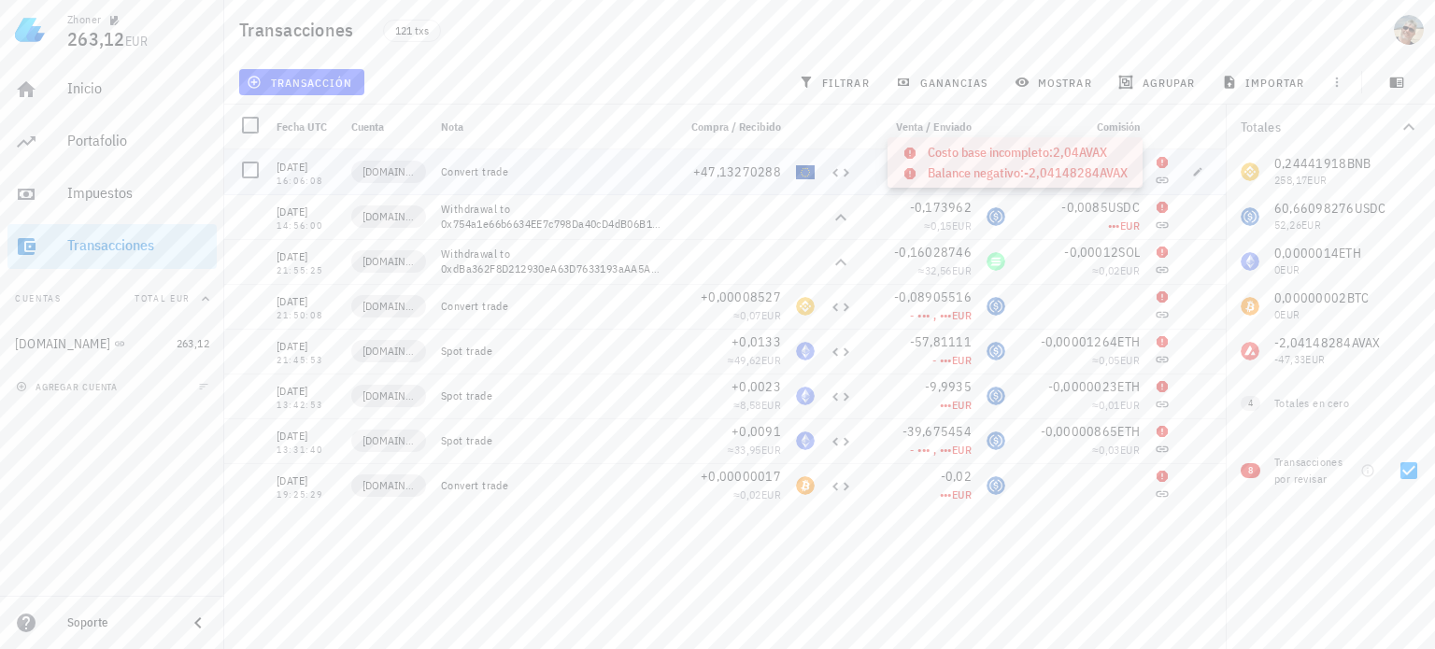
click at [1168, 161] on icon at bounding box center [1162, 162] width 15 height 15
click at [1162, 165] on icon at bounding box center [1162, 162] width 11 height 11
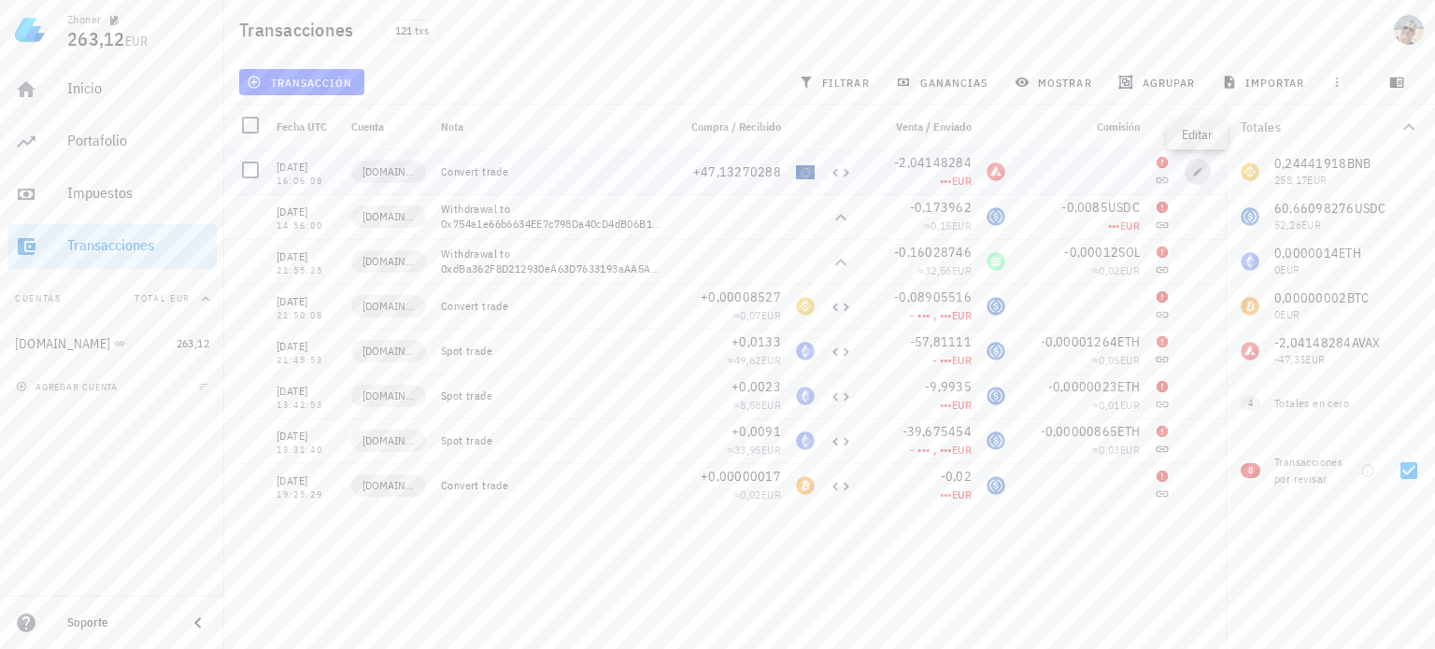
click at [1199, 173] on icon "button" at bounding box center [1197, 171] width 11 height 11
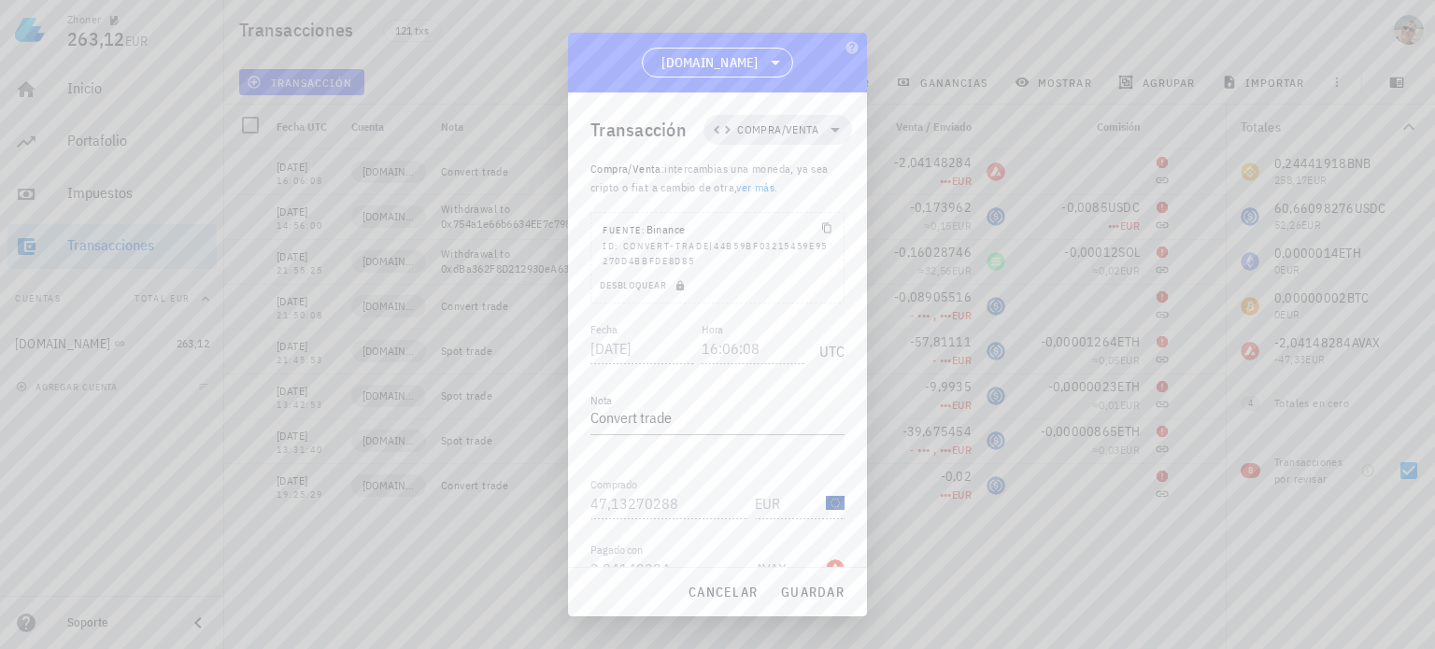
click at [826, 560] on div "AVAX-icon" at bounding box center [835, 569] width 19 height 19
click at [732, 64] on span "[DOMAIN_NAME]" at bounding box center [709, 62] width 96 height 19
click at [707, 239] on div "ID: convert-trade|44b59bf03215459e95270d4bbfde8d85" at bounding box center [718, 254] width 230 height 30
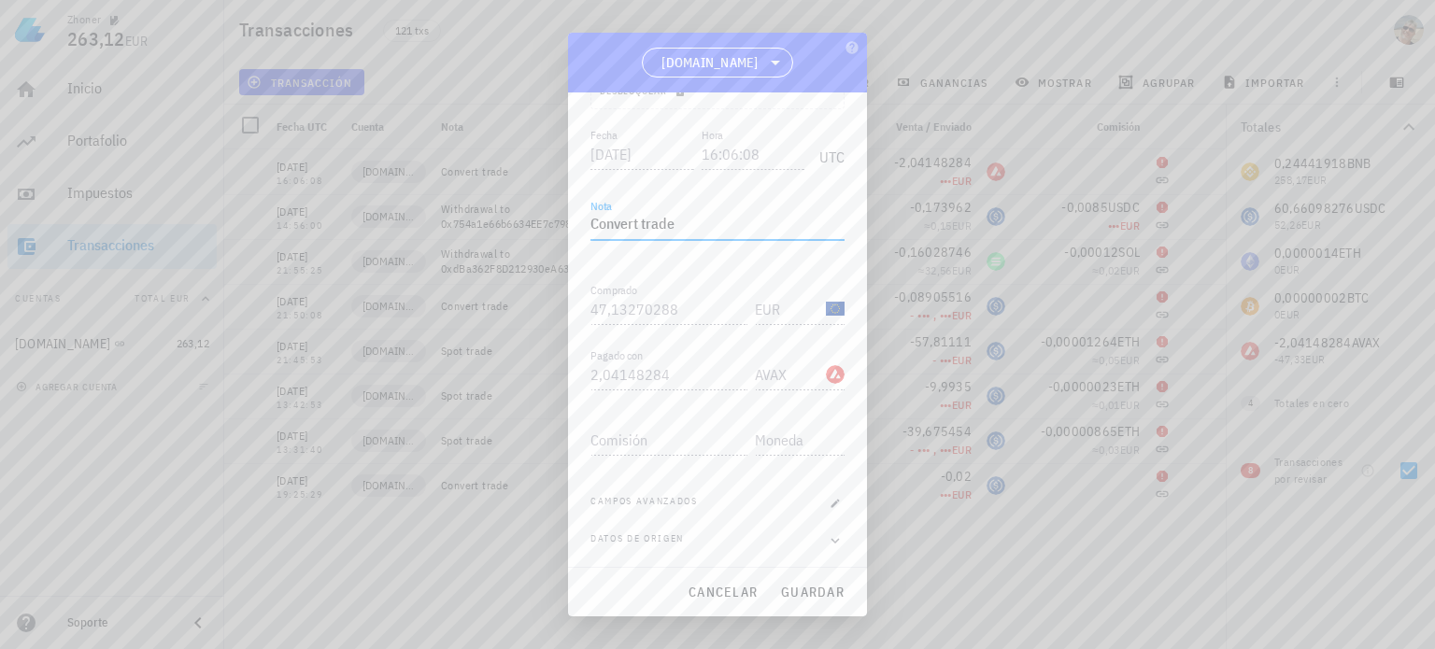
click at [686, 227] on textarea "Convert trade" at bounding box center [717, 225] width 254 height 30
click at [710, 285] on div "Comprado 47,13270288" at bounding box center [672, 303] width 164 height 41
click at [587, 383] on div "Transacción Compra/Venta Compra/Venta : intercambias una moneda, ya sea cripto …" at bounding box center [717, 330] width 299 height 476
click at [689, 415] on div "Comisión" at bounding box center [672, 434] width 164 height 41
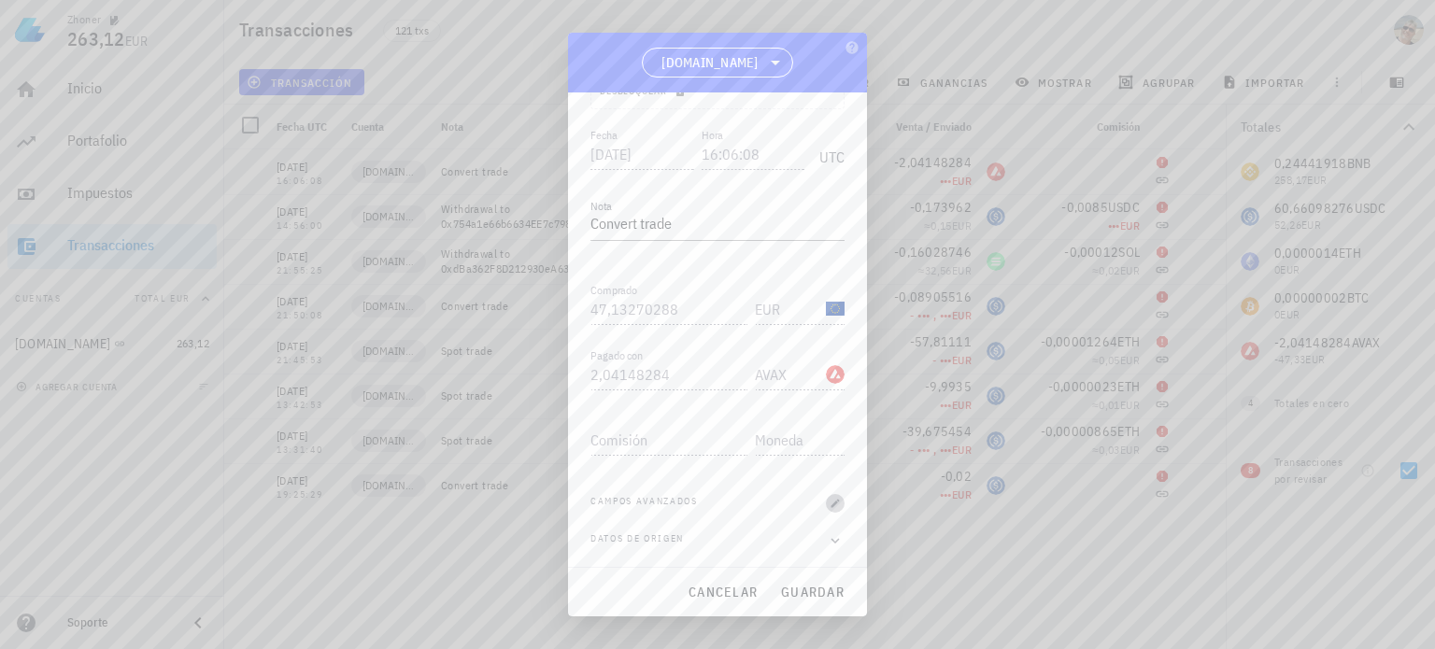
click at [830, 503] on icon "button" at bounding box center [835, 503] width 11 height 11
click at [687, 535] on div "Datos de origen" at bounding box center [717, 541] width 254 height 19
click at [827, 536] on icon "button" at bounding box center [835, 541] width 17 height 22
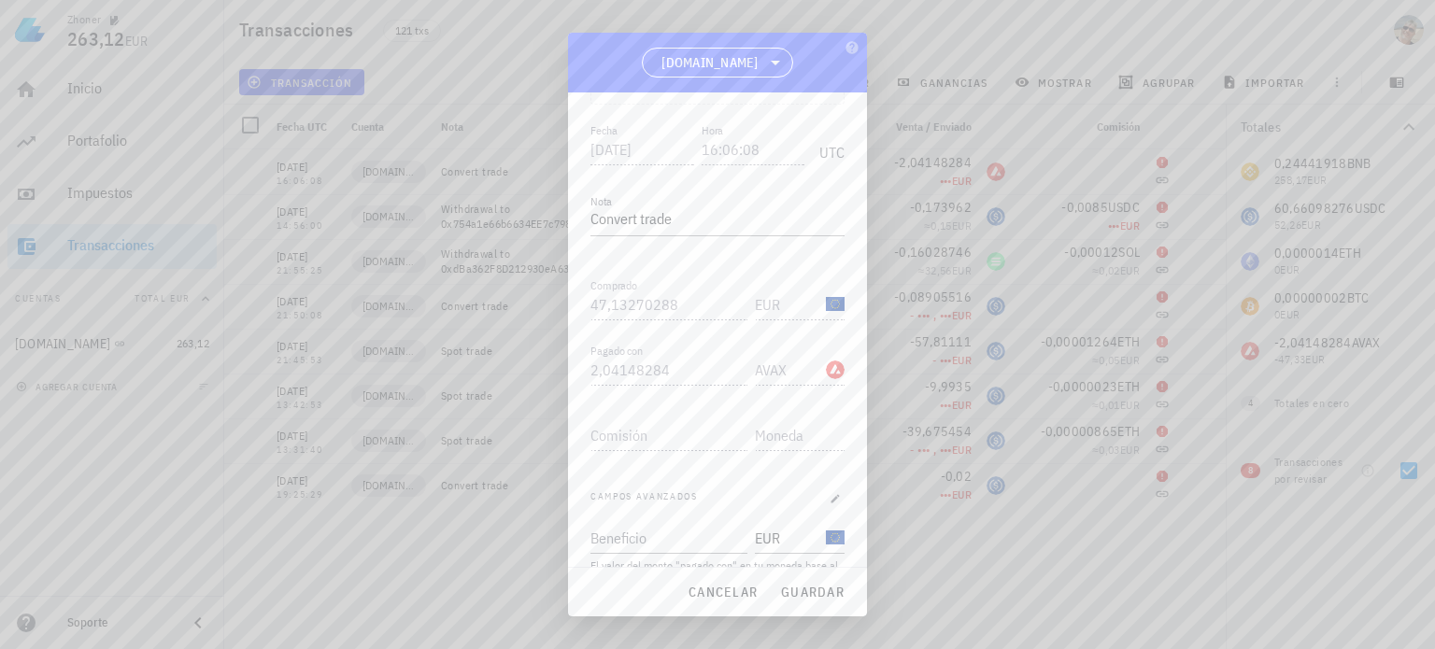
click at [826, 300] on div "EUR-icon" at bounding box center [835, 304] width 19 height 19
click at [852, 41] on icon "button" at bounding box center [851, 47] width 12 height 12
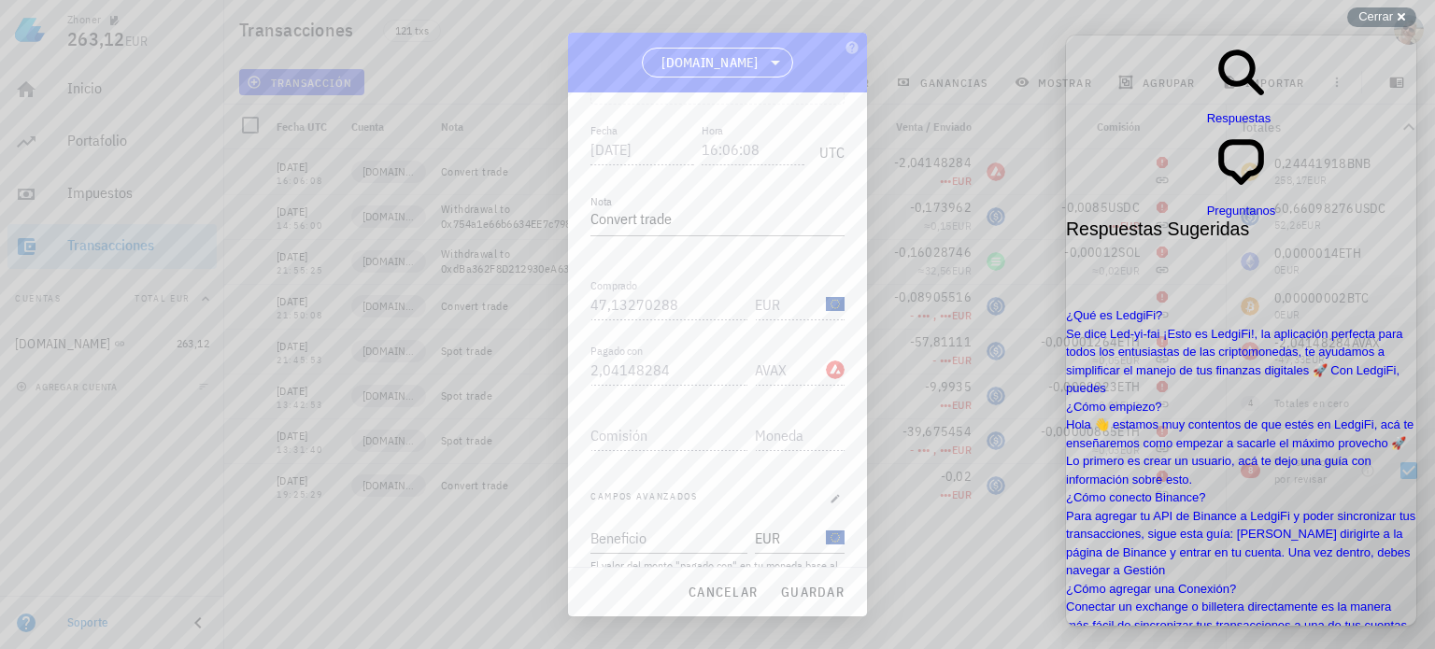
scroll to position [1215, 0]
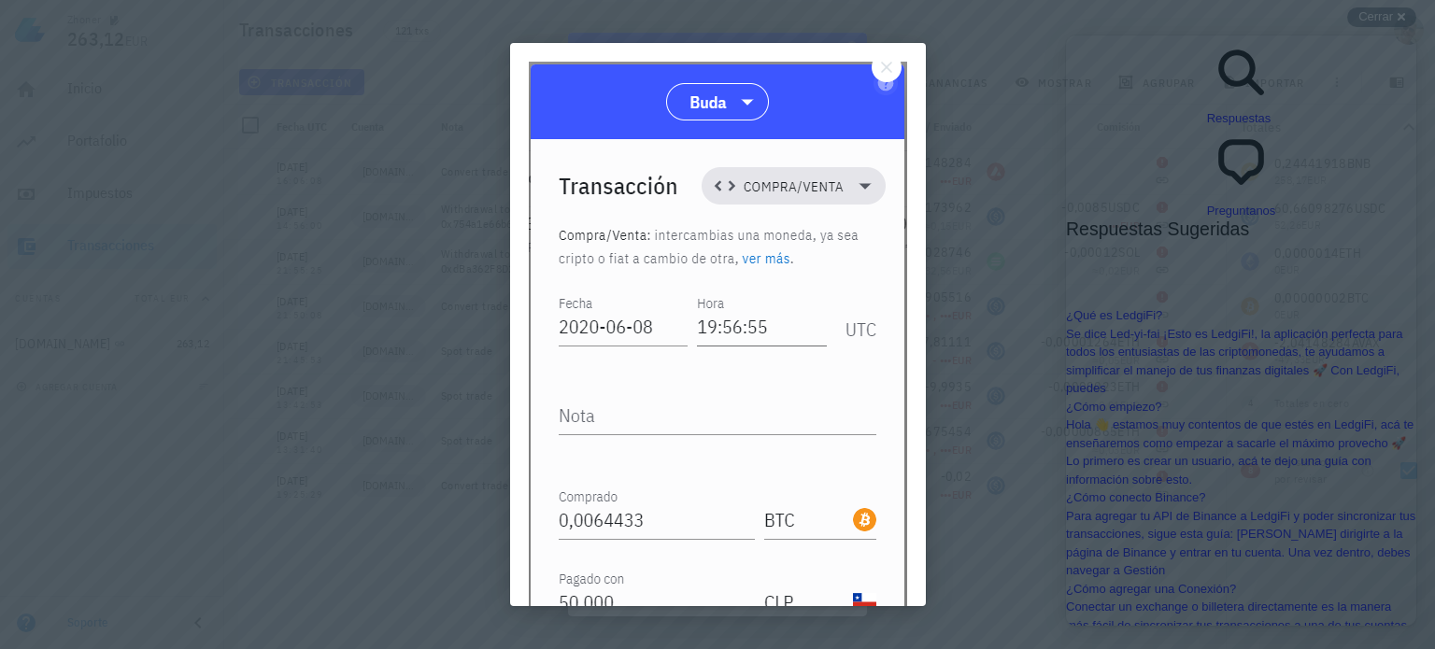
scroll to position [0, 0]
drag, startPoint x: 904, startPoint y: 74, endPoint x: 889, endPoint y: 72, distance: 15.1
click at [898, 74] on button "Close" at bounding box center [887, 67] width 30 height 30
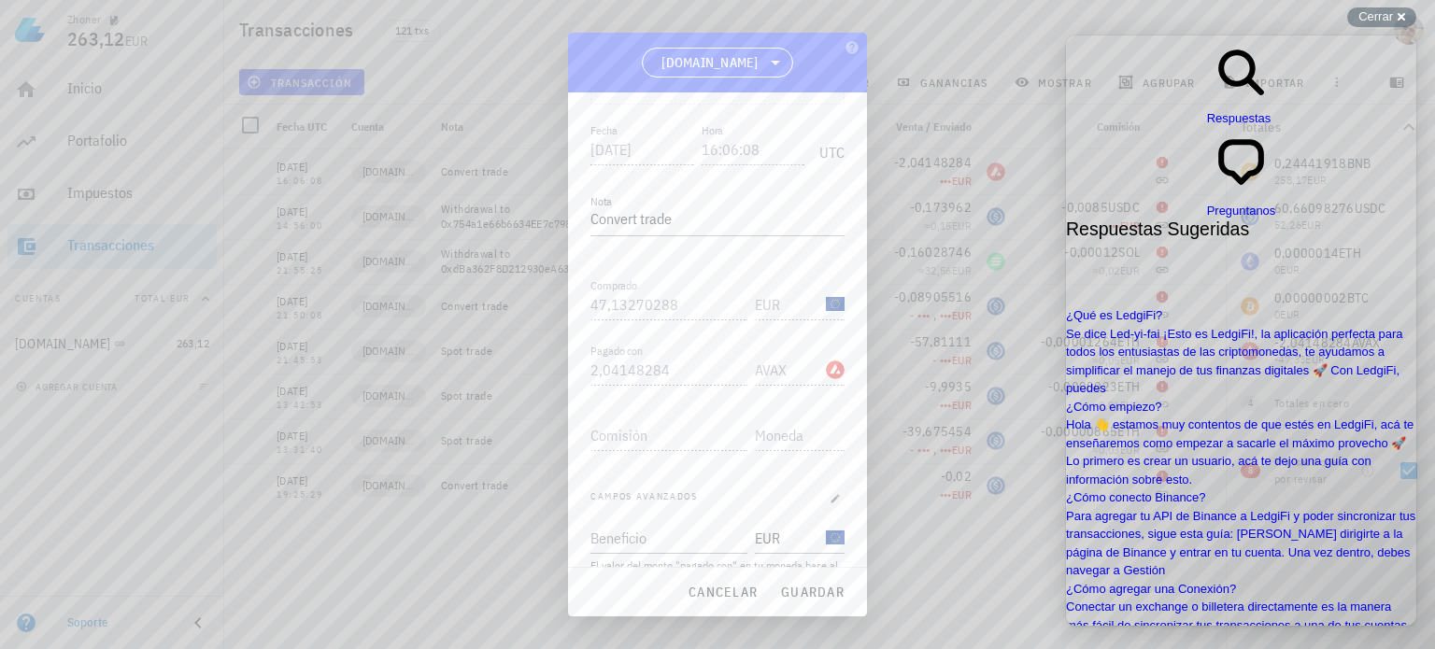
click at [826, 370] on div "AVAX-icon" at bounding box center [835, 370] width 19 height 19
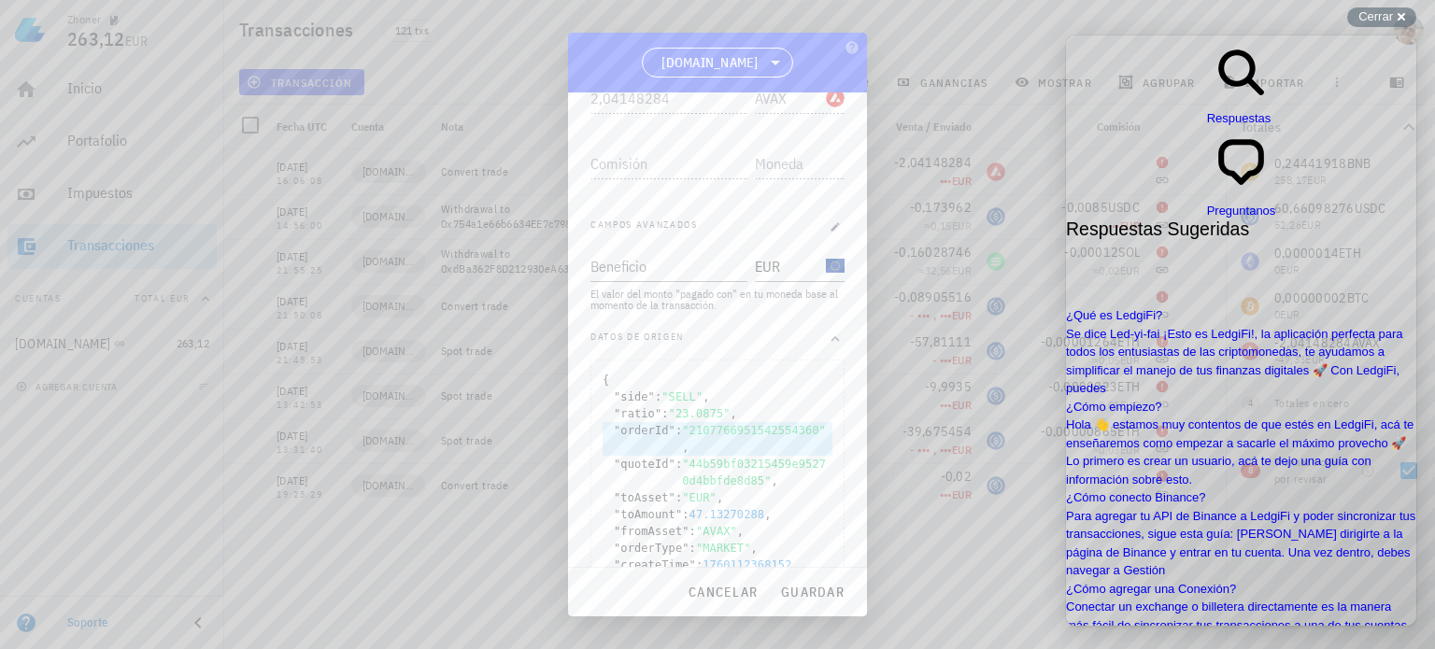
scroll to position [479, 0]
click at [830, 218] on icon "button" at bounding box center [835, 218] width 11 height 11
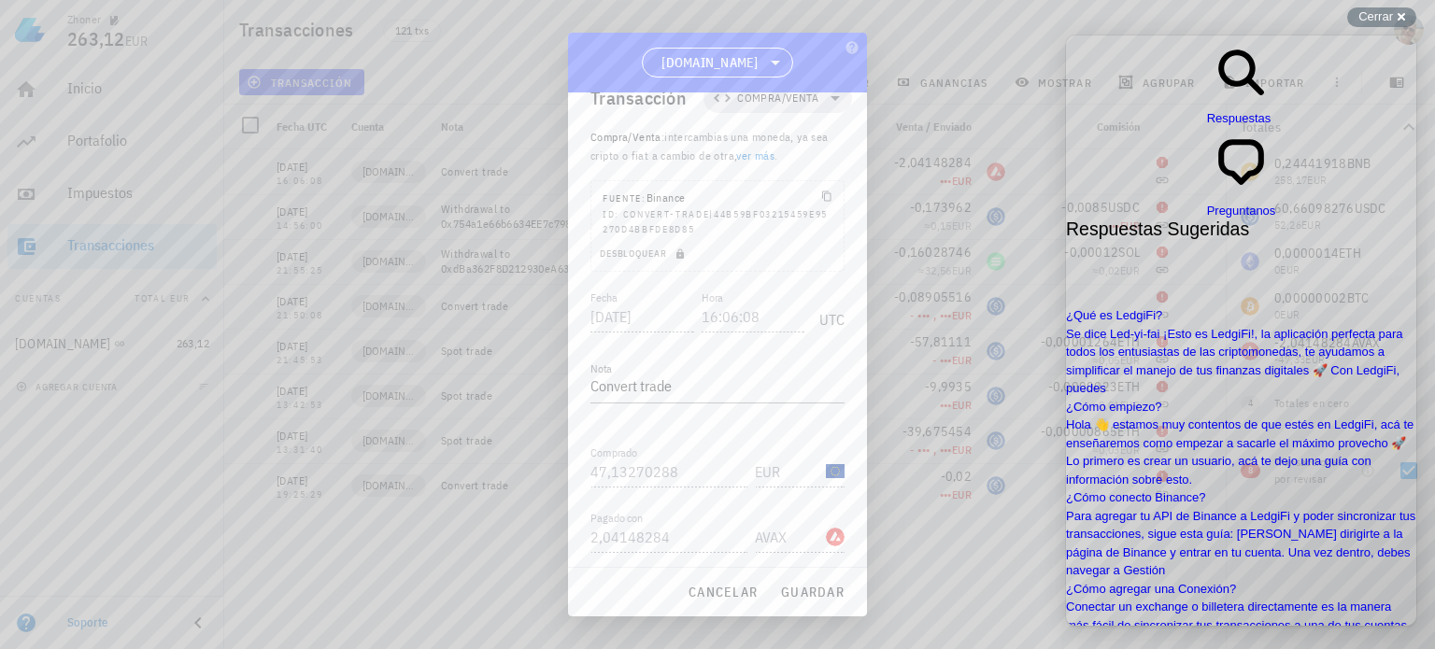
scroll to position [0, 0]
click at [678, 288] on icon "button" at bounding box center [679, 285] width 7 height 10
drag, startPoint x: 704, startPoint y: 315, endPoint x: 533, endPoint y: 329, distance: 172.5
click at [533, 329] on div "Zhoner 263,12 EUR Inicio [GEOGRAPHIC_DATA] Impuestos [GEOGRAPHIC_DATA] Cuentas …" at bounding box center [717, 324] width 1435 height 649
click at [686, 379] on input "2,04148284" at bounding box center [668, 382] width 157 height 30
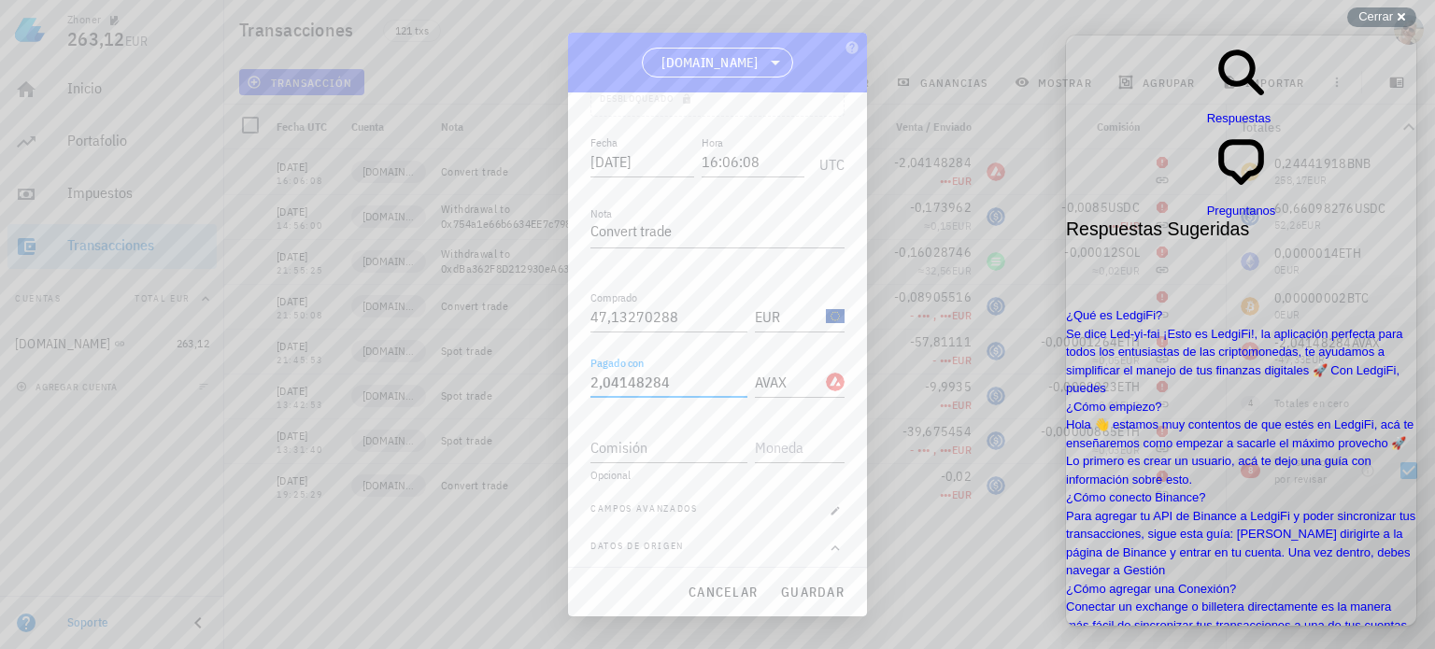
drag, startPoint x: 653, startPoint y: 386, endPoint x: 516, endPoint y: 392, distance: 137.5
click at [516, 392] on div "Zhoner 263,12 EUR Inicio [GEOGRAPHIC_DATA] Impuestos [GEOGRAPHIC_DATA] Cuentas …" at bounding box center [717, 324] width 1435 height 649
click at [590, 384] on input "2,04148284" at bounding box center [668, 382] width 157 height 30
type input "2,04148284"
click at [810, 589] on span "guardar" at bounding box center [812, 592] width 64 height 17
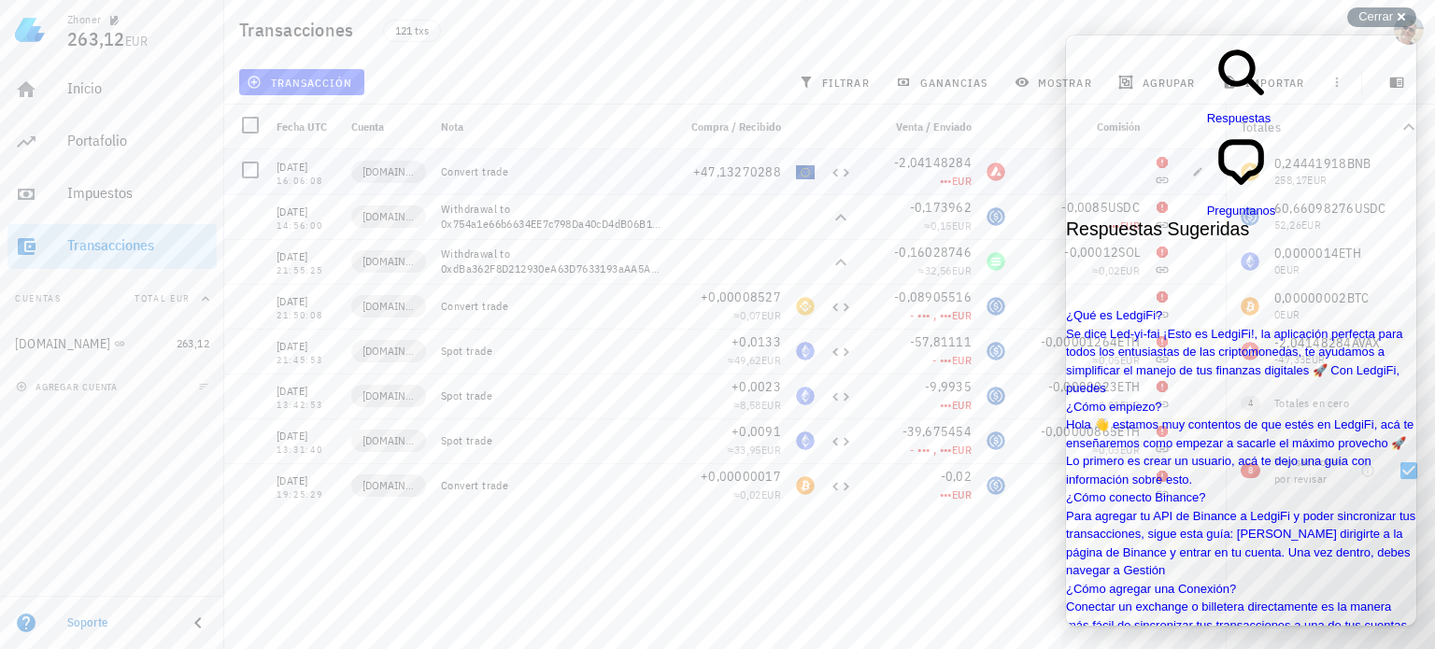
click at [1028, 167] on div at bounding box center [1080, 171] width 135 height 45
click at [1400, 16] on div "Cerrar cross-small" at bounding box center [1381, 17] width 69 height 20
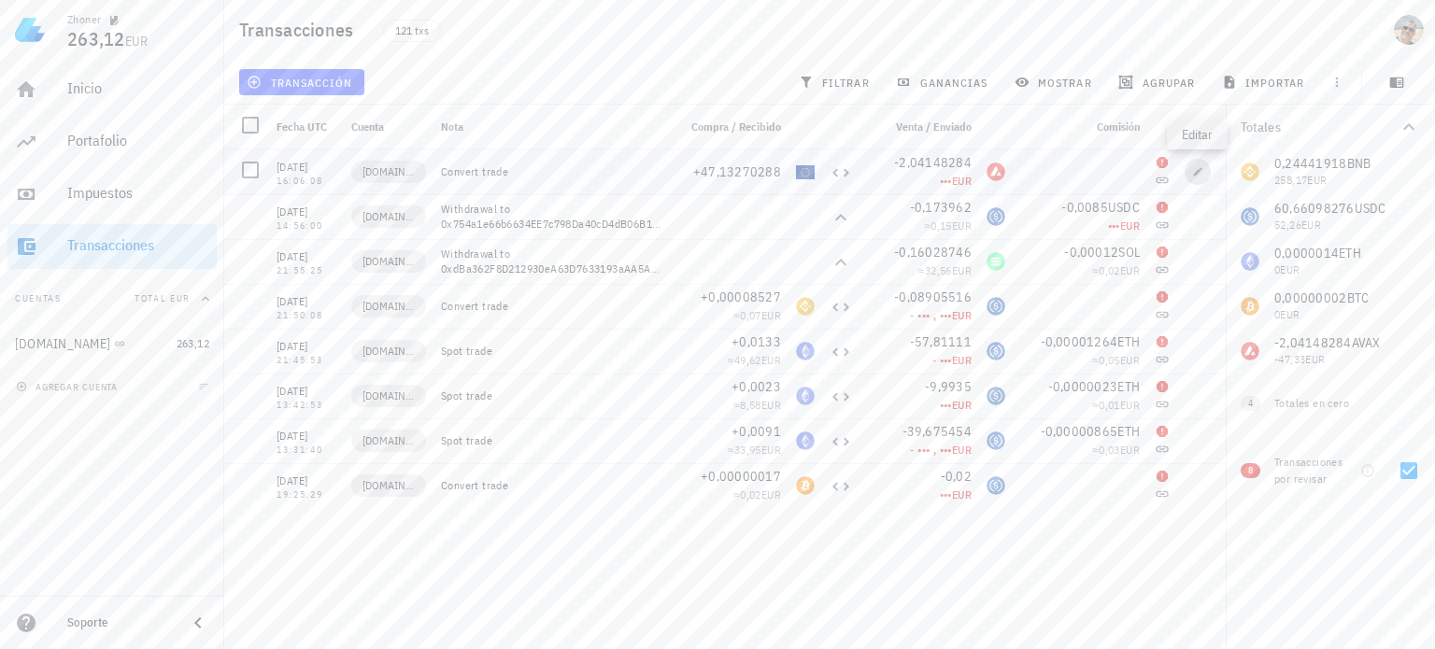
click at [1196, 174] on icon "button" at bounding box center [1198, 171] width 8 height 8
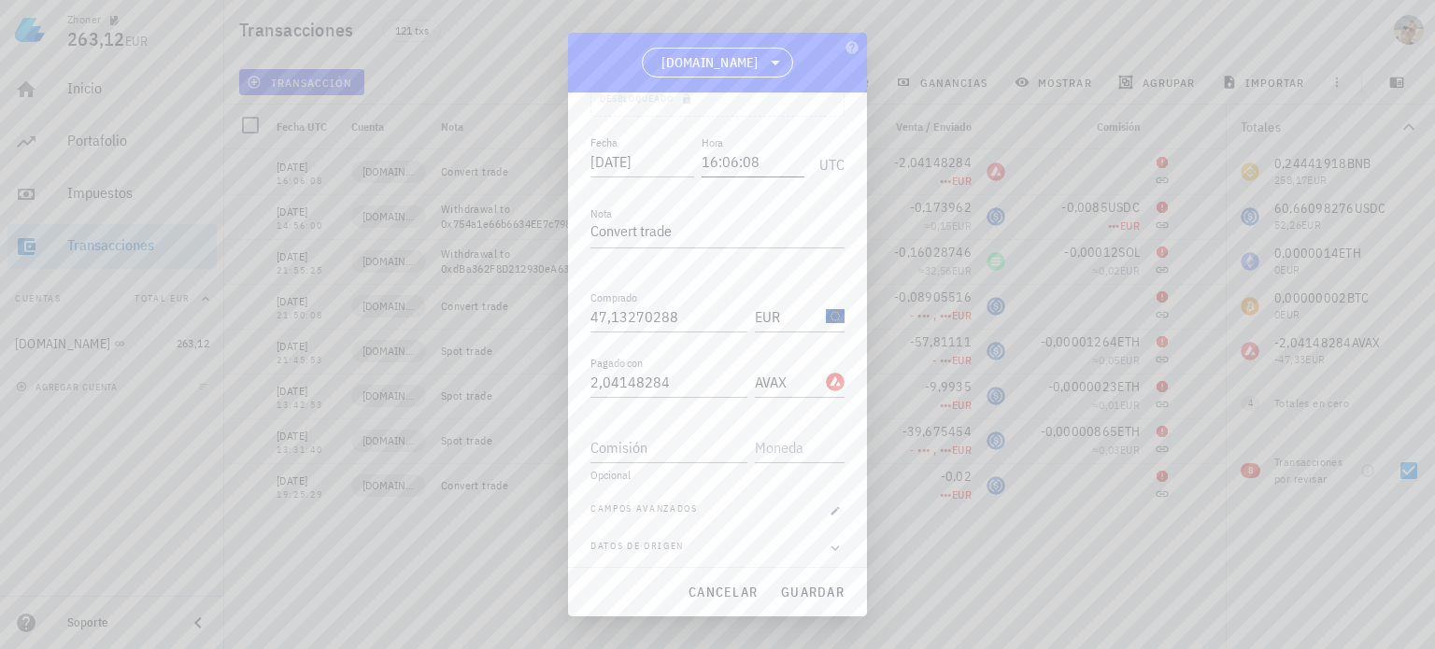
scroll to position [194, 0]
click at [830, 500] on icon "button" at bounding box center [835, 503] width 11 height 11
click at [830, 428] on icon "button" at bounding box center [835, 428] width 11 height 11
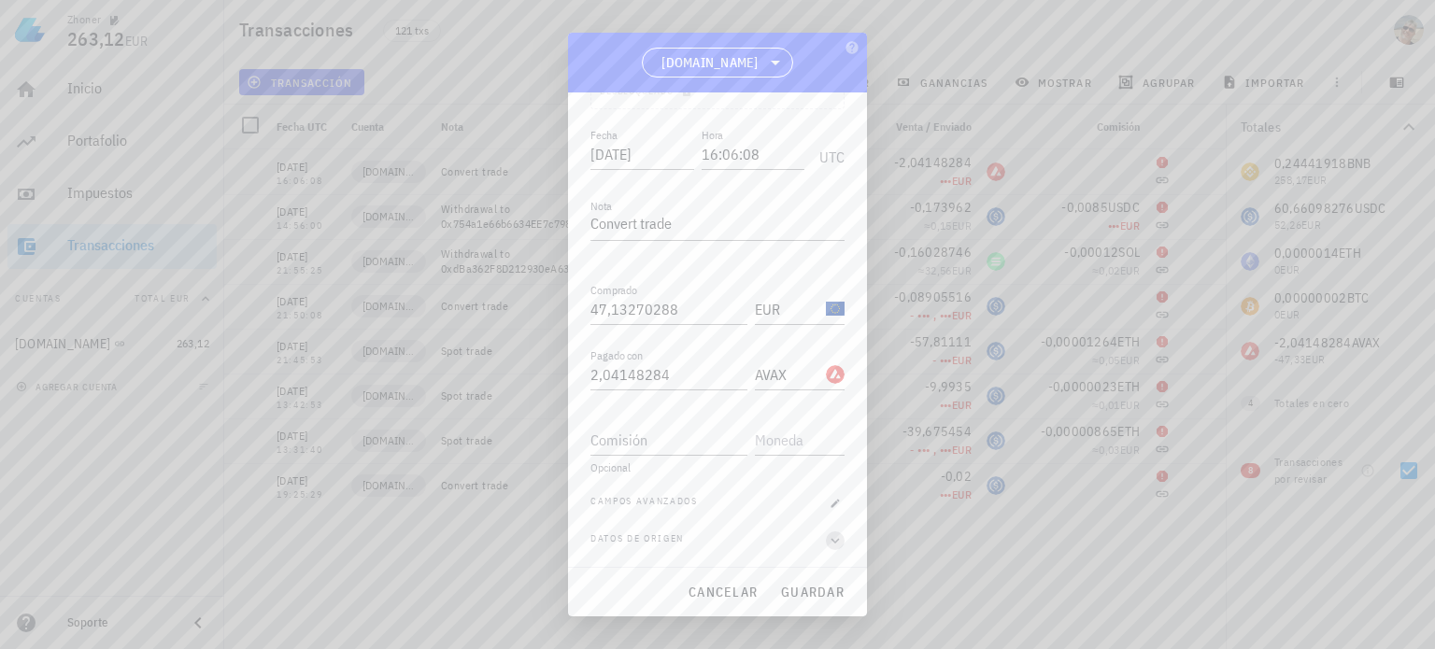
click at [831, 541] on icon "button" at bounding box center [835, 541] width 8 height 6
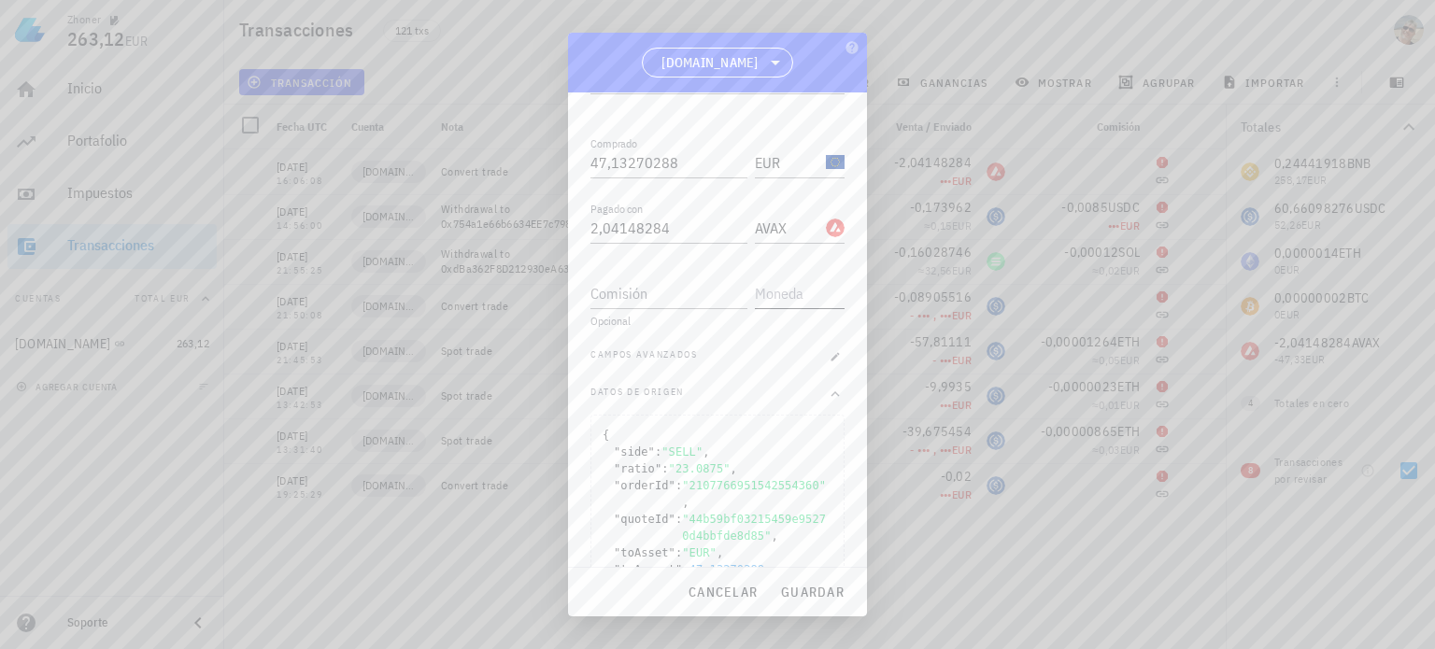
scroll to position [311, 0]
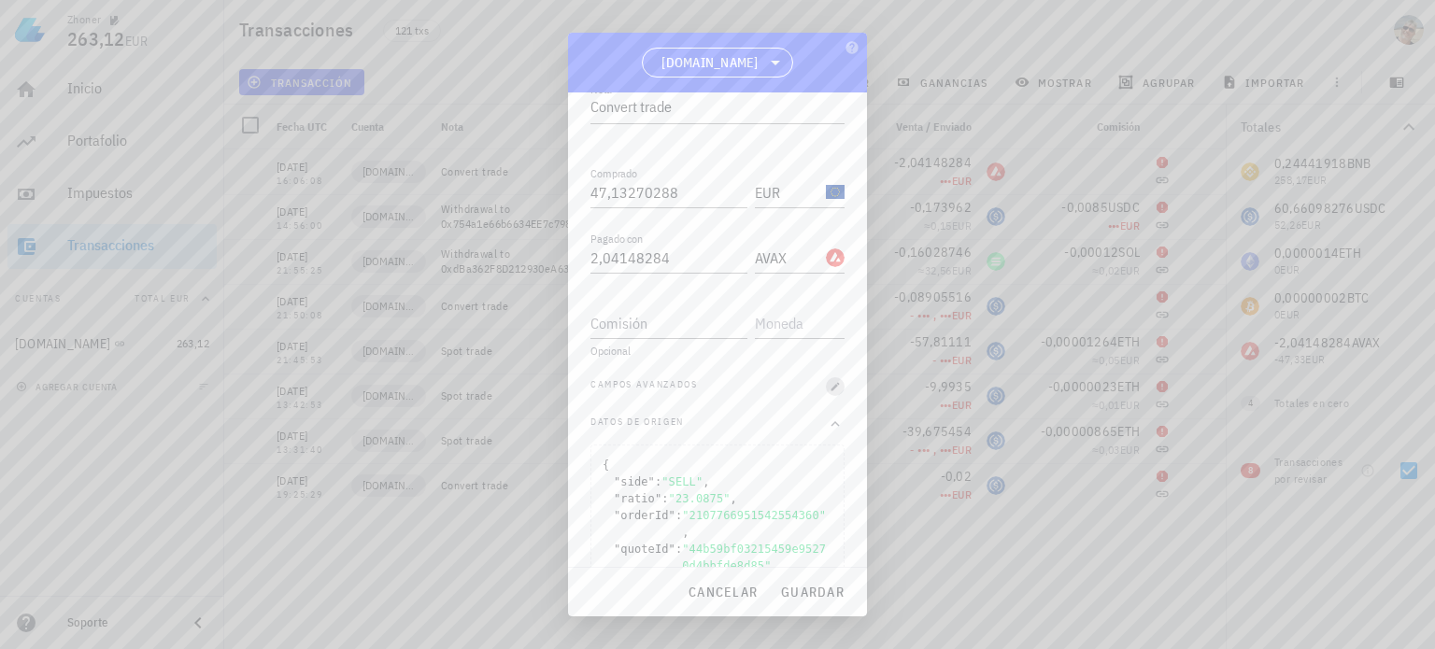
click at [830, 382] on icon "button" at bounding box center [835, 386] width 11 height 11
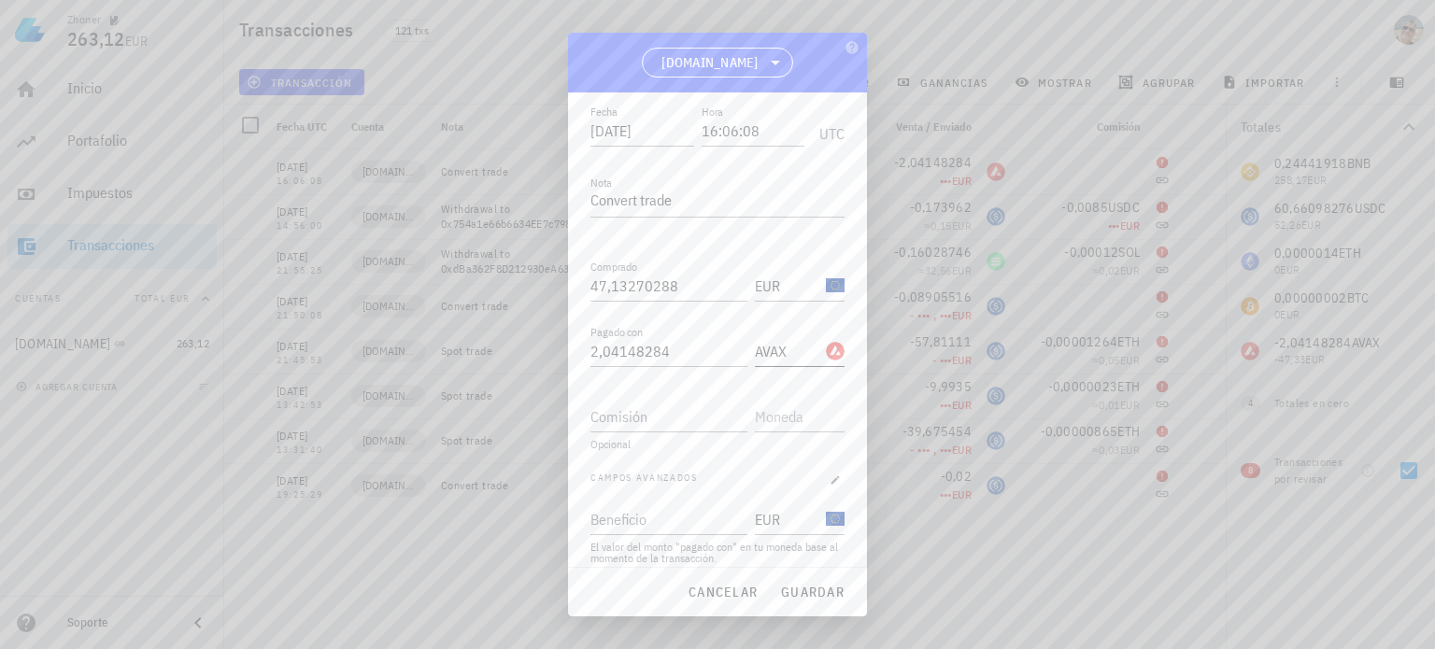
click at [826, 353] on div "AVAX-icon" at bounding box center [835, 351] width 19 height 19
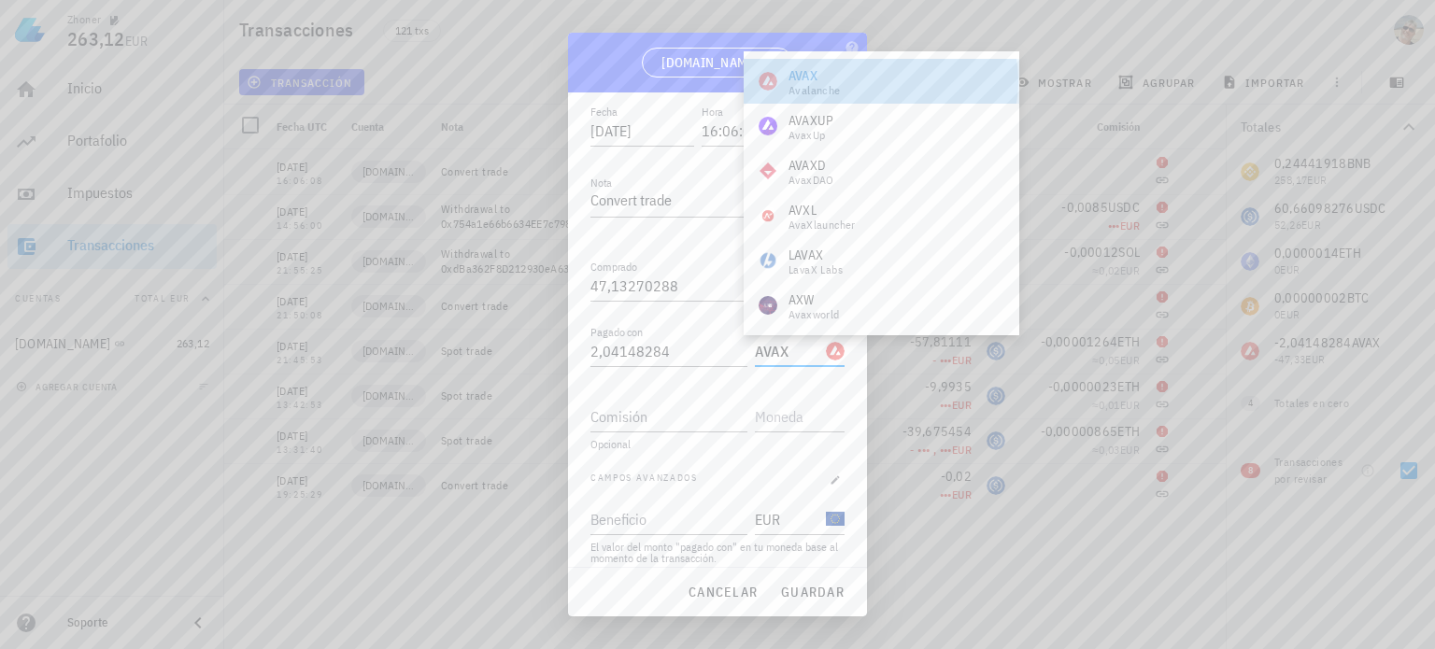
click at [830, 85] on div "Avalanche" at bounding box center [815, 90] width 52 height 11
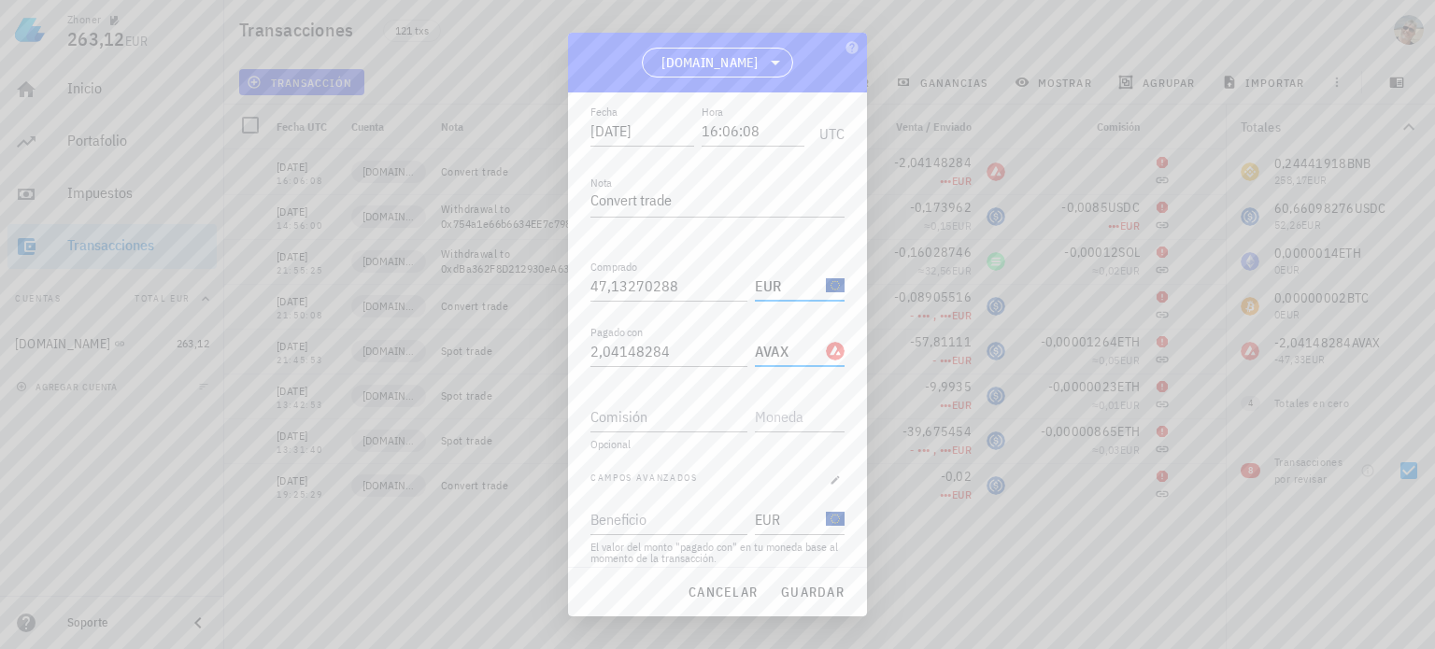
click at [780, 289] on input "EUR" at bounding box center [788, 286] width 67 height 30
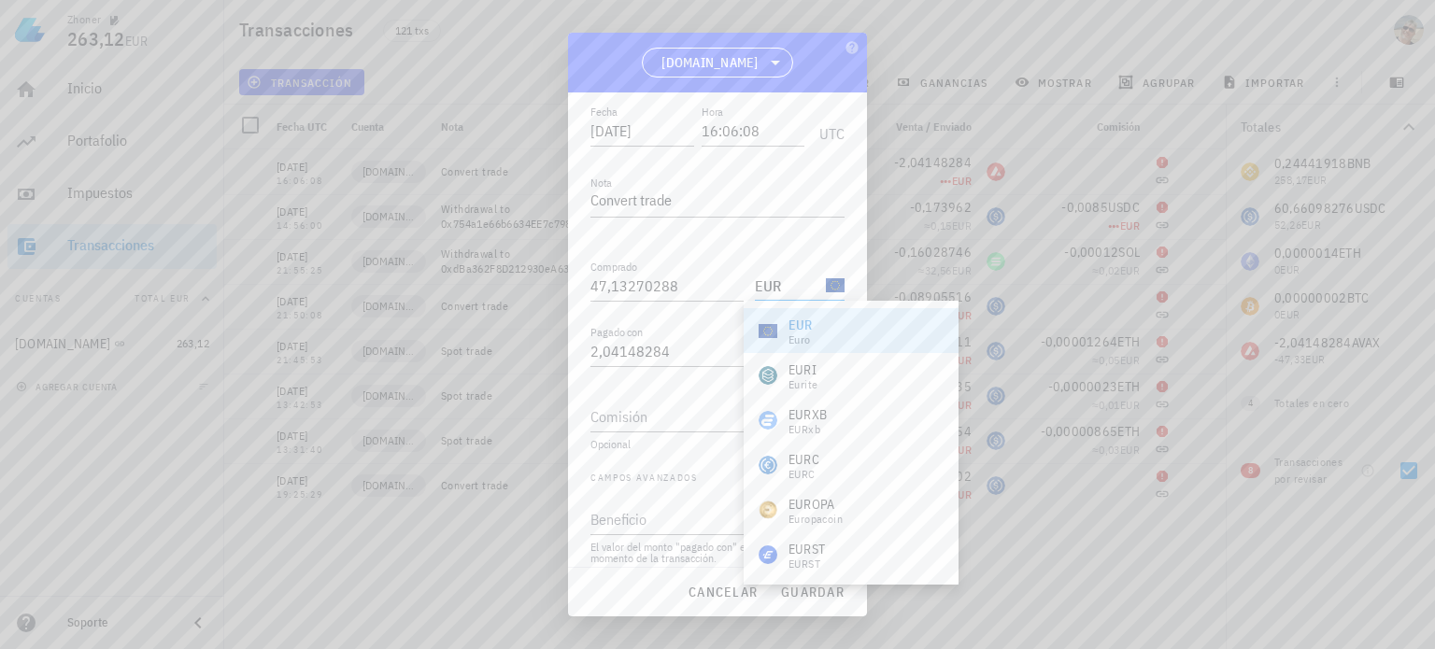
click at [808, 324] on div "EUR" at bounding box center [801, 325] width 24 height 19
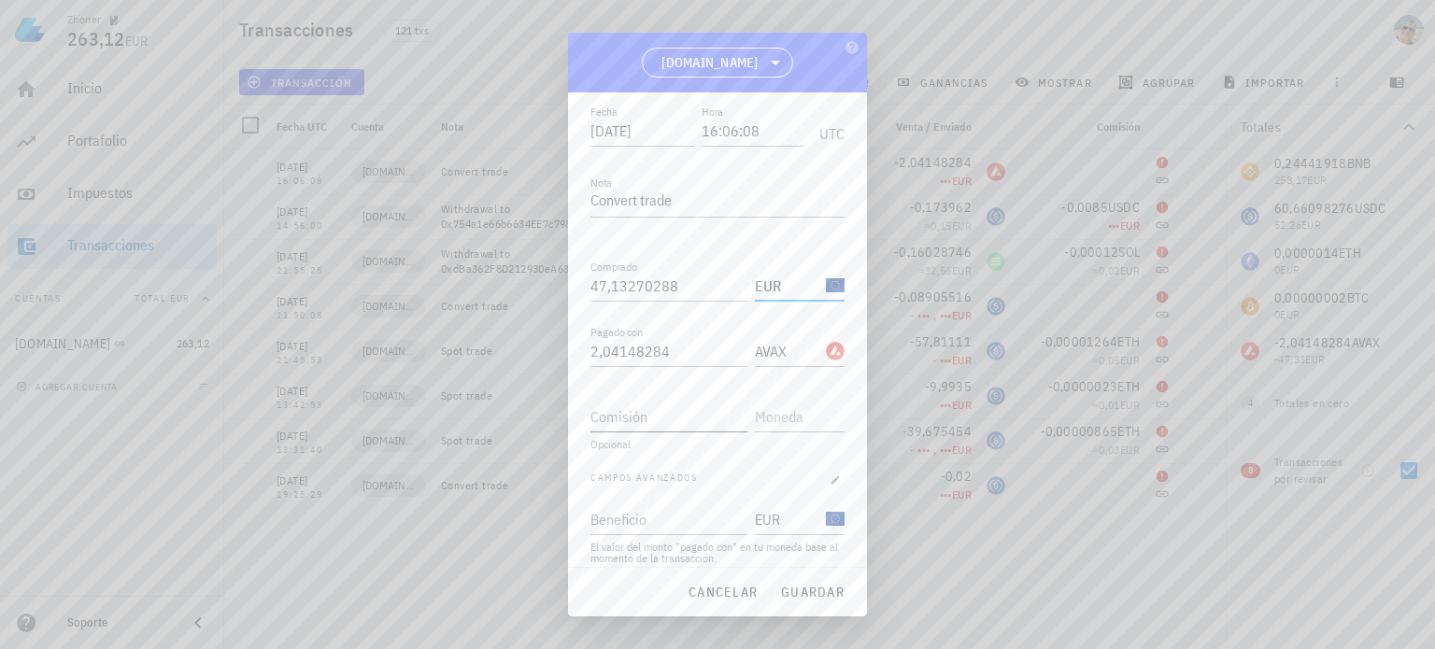
scroll to position [0, 0]
click at [695, 419] on input "Comisión" at bounding box center [668, 417] width 157 height 30
click at [776, 418] on input "text" at bounding box center [798, 417] width 86 height 30
click at [777, 418] on input "text" at bounding box center [798, 417] width 86 height 30
click at [684, 423] on input "Comisión" at bounding box center [668, 417] width 157 height 30
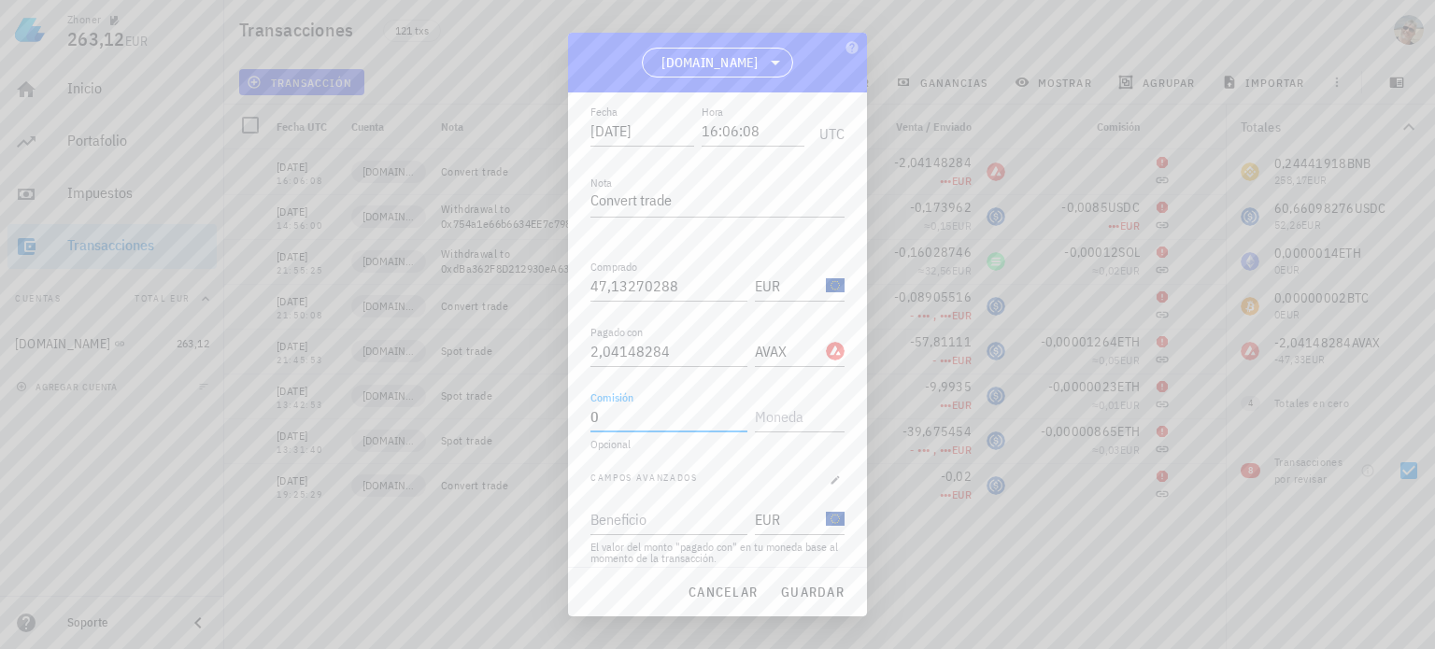
type input "0"
click at [613, 442] on div "Opcional" at bounding box center [717, 444] width 254 height 11
drag, startPoint x: 618, startPoint y: 413, endPoint x: 578, endPoint y: 413, distance: 40.2
click at [578, 413] on div "Transacción Compra/Venta Compra/Venta : intercambias una moneda, ya sea cripto …" at bounding box center [717, 330] width 299 height 476
click at [695, 457] on div "Fecha [DATE] Hora 16:06:08 UTC Nota Convert trade Comprado 47,13270288 EUR Paga…" at bounding box center [717, 521] width 254 height 841
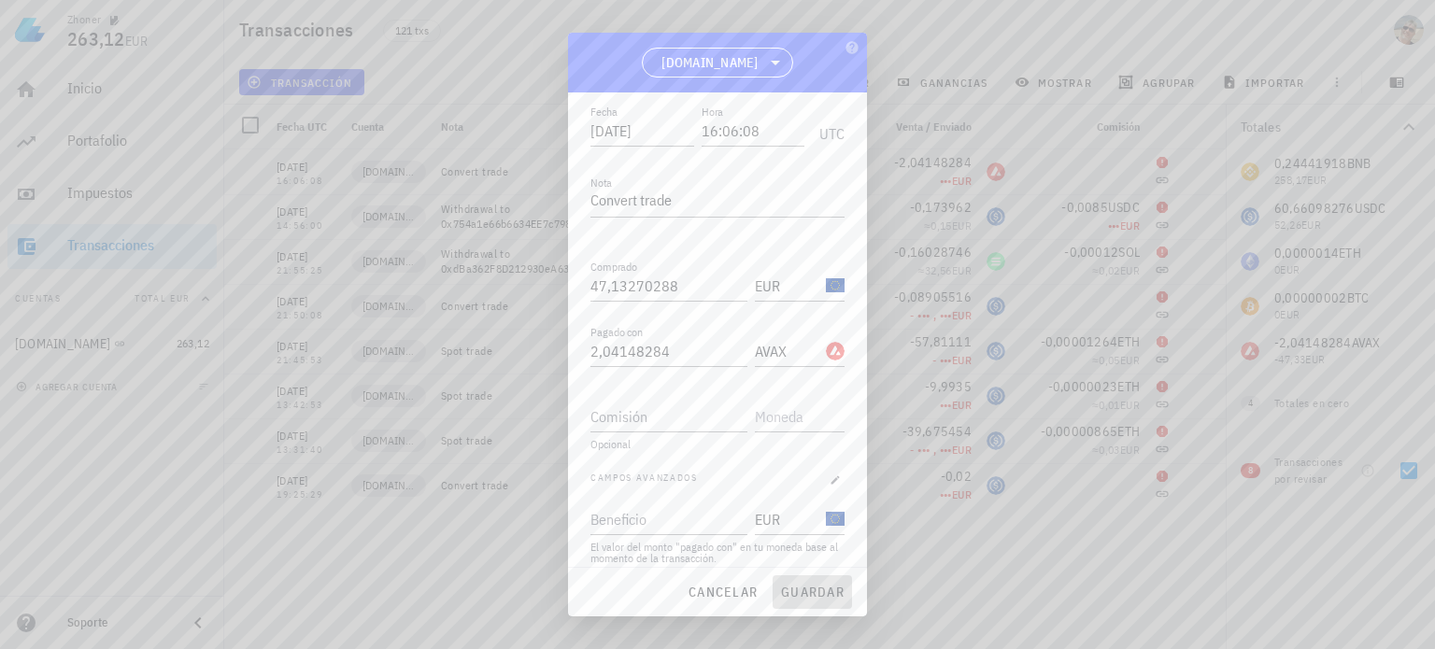
click at [815, 595] on span "guardar" at bounding box center [812, 592] width 64 height 17
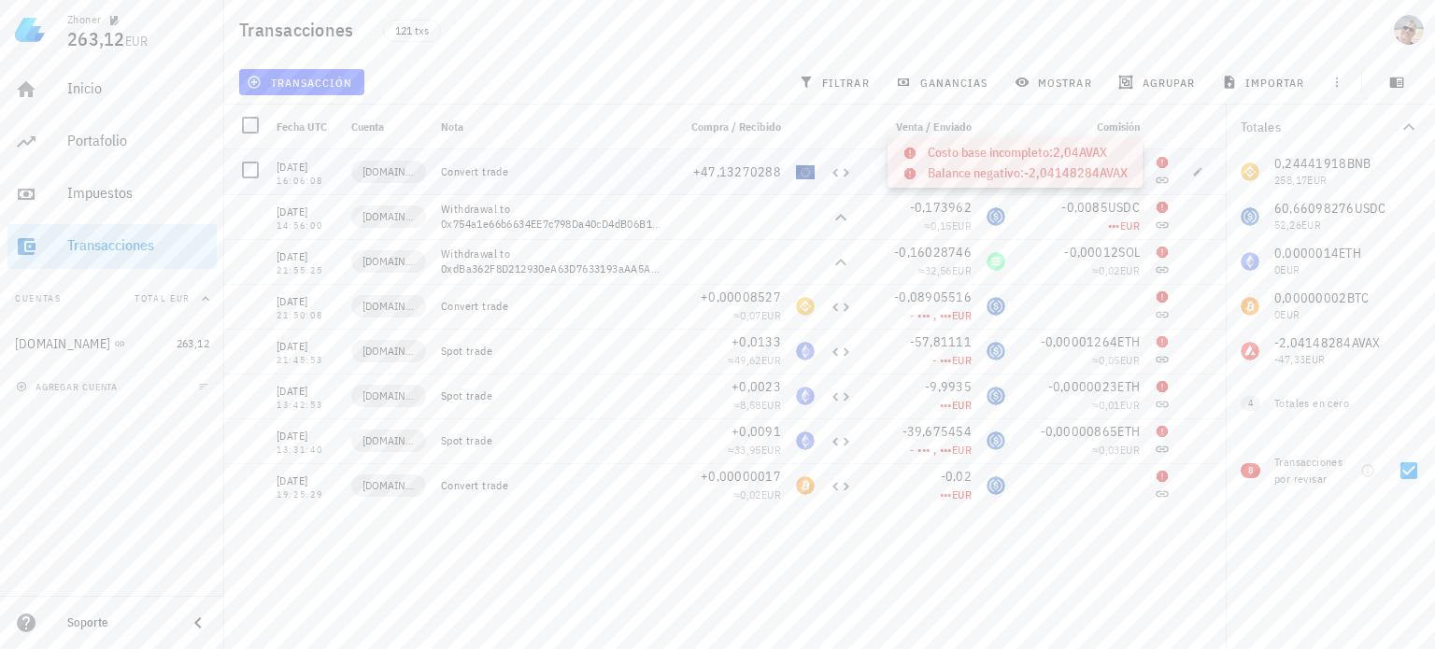
click at [1166, 166] on icon at bounding box center [1162, 162] width 15 height 15
click at [1065, 145] on div "Comisión" at bounding box center [1080, 127] width 135 height 45
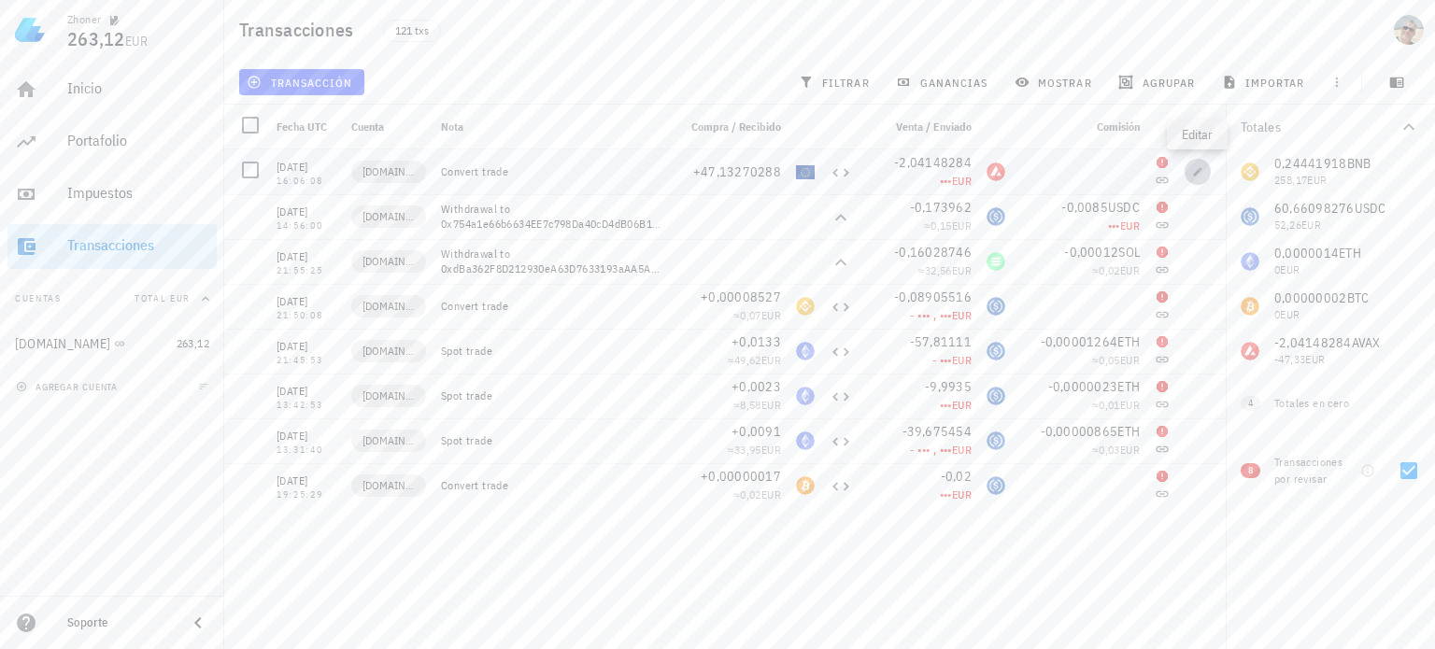
click at [1196, 174] on icon "button" at bounding box center [1198, 171] width 8 height 8
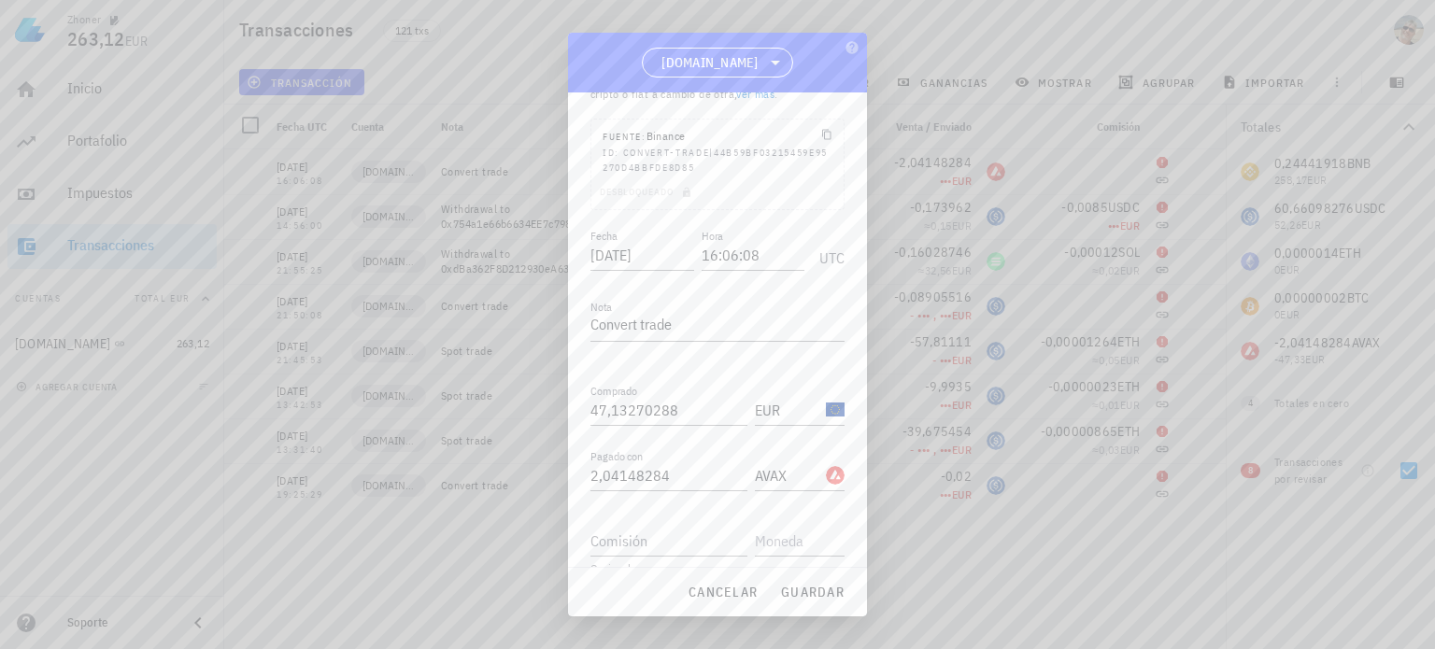
scroll to position [194, 0]
click at [645, 383] on input "2,04148284" at bounding box center [668, 375] width 157 height 30
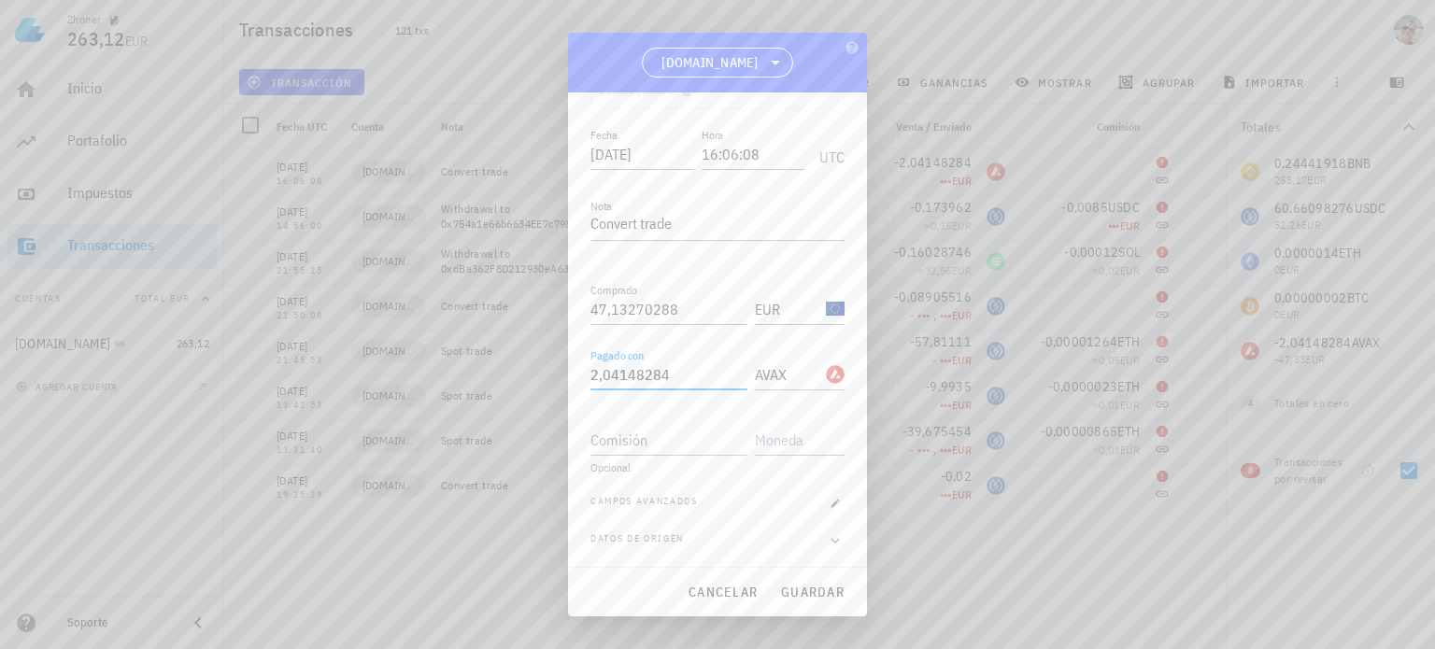
click at [678, 375] on input "2,04148284" at bounding box center [668, 375] width 157 height 30
click at [641, 354] on label "Pagado con" at bounding box center [616, 355] width 53 height 14
click at [641, 360] on input "2,04148284" at bounding box center [668, 375] width 157 height 30
click at [831, 504] on icon "button" at bounding box center [835, 503] width 8 height 8
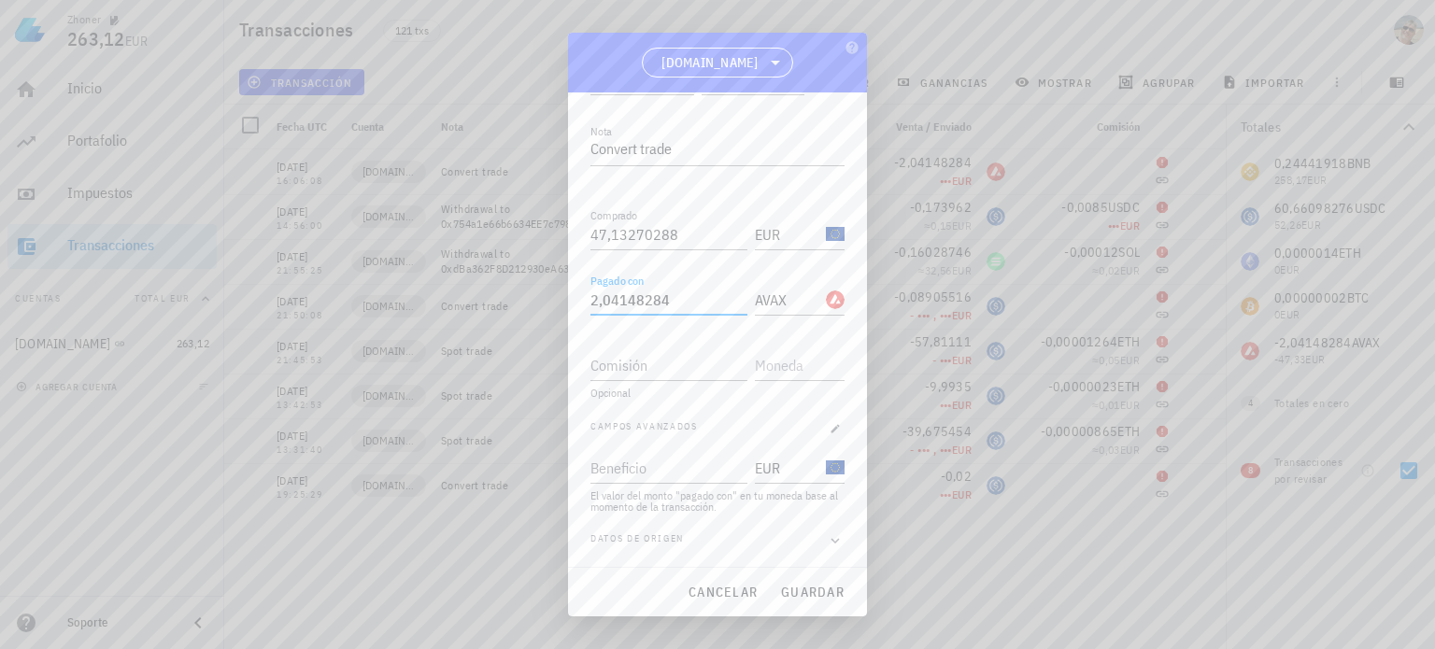
drag, startPoint x: 688, startPoint y: 301, endPoint x: 563, endPoint y: 314, distance: 124.9
click at [563, 314] on div "Zhoner 263,12 EUR Inicio [GEOGRAPHIC_DATA] Impuestos [GEOGRAPHIC_DATA] Cuentas …" at bounding box center [717, 324] width 1435 height 649
drag, startPoint x: 698, startPoint y: 234, endPoint x: 534, endPoint y: 234, distance: 163.5
click at [534, 234] on div "Zhoner 263,12 EUR Inicio [GEOGRAPHIC_DATA] Impuestos [GEOGRAPHIC_DATA] Cuentas …" at bounding box center [717, 324] width 1435 height 649
click at [646, 471] on input "Beneficio" at bounding box center [666, 468] width 153 height 30
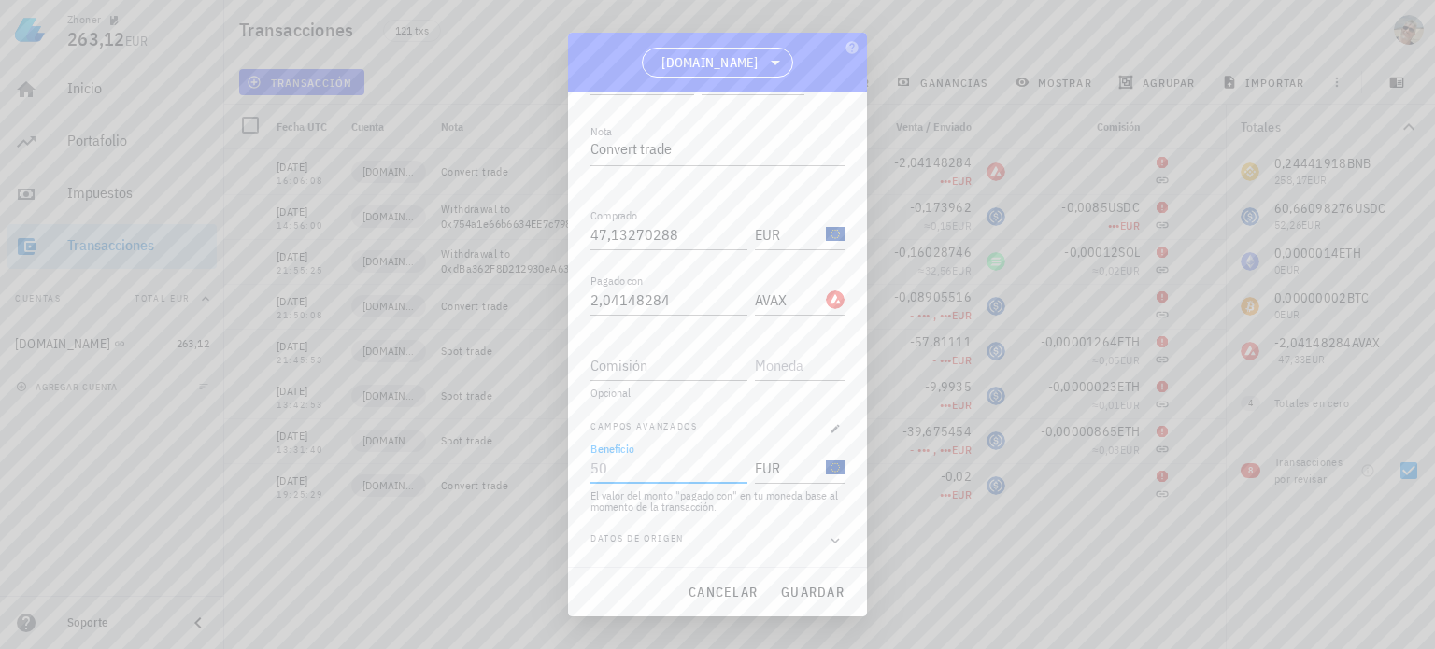
paste input "47,13"
type input "47,13"
click at [815, 592] on span "guardar" at bounding box center [812, 592] width 64 height 17
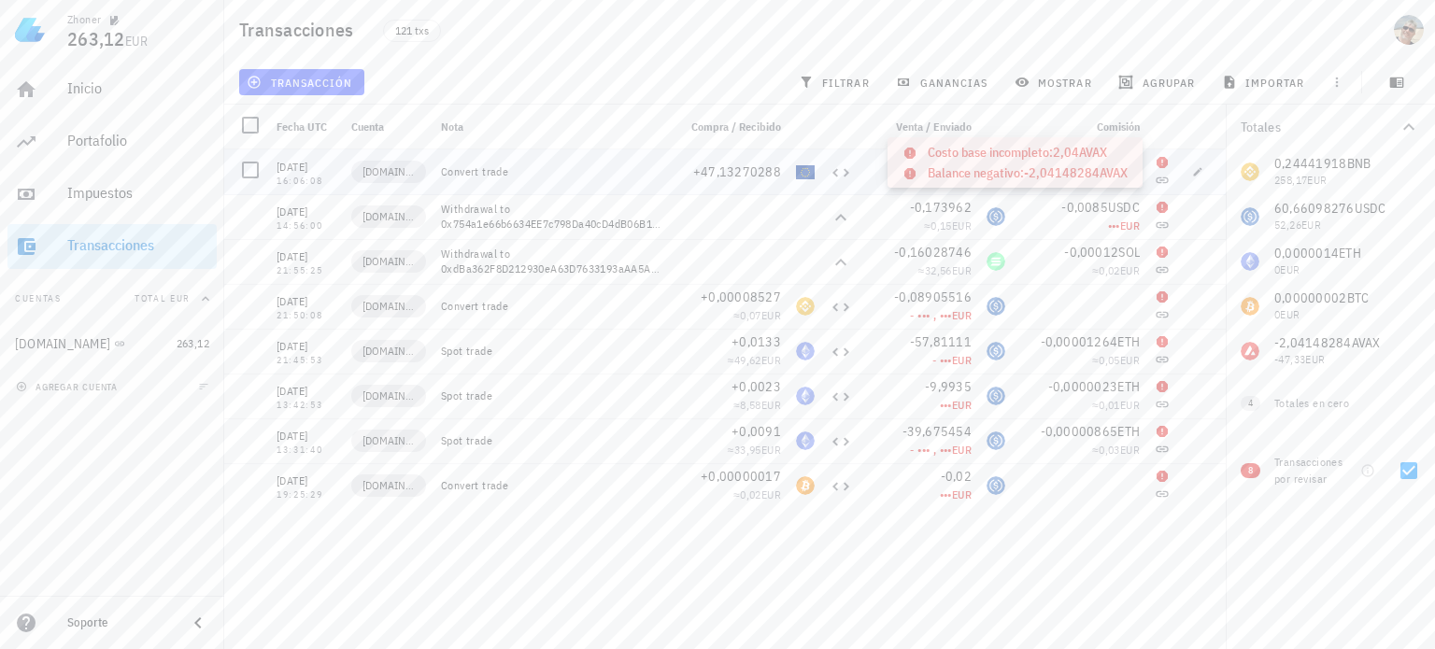
click at [1160, 161] on icon at bounding box center [1162, 162] width 11 height 11
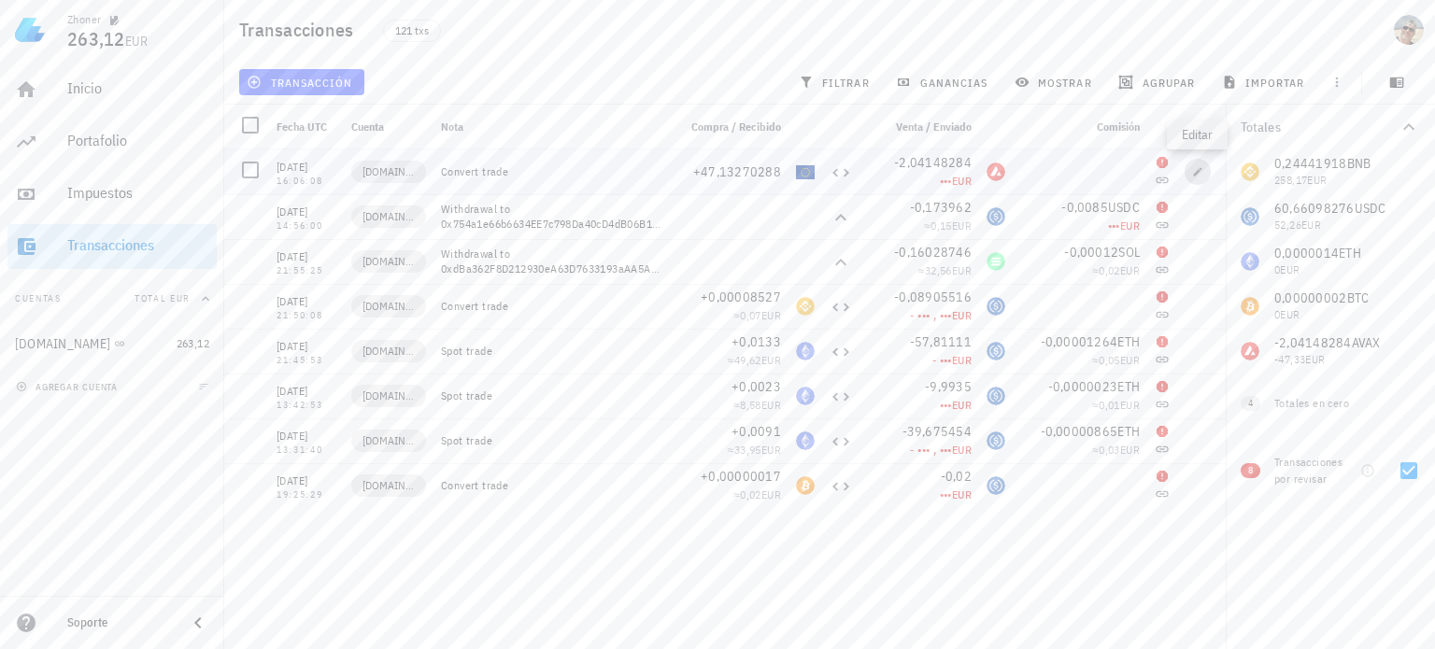
click at [1196, 172] on icon "button" at bounding box center [1198, 171] width 8 height 8
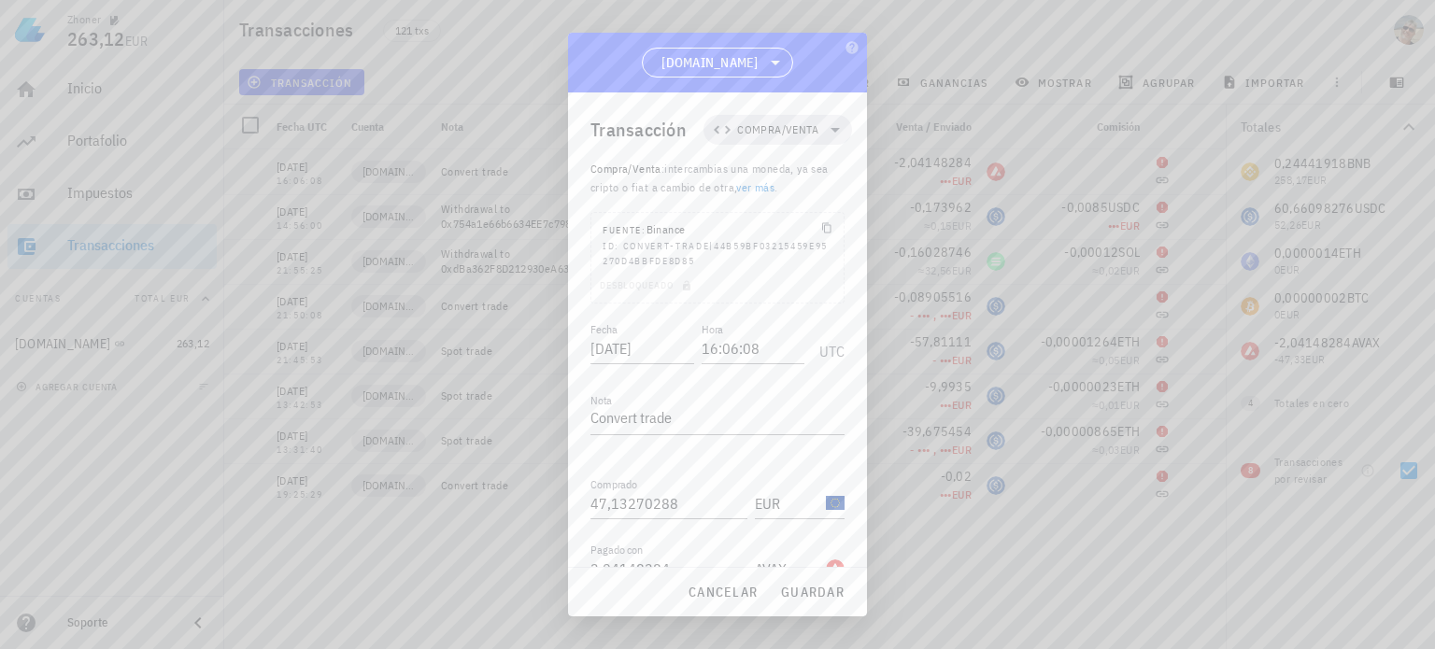
scroll to position [194, 0]
click at [833, 499] on div "Transacción Compra/Venta Compra/Venta : intercambias una moneda, ya sea cripto …" at bounding box center [717, 330] width 299 height 476
click at [830, 498] on icon "button" at bounding box center [835, 503] width 11 height 11
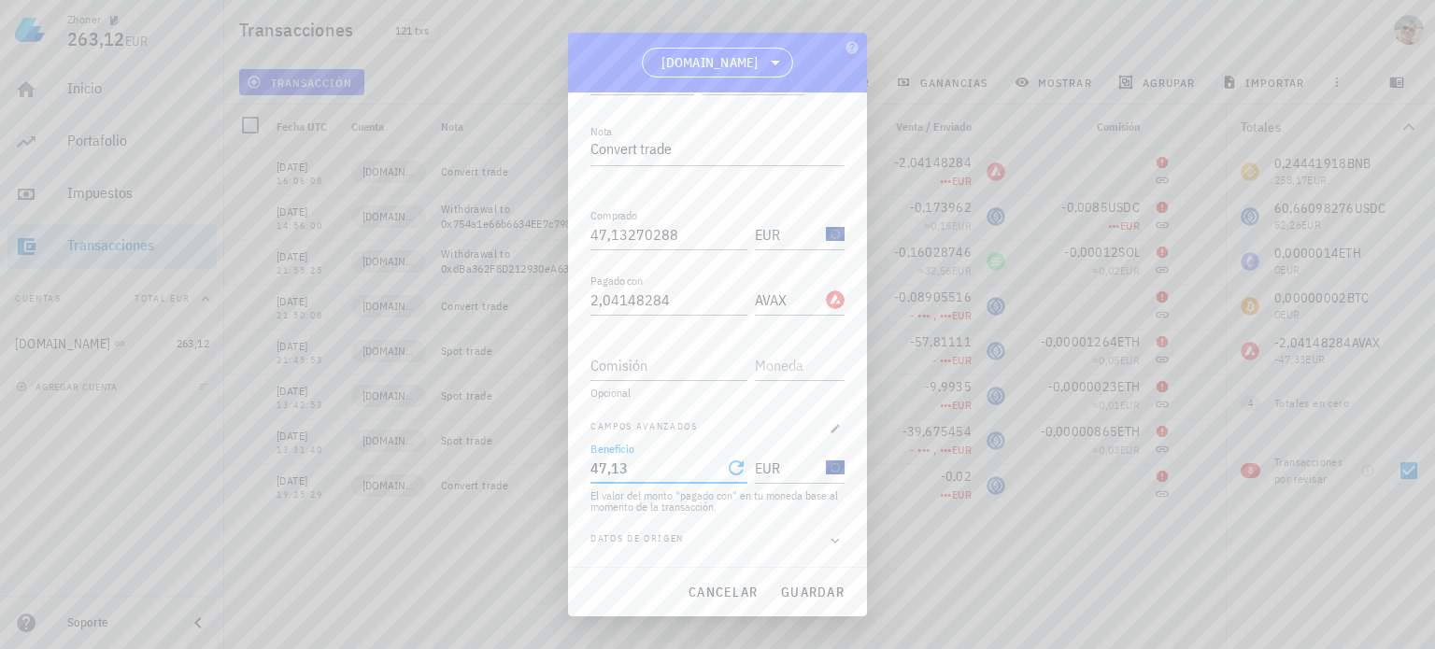
scroll to position [0, 0]
drag, startPoint x: 672, startPoint y: 472, endPoint x: 585, endPoint y: 474, distance: 86.9
click at [585, 474] on div "Transacción Compra/Venta Compra/Venta : intercambias una moneda, ya sea cripto …" at bounding box center [717, 330] width 299 height 476
drag, startPoint x: 568, startPoint y: 473, endPoint x: 540, endPoint y: 473, distance: 28.0
click at [540, 473] on div "Zhoner 263,12 EUR Inicio [GEOGRAPHIC_DATA] Impuestos [GEOGRAPHIC_DATA] Cuentas …" at bounding box center [717, 324] width 1435 height 649
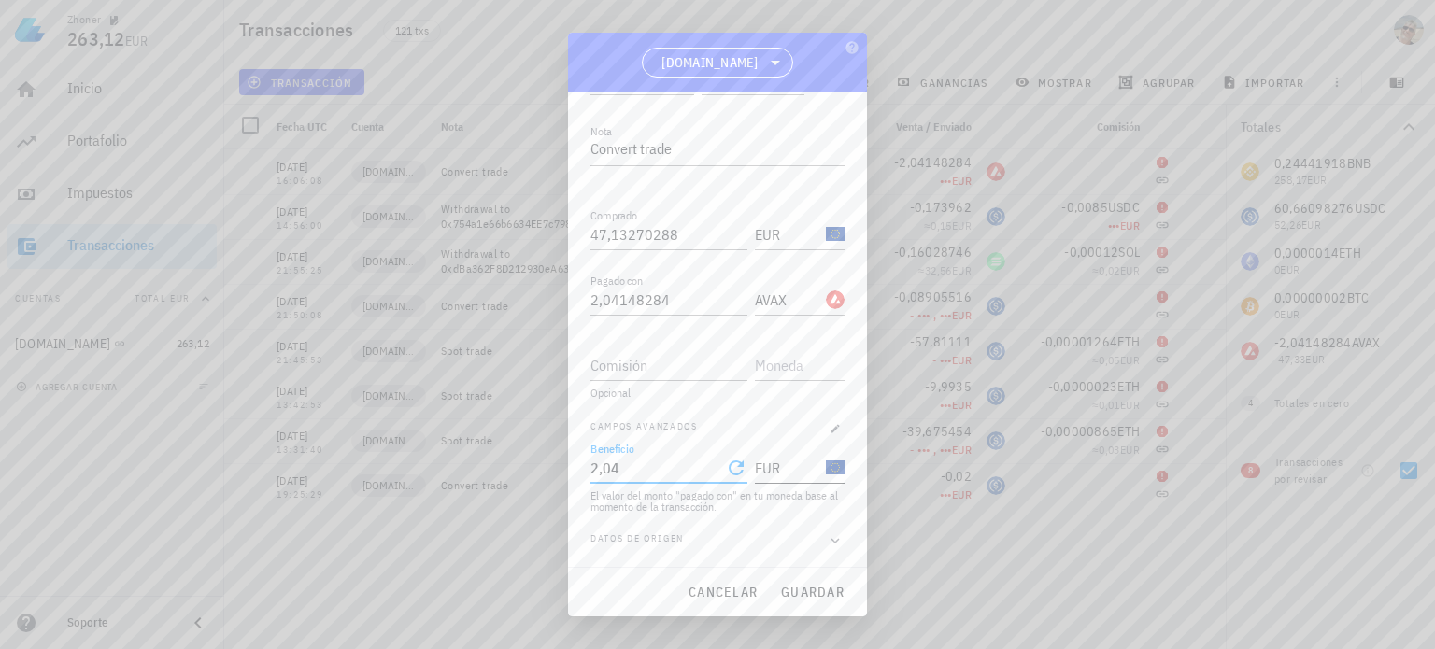
type input "2,04"
click at [775, 474] on input "EUR" at bounding box center [788, 468] width 67 height 30
click at [826, 471] on div "EUR-icon" at bounding box center [835, 468] width 19 height 19
click at [791, 466] on input "EUR" at bounding box center [788, 468] width 67 height 30
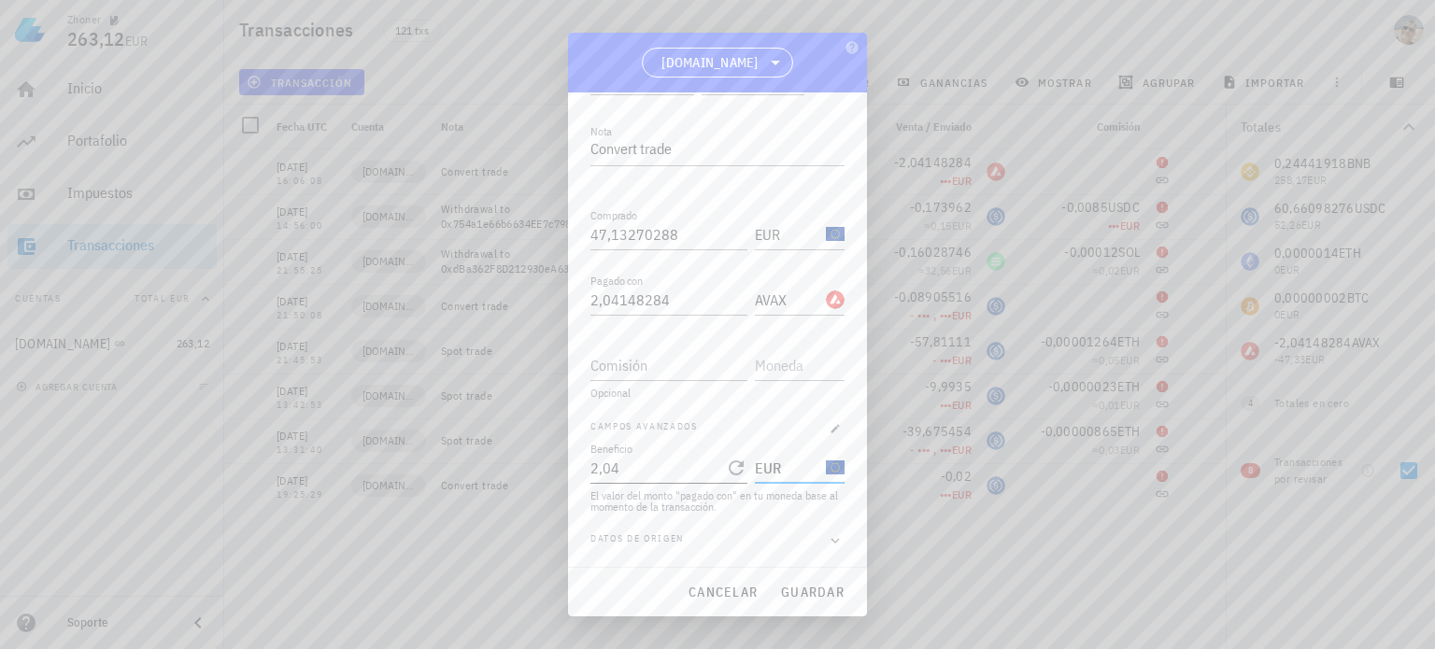
drag, startPoint x: 785, startPoint y: 463, endPoint x: 740, endPoint y: 463, distance: 44.8
click at [740, 463] on div "Beneficio 2,04 EUR" at bounding box center [717, 460] width 254 height 45
